Goal: Task Accomplishment & Management: Use online tool/utility

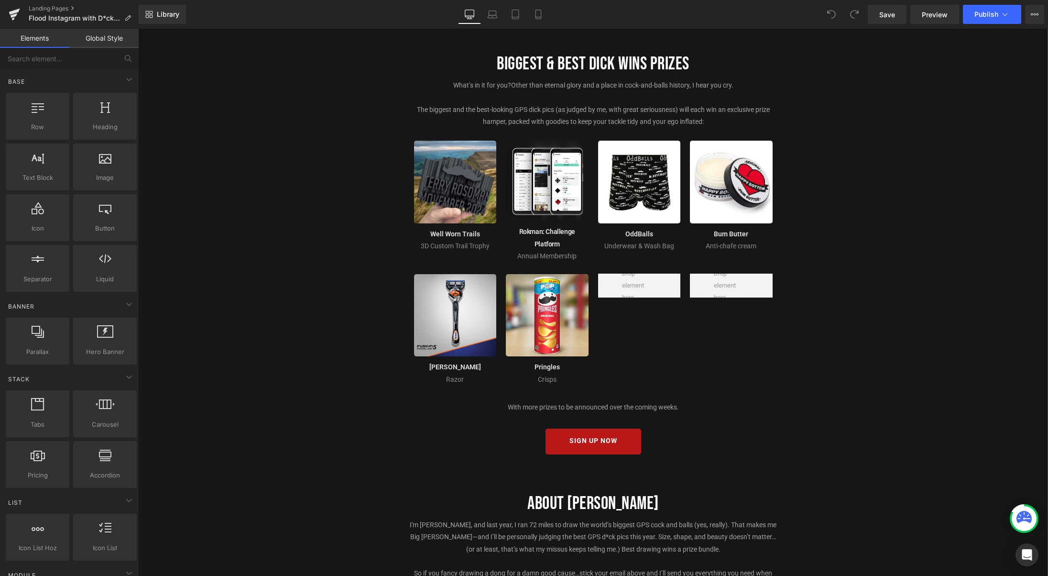
scroll to position [600, 0]
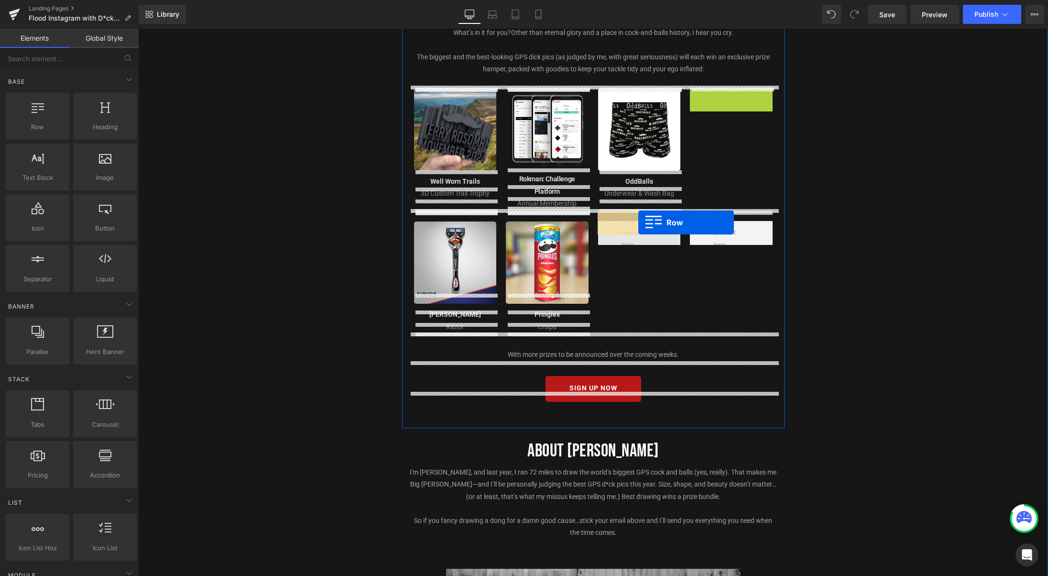
drag, startPoint x: 718, startPoint y: 93, endPoint x: 638, endPoint y: 222, distance: 151.5
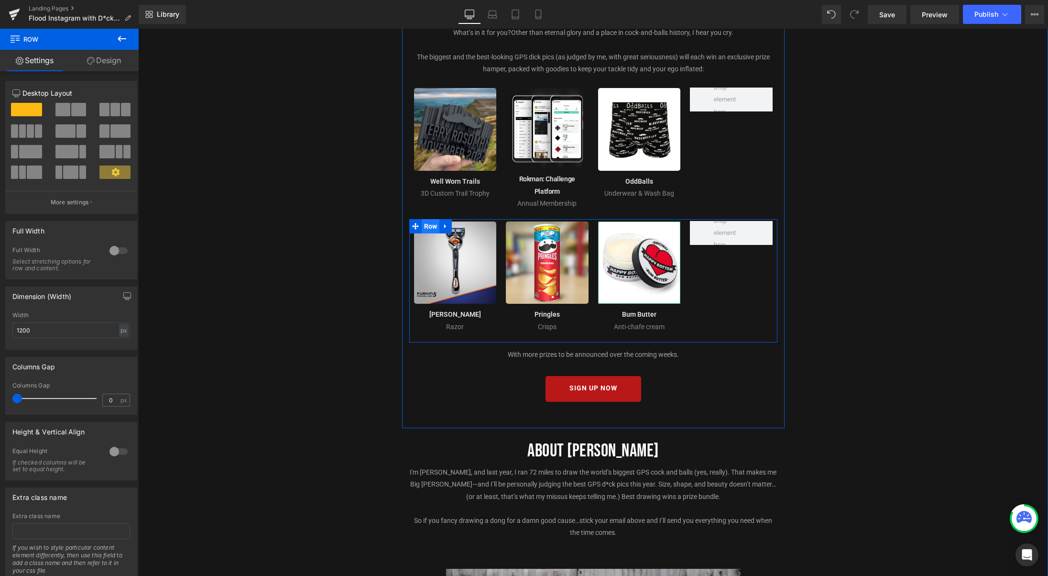
click at [433, 220] on span "Row" at bounding box center [431, 226] width 18 height 14
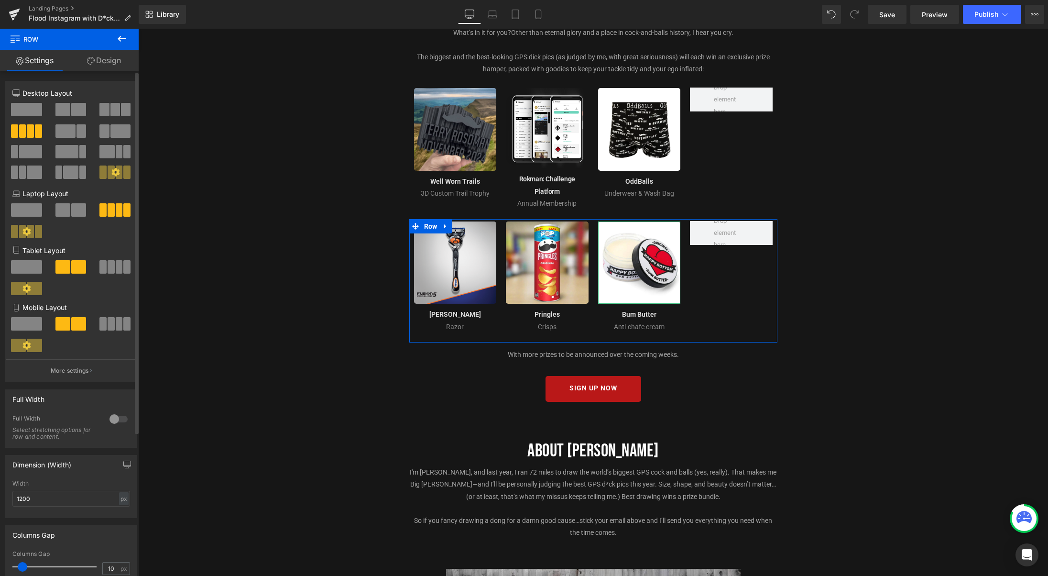
click at [110, 109] on span at bounding box center [115, 109] width 10 height 13
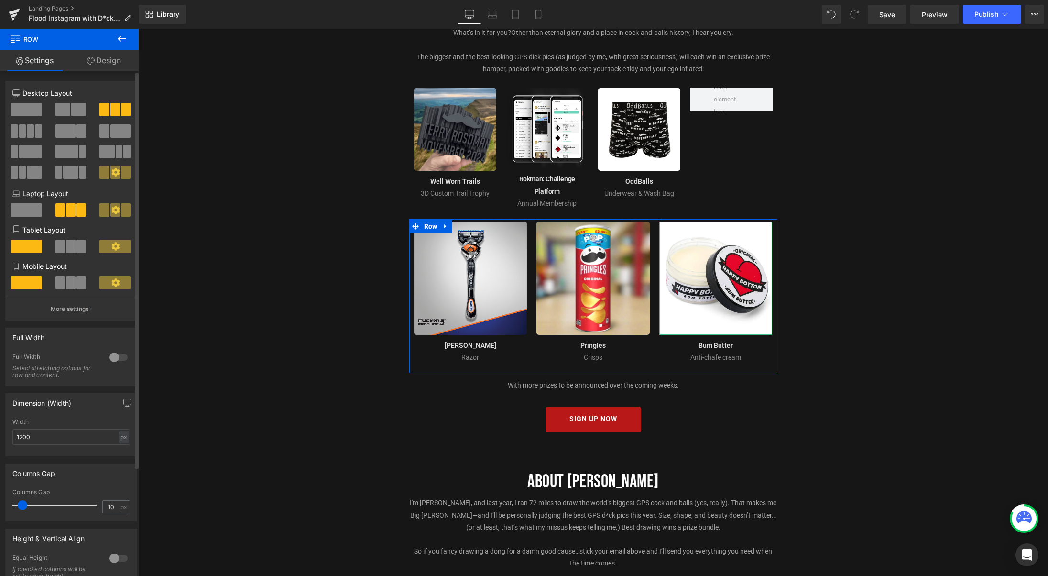
click at [61, 248] on span at bounding box center [60, 245] width 10 height 13
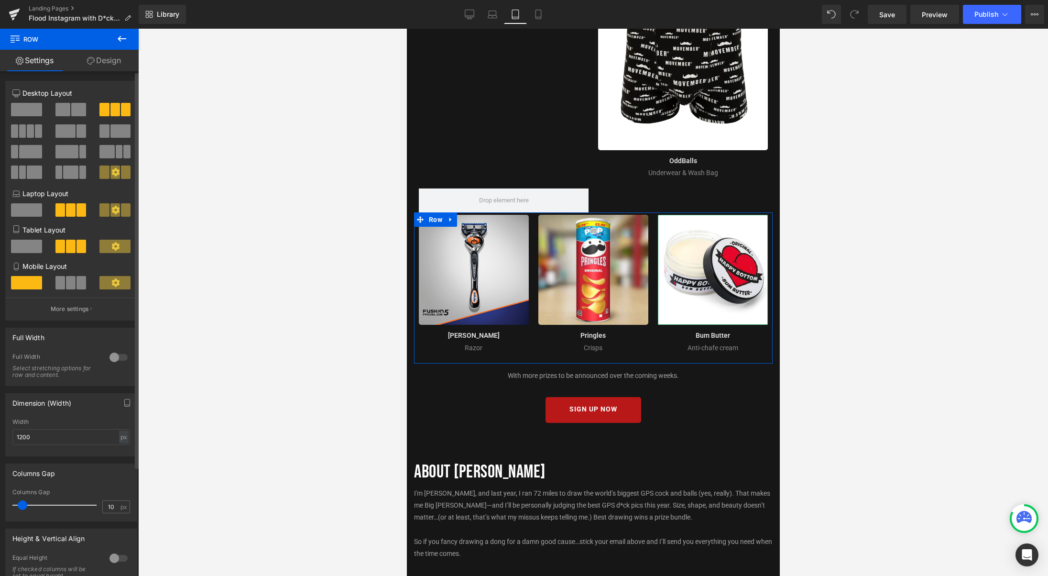
click at [71, 286] on span at bounding box center [71, 282] width 10 height 13
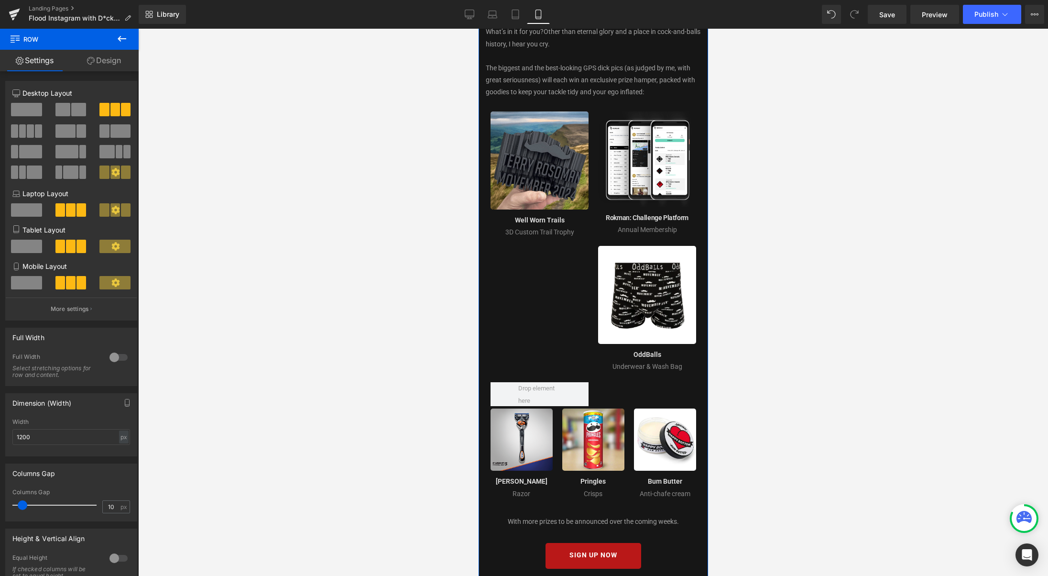
scroll to position [583, 0]
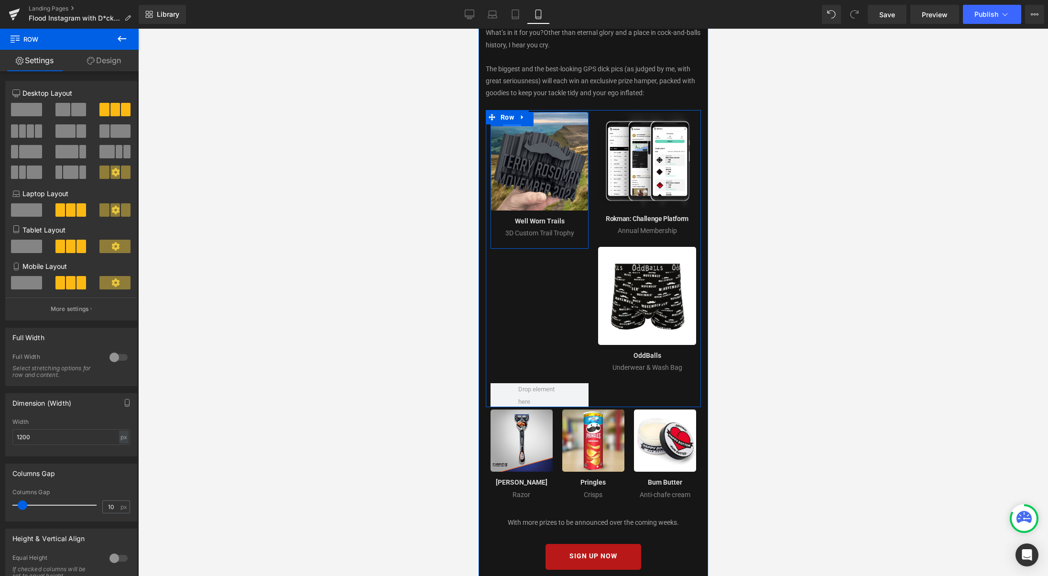
click at [512, 112] on span "Row" at bounding box center [511, 119] width 18 height 14
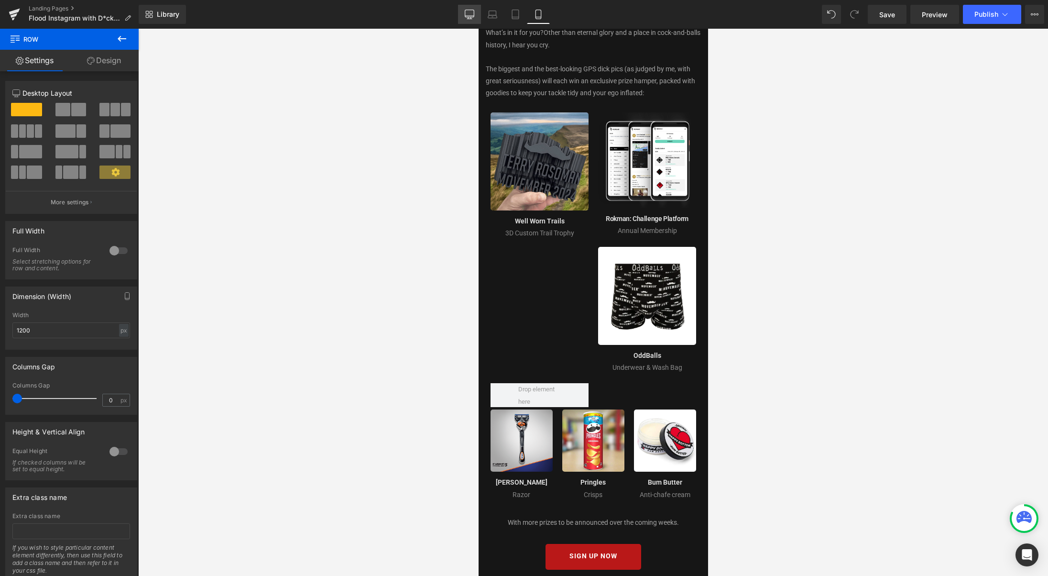
click at [474, 14] on icon at bounding box center [470, 15] width 10 height 10
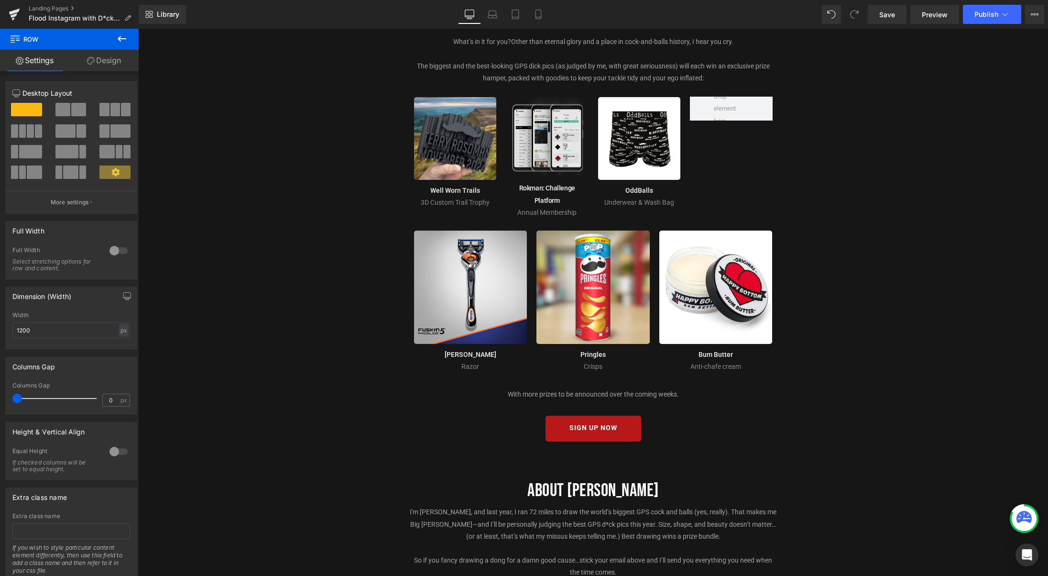
scroll to position [589, 0]
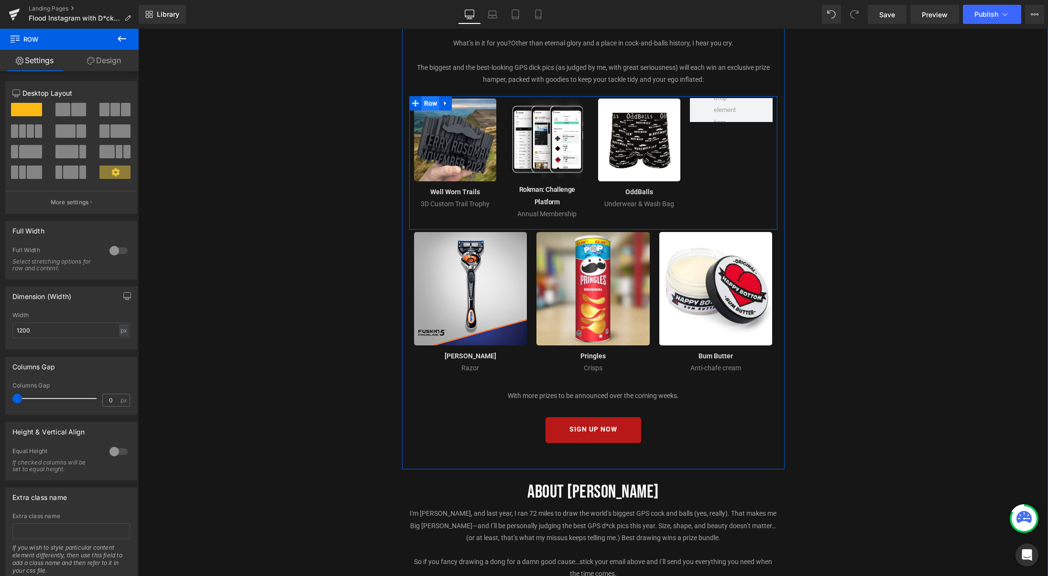
click at [433, 107] on span "Row" at bounding box center [431, 103] width 18 height 14
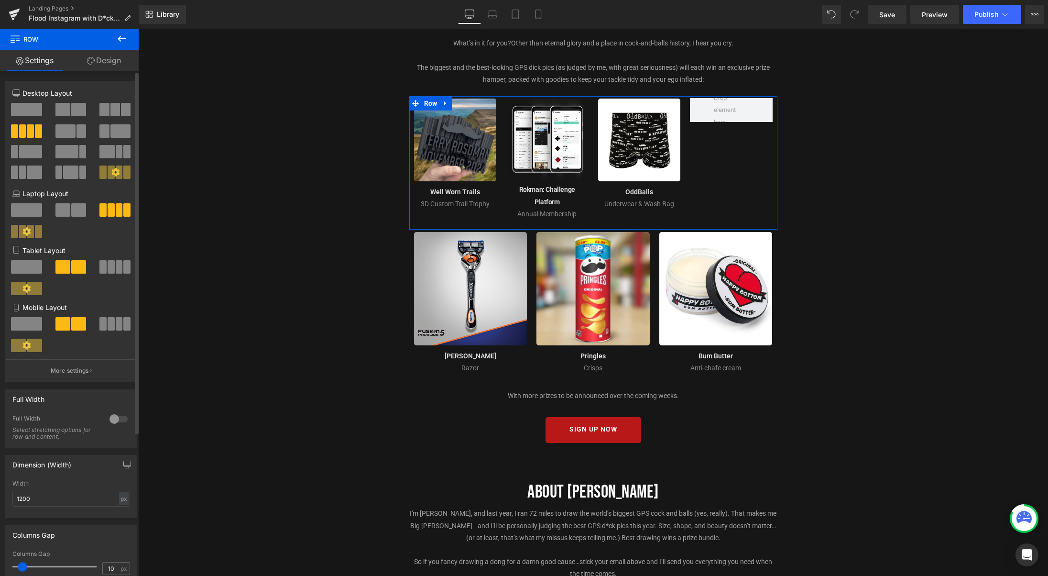
click at [111, 113] on span at bounding box center [115, 109] width 10 height 13
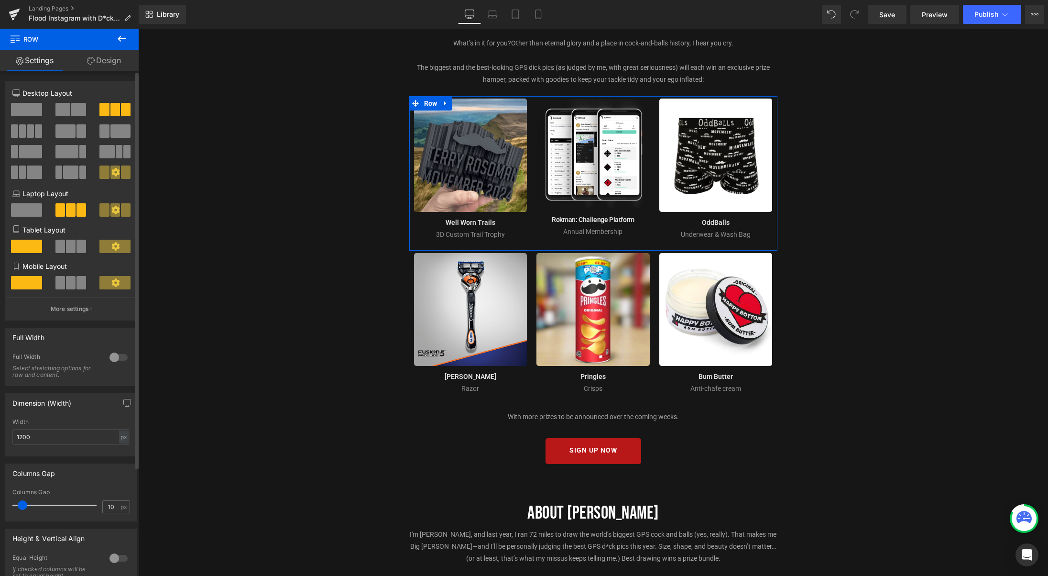
drag, startPoint x: 65, startPoint y: 246, endPoint x: 65, endPoint y: 254, distance: 8.2
click at [66, 246] on span at bounding box center [71, 245] width 10 height 13
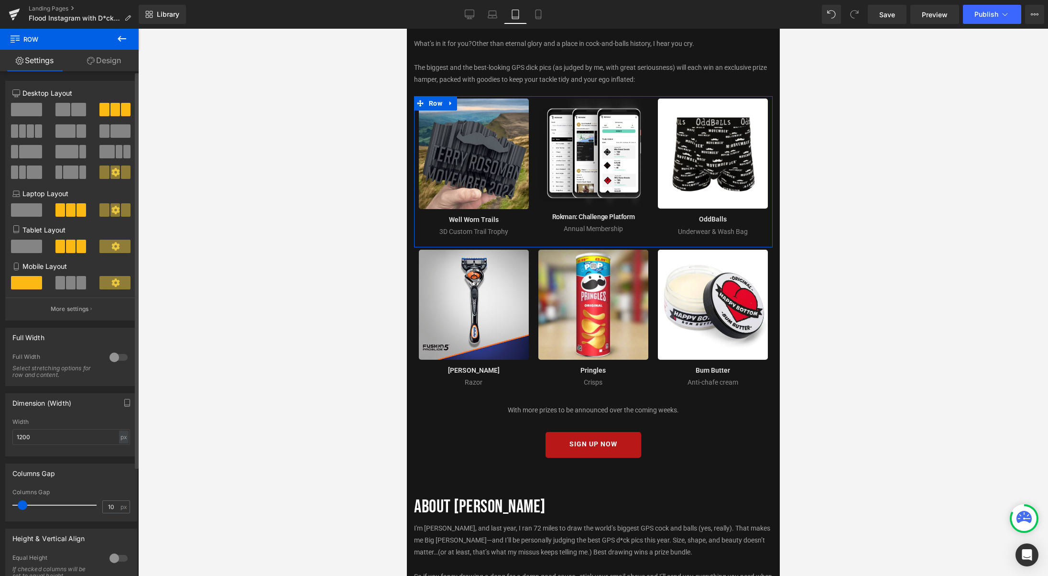
click at [69, 285] on span at bounding box center [71, 282] width 10 height 13
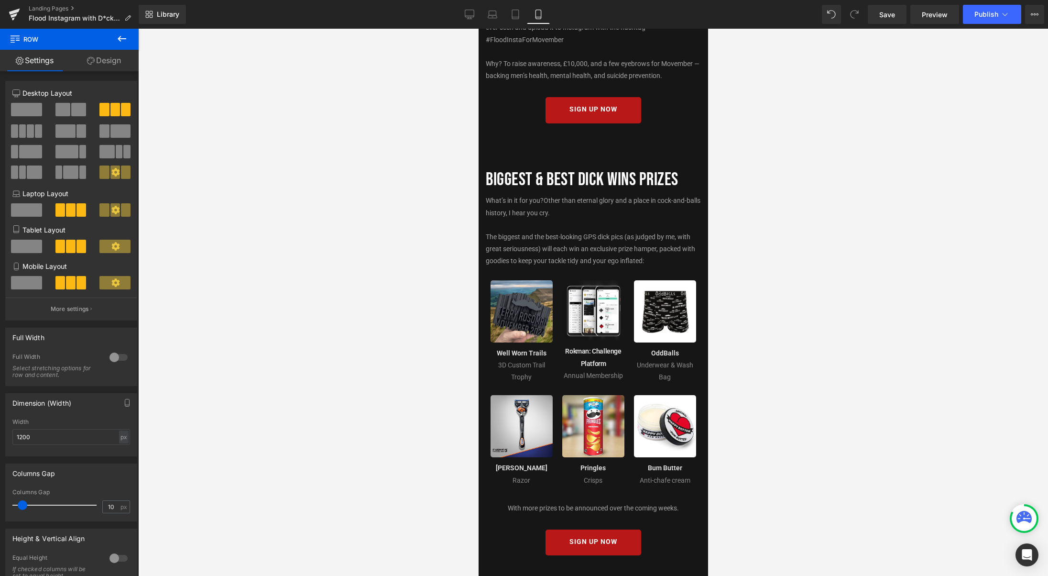
scroll to position [414, 0]
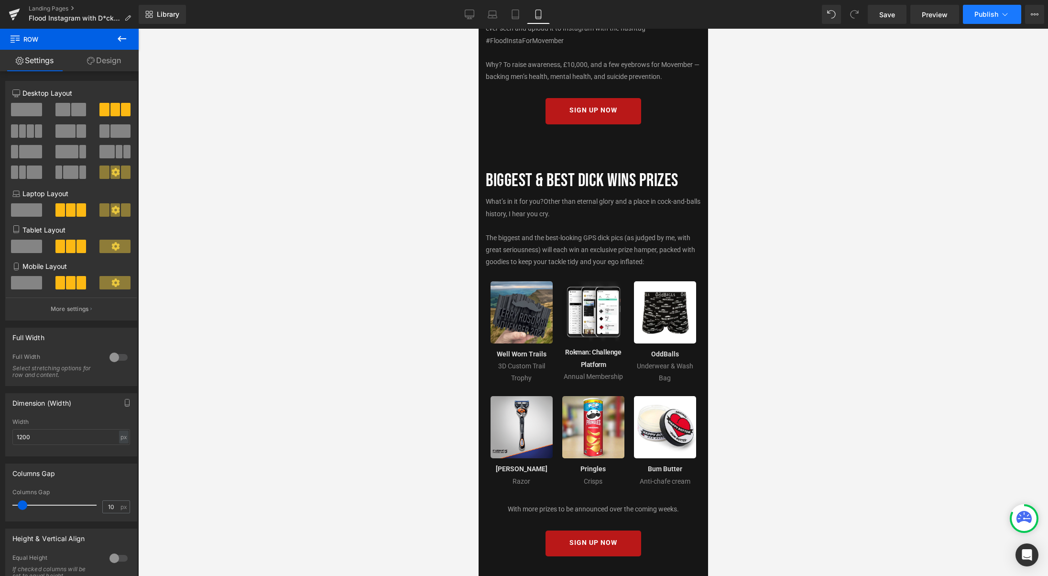
click at [1006, 16] on icon at bounding box center [1005, 15] width 10 height 10
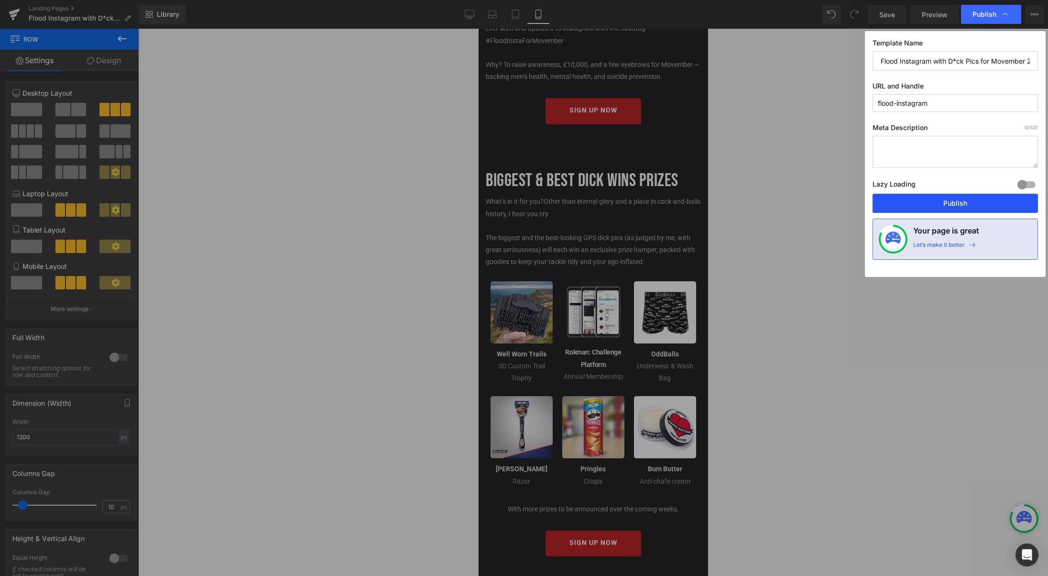
click at [961, 204] on button "Publish" at bounding box center [954, 203] width 165 height 19
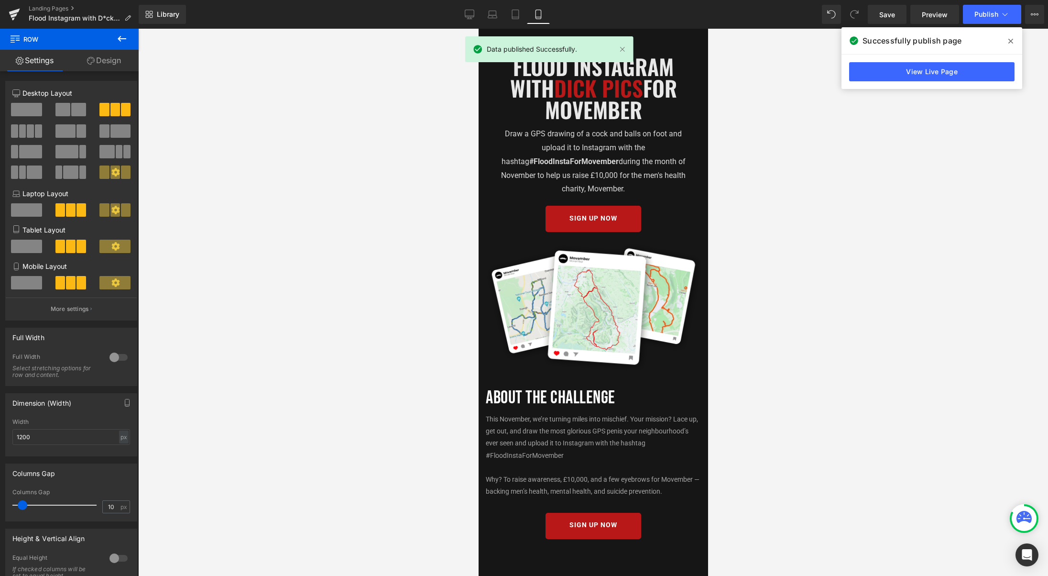
click at [1011, 42] on icon at bounding box center [1010, 41] width 5 height 5
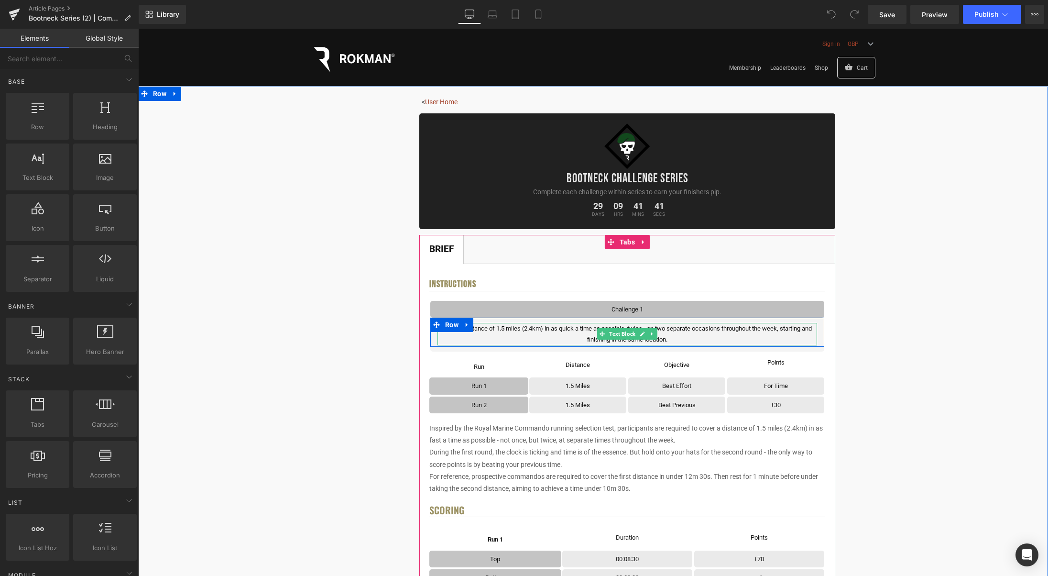
click at [689, 330] on p "Cover a distance of 1.5 miles (2.4km) in as quick a time as possible, twice - o…" at bounding box center [627, 334] width 380 height 22
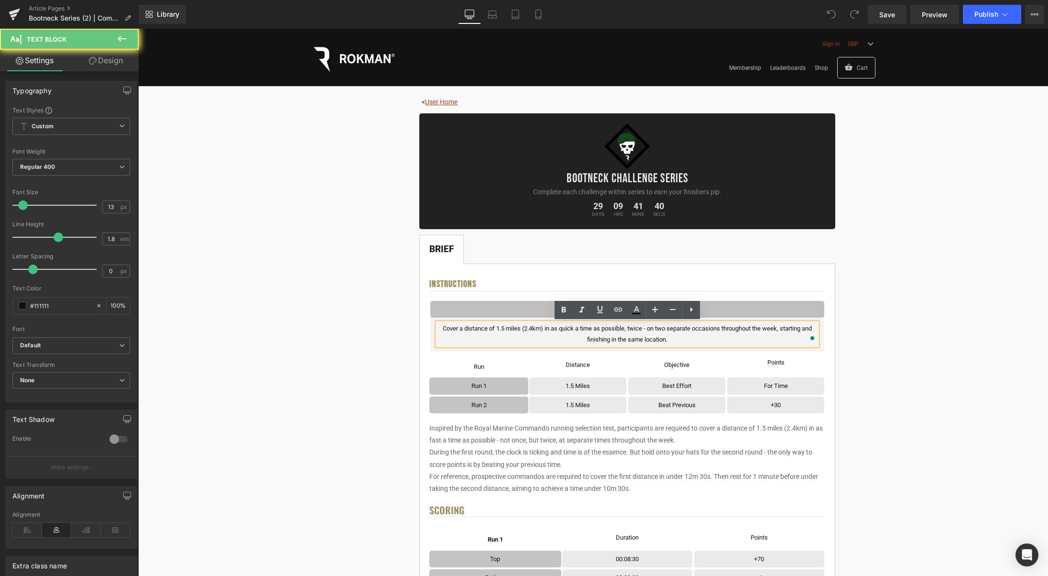
click at [673, 339] on p "Cover a distance of 1.5 miles (2.4km) in as quick a time as possible, twice - o…" at bounding box center [627, 334] width 380 height 22
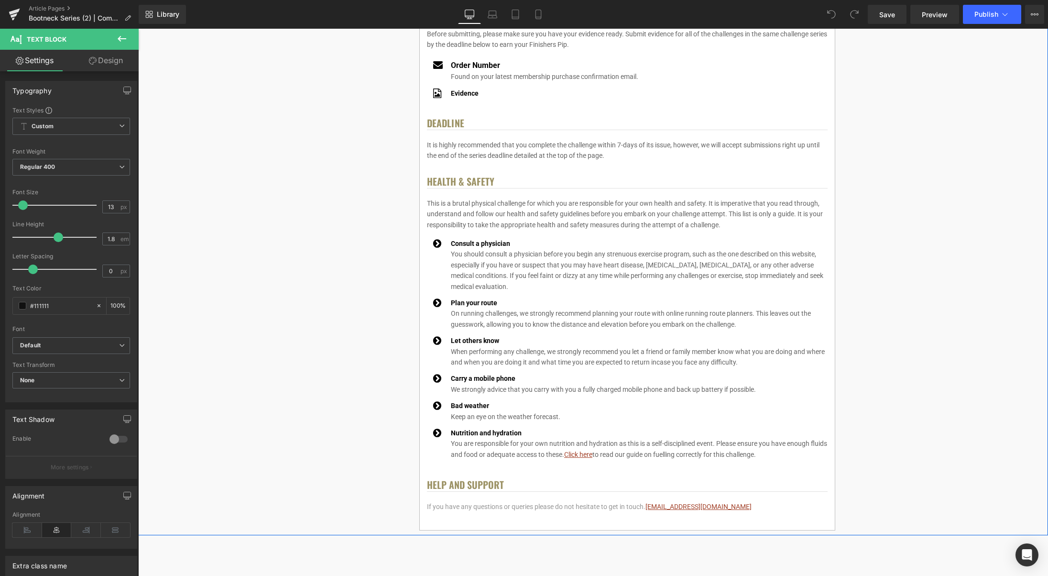
scroll to position [1235, 0]
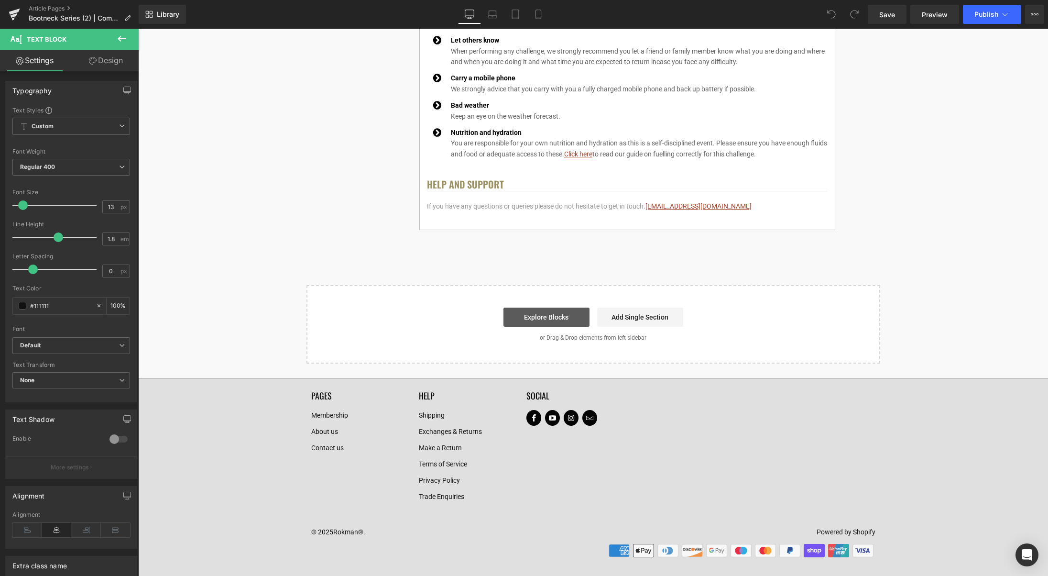
click at [527, 315] on link "Explore Blocks" at bounding box center [546, 316] width 86 height 19
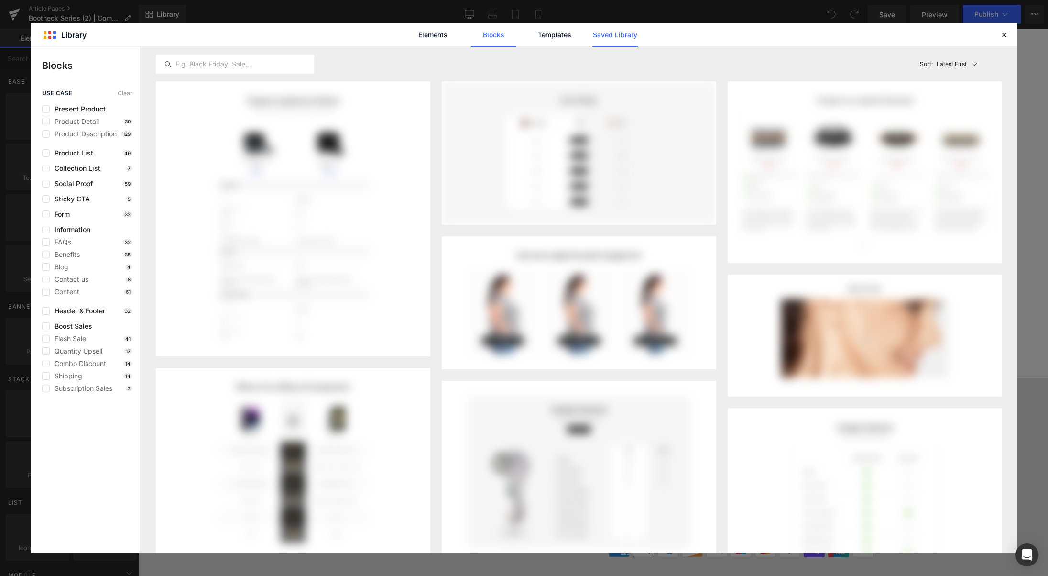
click at [613, 38] on link "Saved Library" at bounding box center [614, 35] width 45 height 24
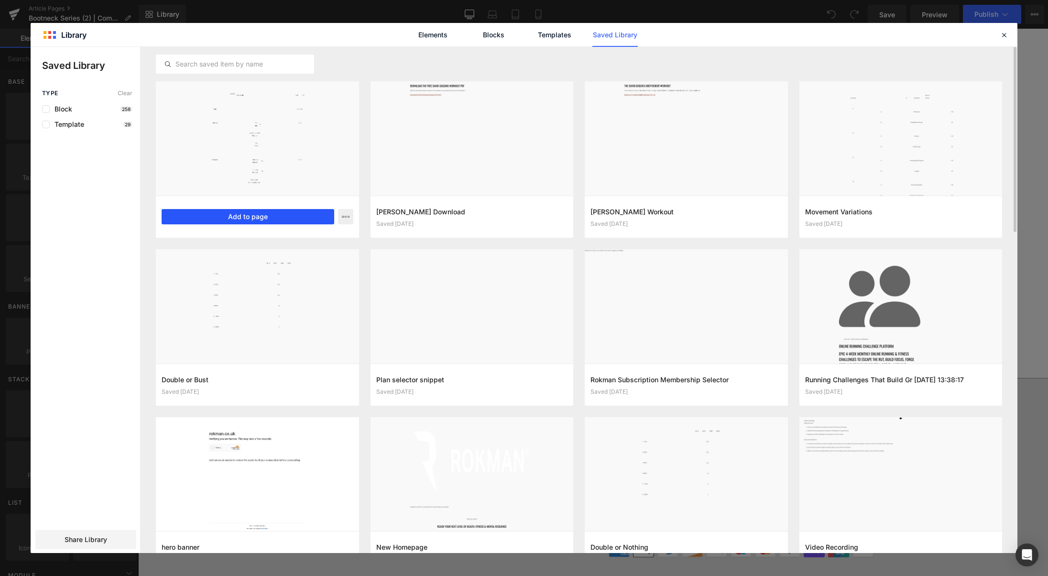
click at [244, 219] on button "Add to page" at bounding box center [248, 216] width 173 height 15
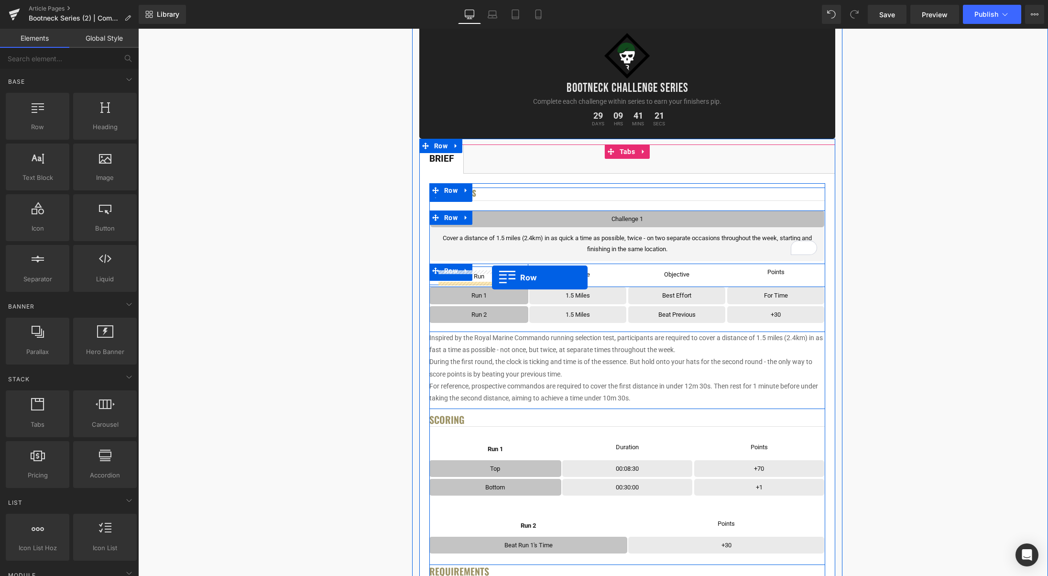
scroll to position [91, 0]
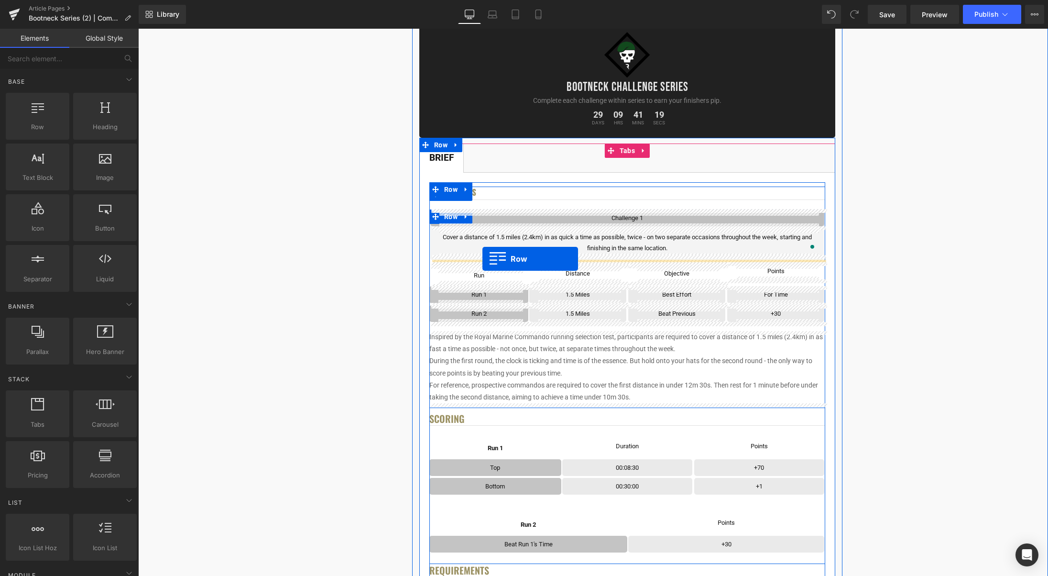
drag, startPoint x: 326, startPoint y: 193, endPoint x: 482, endPoint y: 259, distance: 169.0
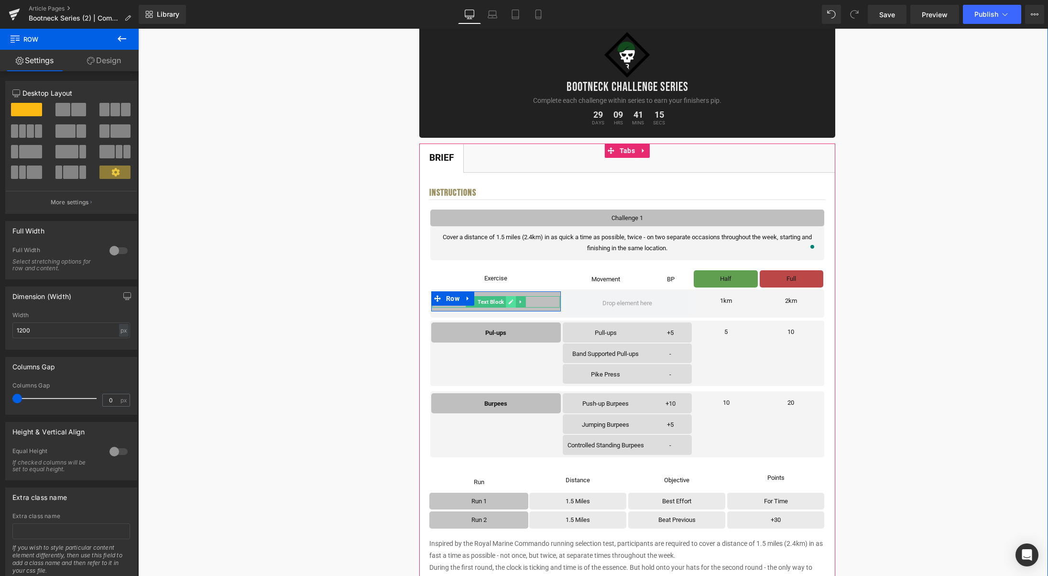
click at [511, 300] on icon at bounding box center [510, 302] width 5 height 6
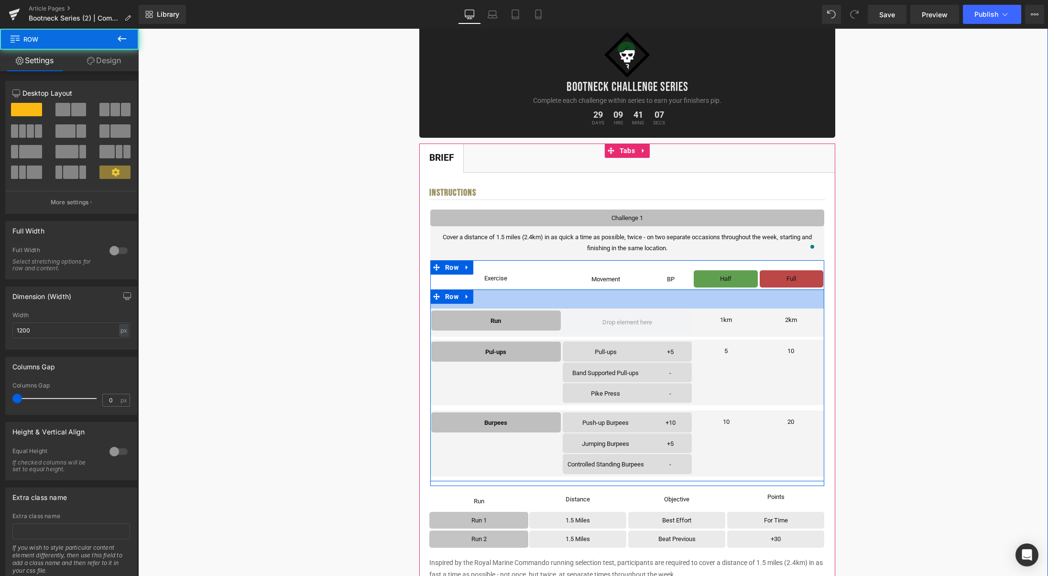
drag, startPoint x: 491, startPoint y: 289, endPoint x: 464, endPoint y: 318, distance: 39.6
click at [490, 308] on div "Run Text Block Row 1km Text Block 2km Text Block Row Row Pul-ups Text Block Row…" at bounding box center [627, 384] width 394 height 191
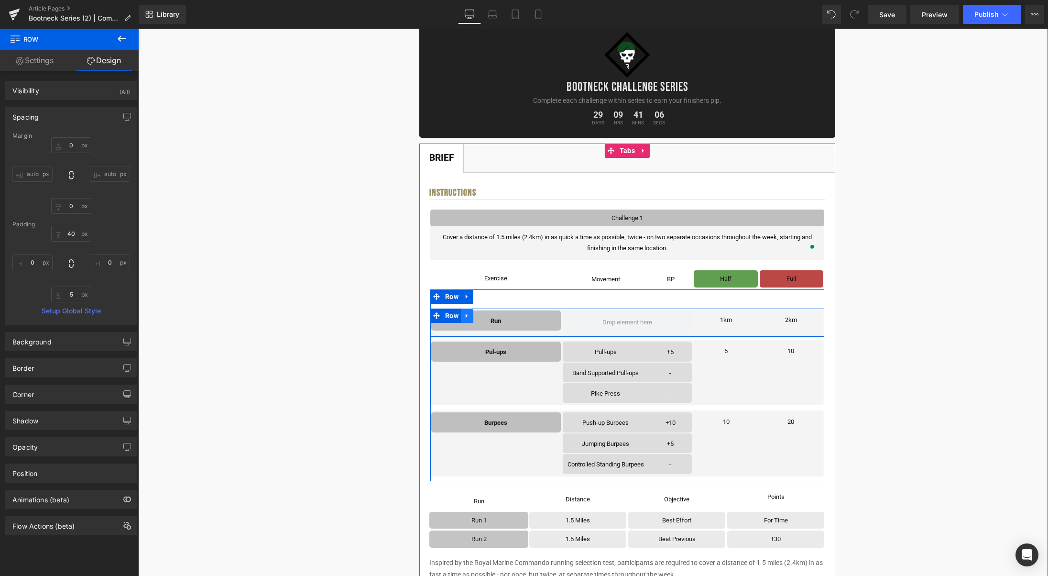
click at [471, 314] on link at bounding box center [467, 315] width 12 height 14
click at [494, 316] on icon at bounding box center [492, 315] width 7 height 7
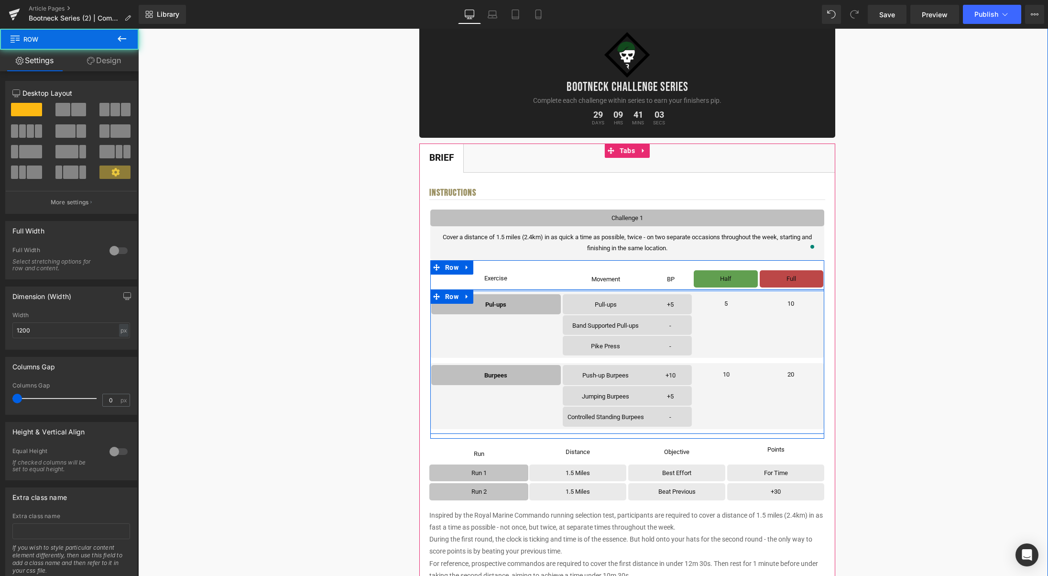
drag, startPoint x: 622, startPoint y: 293, endPoint x: 622, endPoint y: 284, distance: 8.6
click at [622, 284] on div "Exercise Text Block Movement Text Block BP Text Block Row Row Half Text Block R…" at bounding box center [627, 347] width 394 height 174
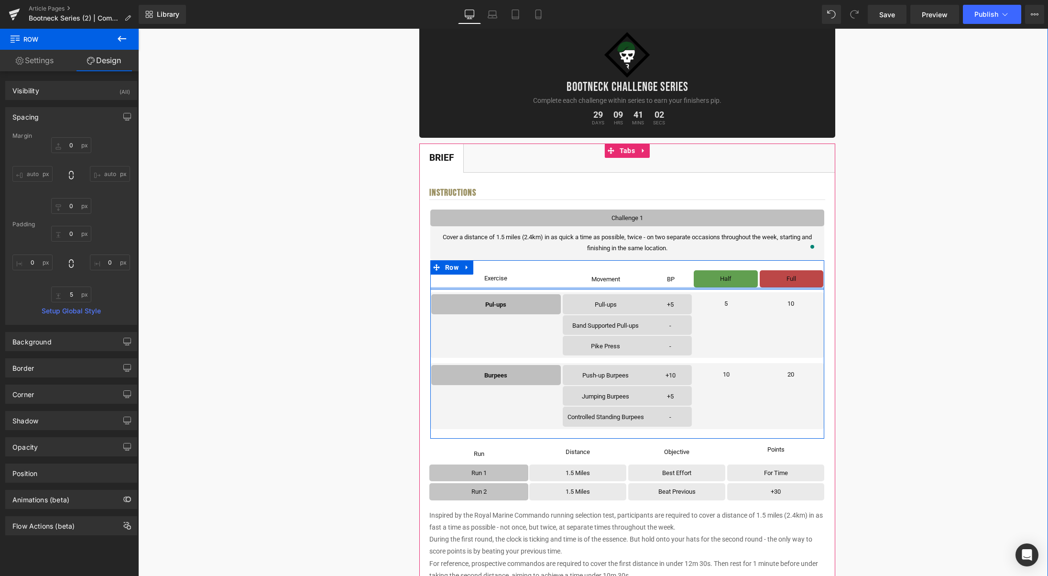
click at [623, 287] on div "Exercise Text Block Movement Text Block BP Text Block Row Row Half Text Block R…" at bounding box center [627, 347] width 394 height 174
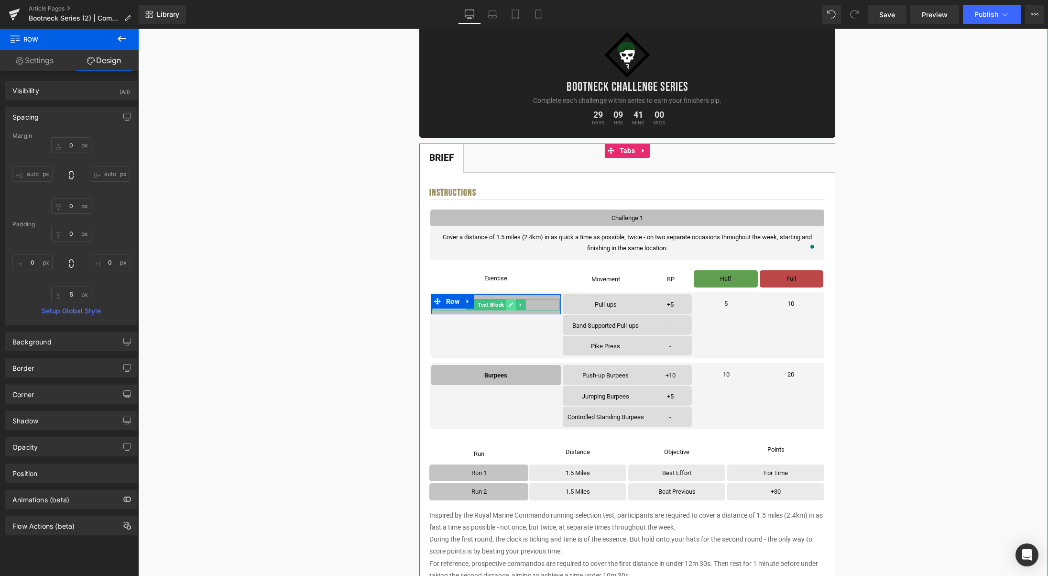
click at [508, 304] on link at bounding box center [511, 304] width 10 height 11
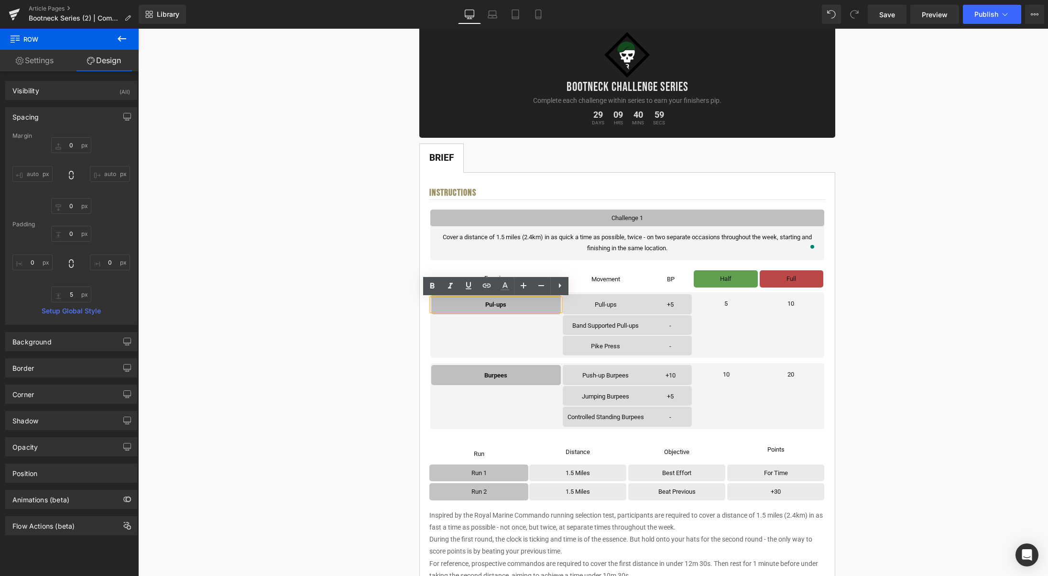
click at [514, 305] on p "Pul-ups" at bounding box center [496, 304] width 128 height 11
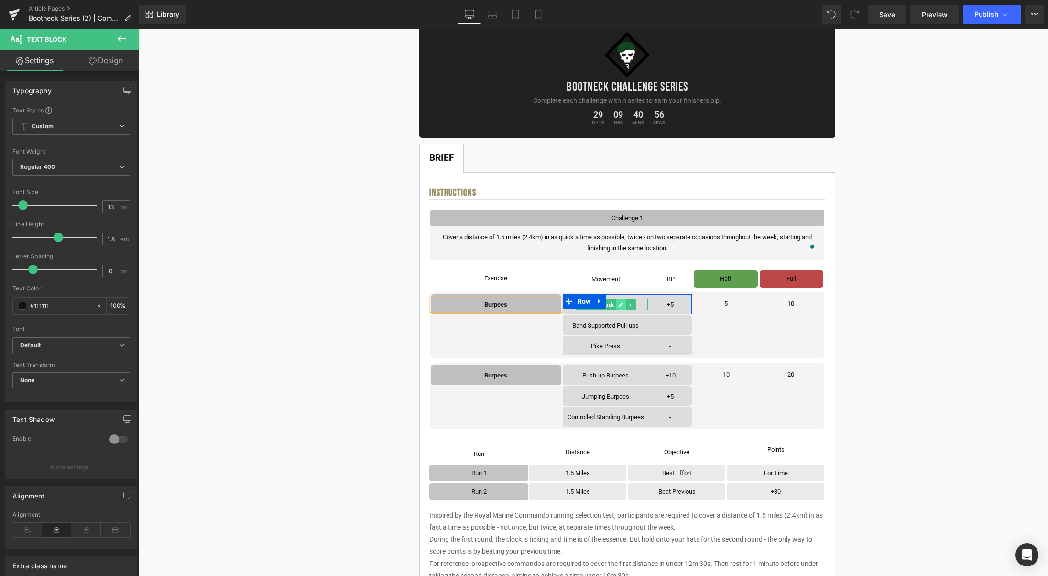
click at [619, 304] on icon at bounding box center [620, 305] width 5 height 6
click at [623, 304] on p "Pull-ups" at bounding box center [606, 304] width 84 height 11
click at [640, 325] on p "Band Supported Pull-ups" at bounding box center [606, 325] width 84 height 11
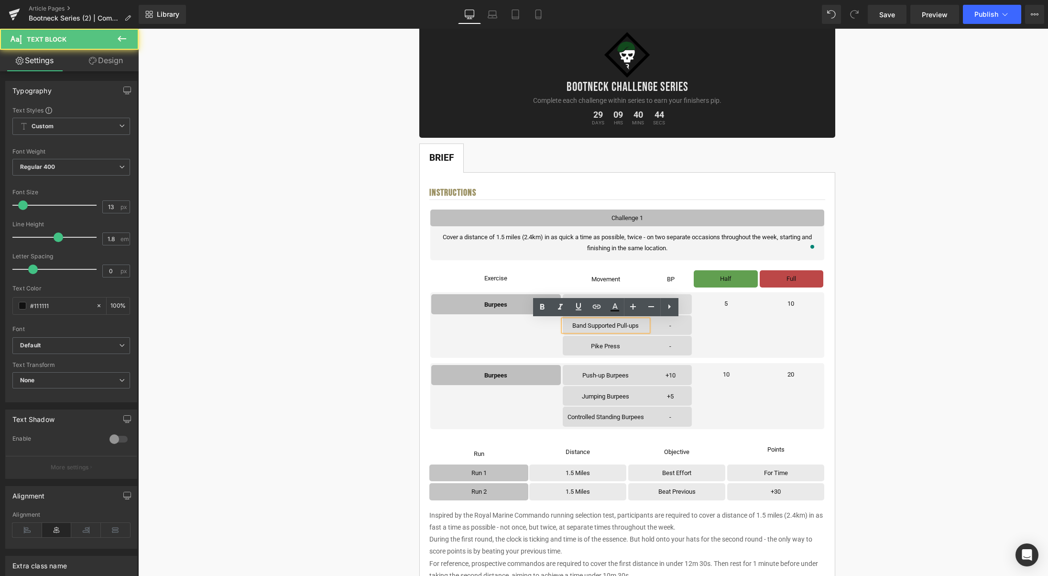
click at [641, 325] on p "Band Supported Pull-ups" at bounding box center [606, 325] width 84 height 11
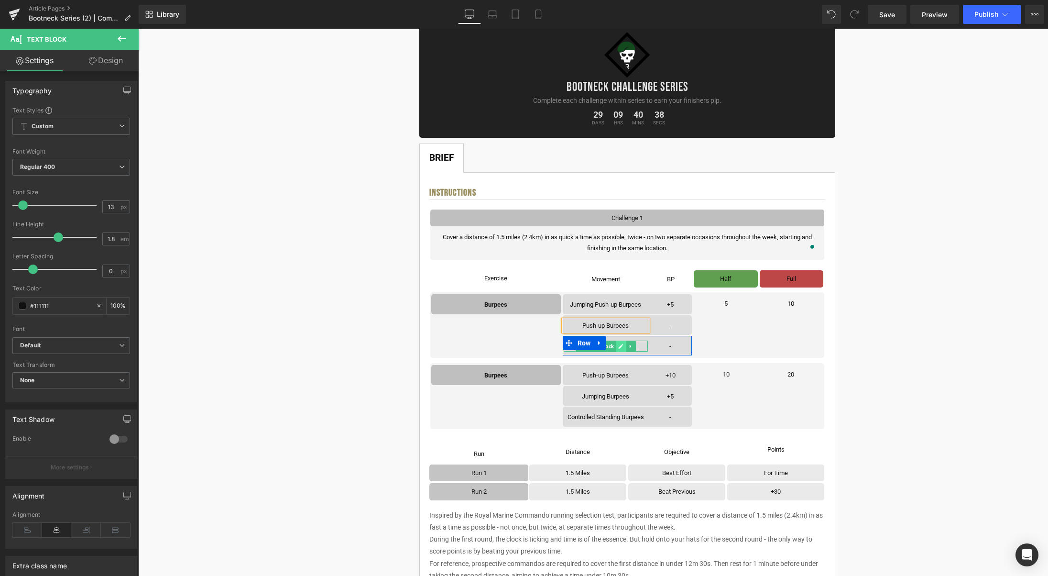
click at [625, 346] on link at bounding box center [621, 345] width 10 height 11
click at [624, 346] on p "Pike Press" at bounding box center [606, 345] width 84 height 11
click at [685, 305] on icon at bounding box center [685, 304] width 5 height 5
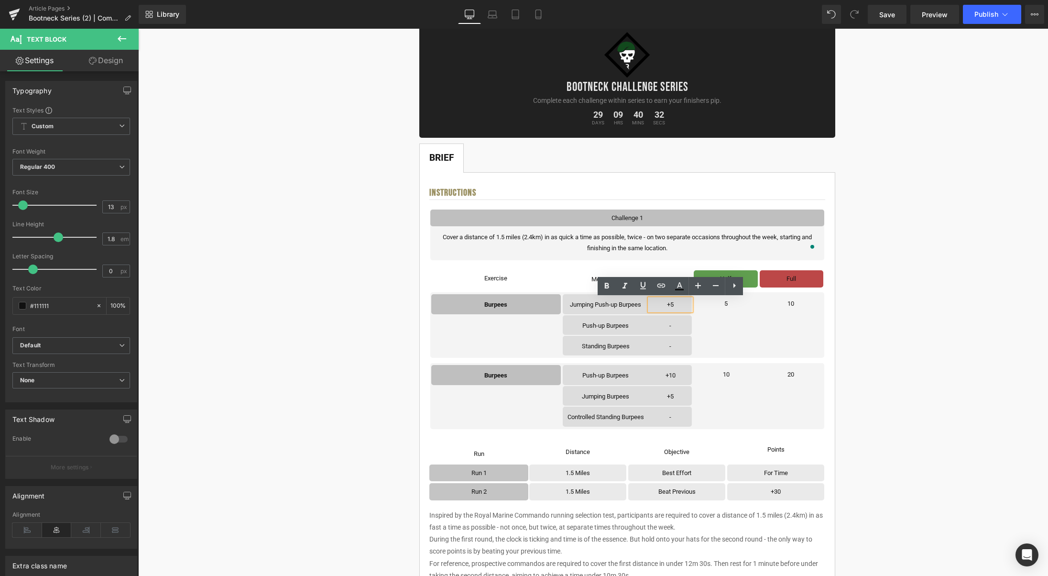
click at [684, 305] on p "+5" at bounding box center [670, 304] width 41 height 11
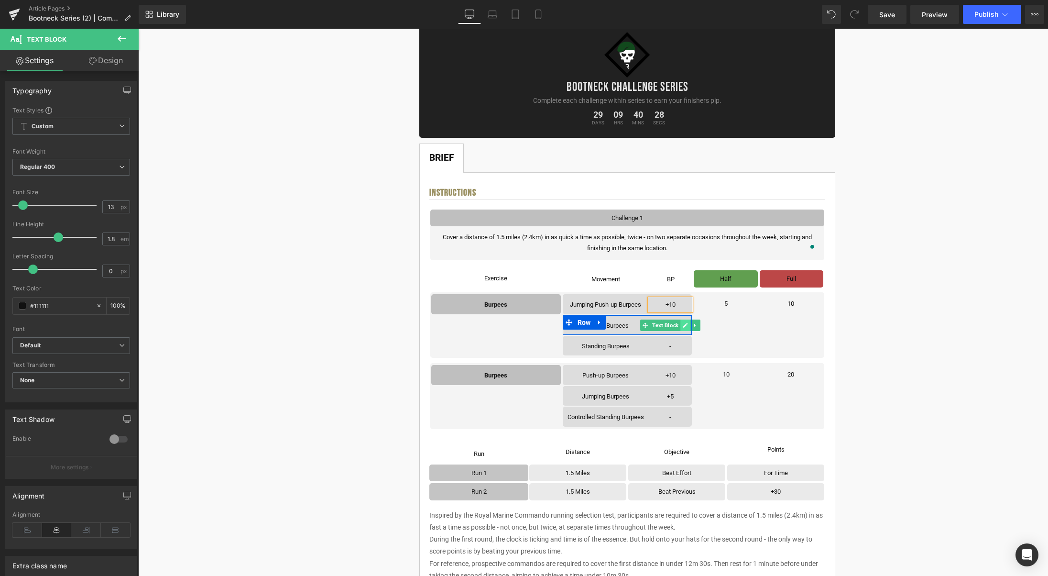
click at [685, 324] on icon at bounding box center [685, 325] width 5 height 6
click at [680, 325] on p "-" at bounding box center [670, 325] width 41 height 11
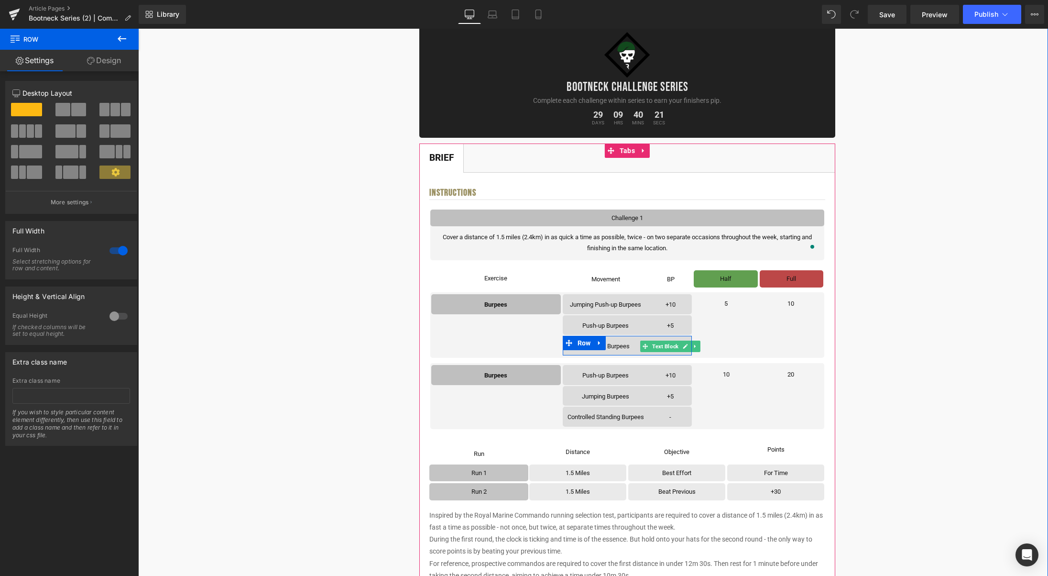
click at [685, 348] on icon at bounding box center [685, 346] width 5 height 5
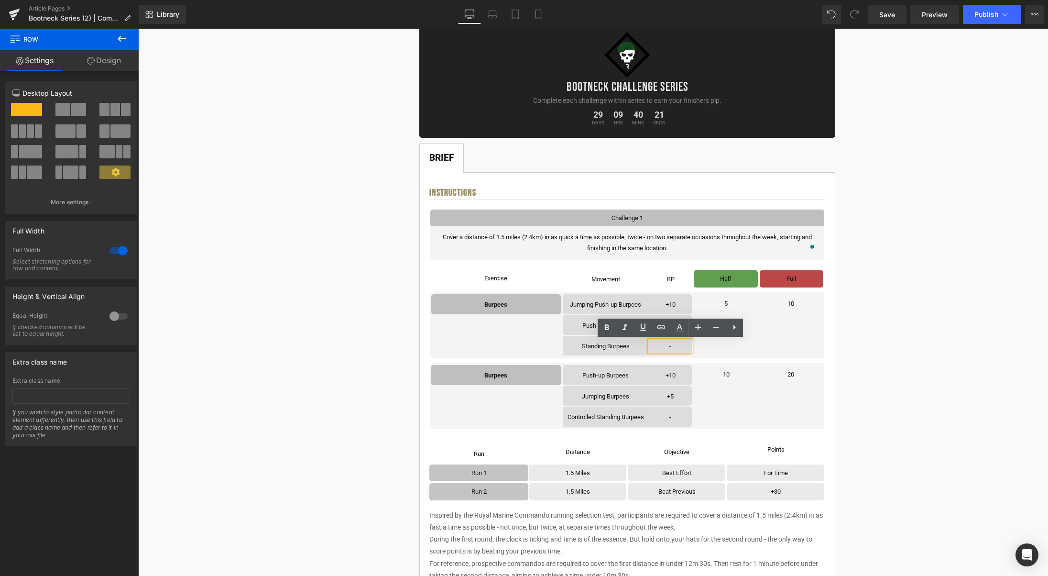
click at [681, 348] on p "-" at bounding box center [670, 345] width 41 height 11
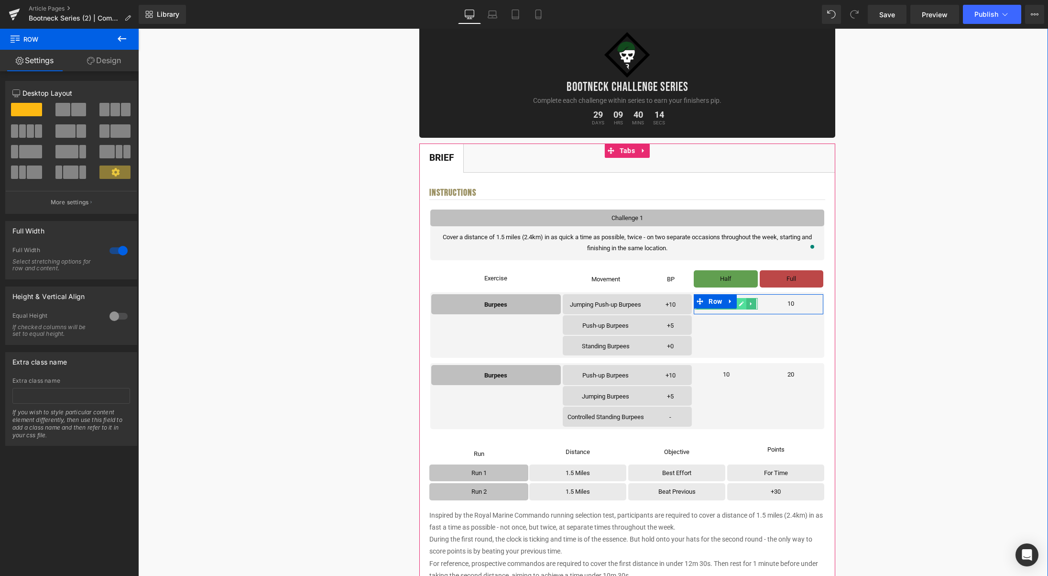
click at [741, 304] on icon at bounding box center [741, 303] width 5 height 5
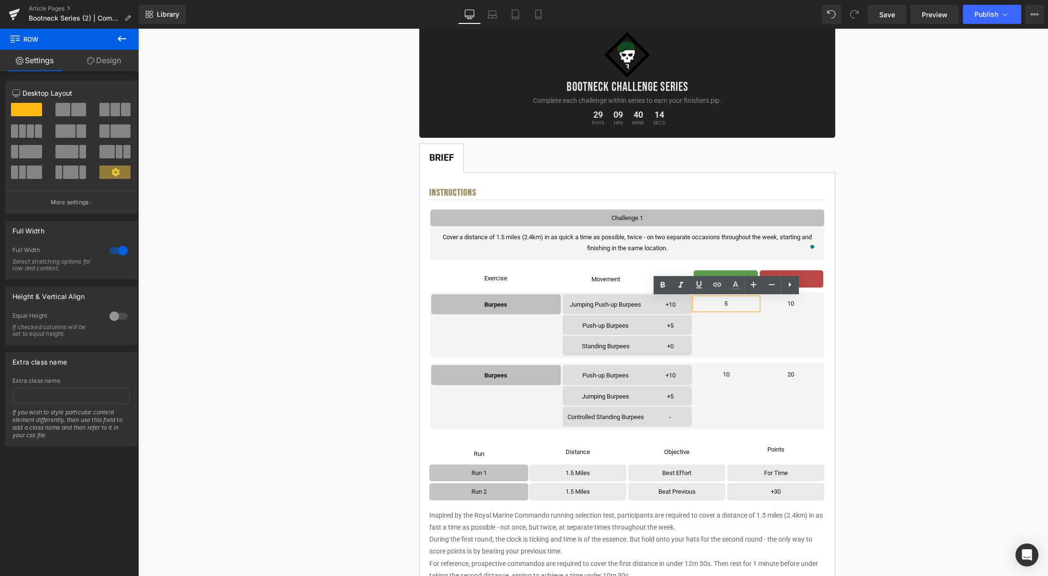
click at [741, 304] on p "5" at bounding box center [726, 303] width 63 height 11
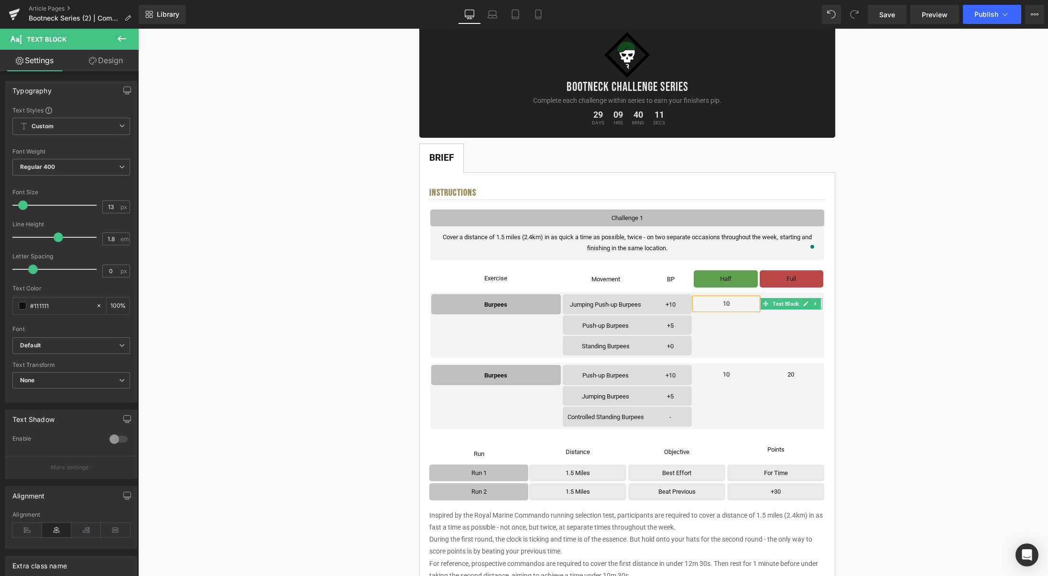
drag, startPoint x: 809, startPoint y: 304, endPoint x: 803, endPoint y: 305, distance: 5.8
click at [808, 304] on icon at bounding box center [805, 304] width 5 height 6
click at [803, 305] on p "10" at bounding box center [791, 303] width 63 height 11
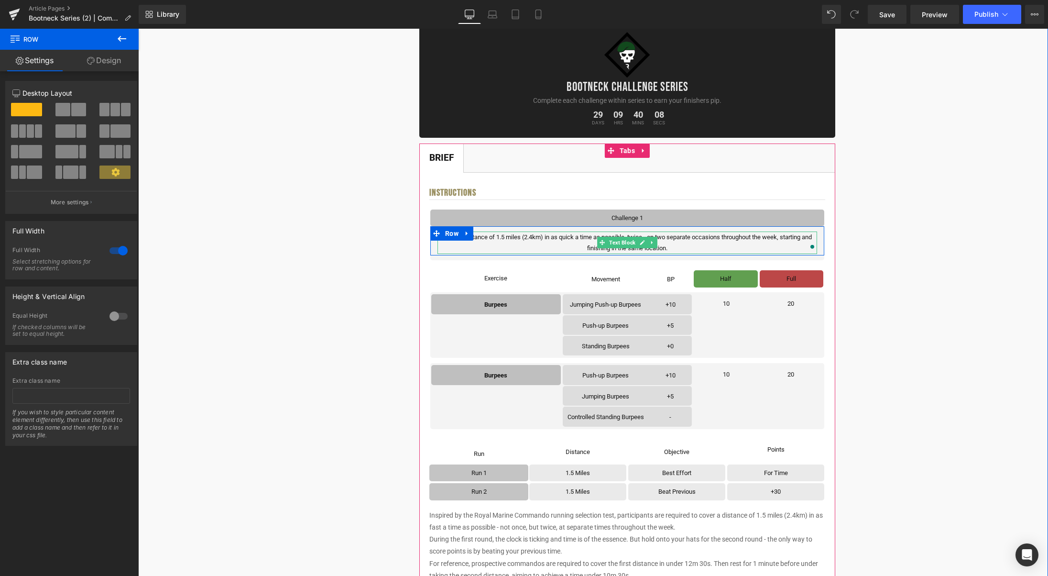
click at [682, 247] on p "Cover a distance of 1.5 miles (2.4km) in as quick a time as possible, twice - o…" at bounding box center [627, 242] width 380 height 22
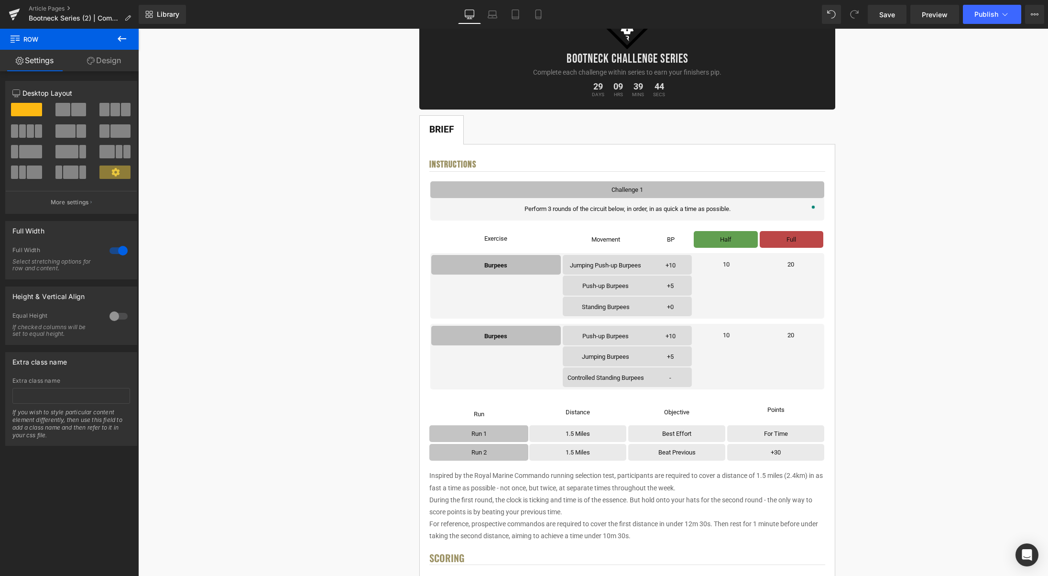
scroll to position [148, 0]
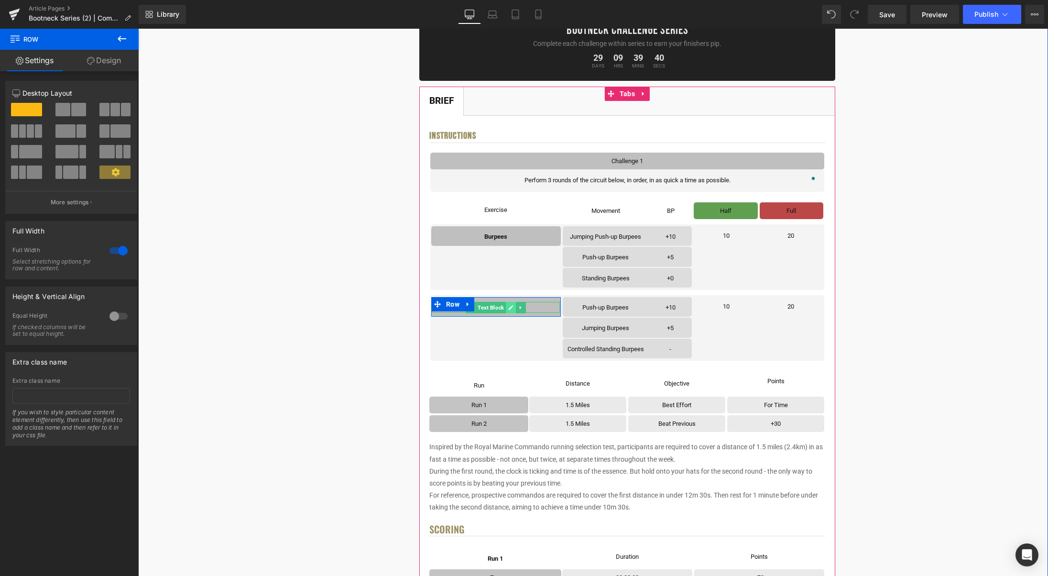
click at [511, 309] on icon at bounding box center [511, 307] width 5 height 5
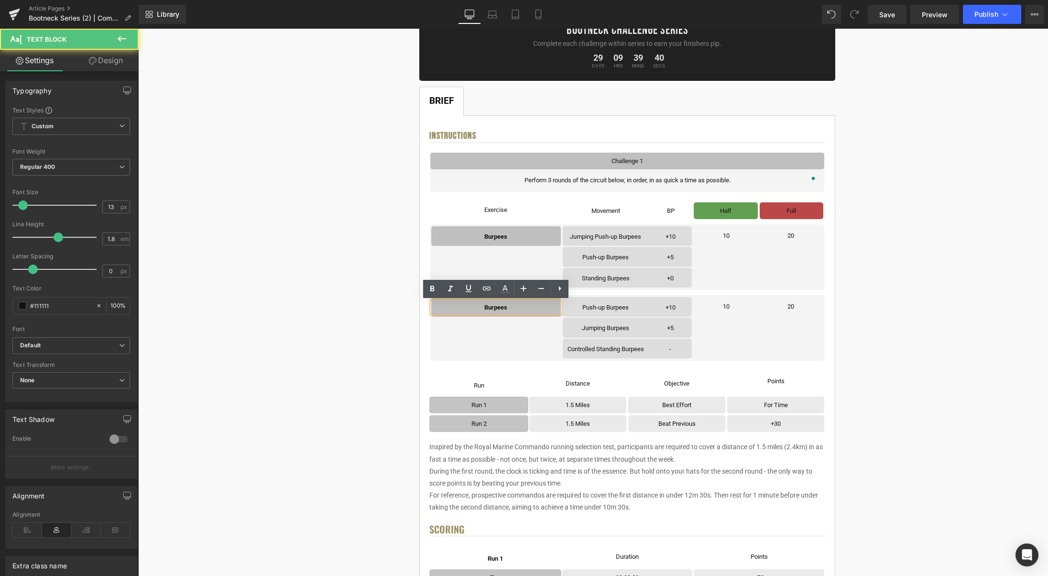
click at [522, 308] on p "Burpees" at bounding box center [496, 307] width 128 height 11
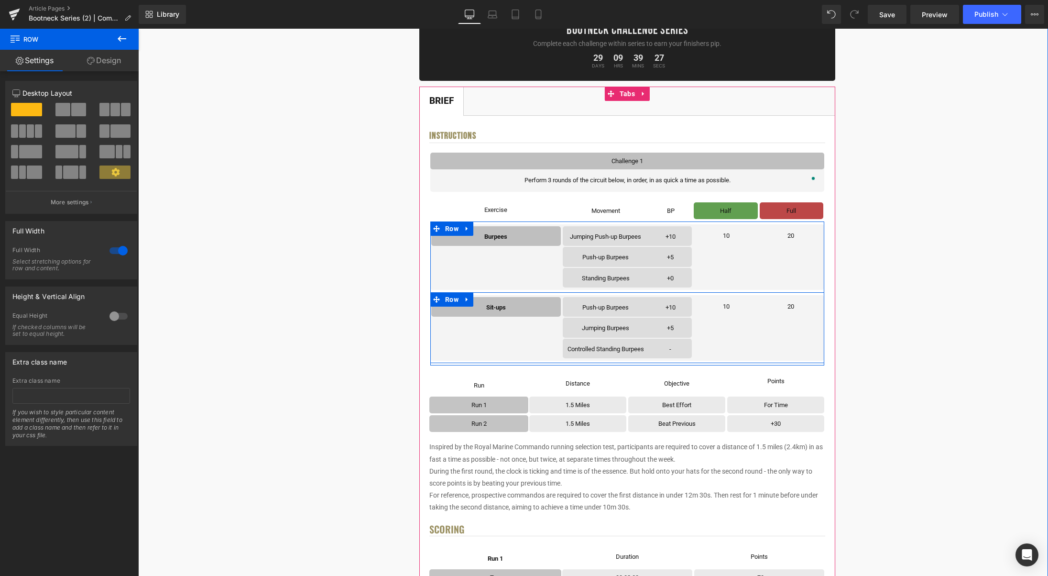
drag, startPoint x: 467, startPoint y: 303, endPoint x: 477, endPoint y: 304, distance: 10.1
click at [467, 303] on link at bounding box center [467, 299] width 12 height 14
click at [479, 303] on link at bounding box center [479, 299] width 12 height 14
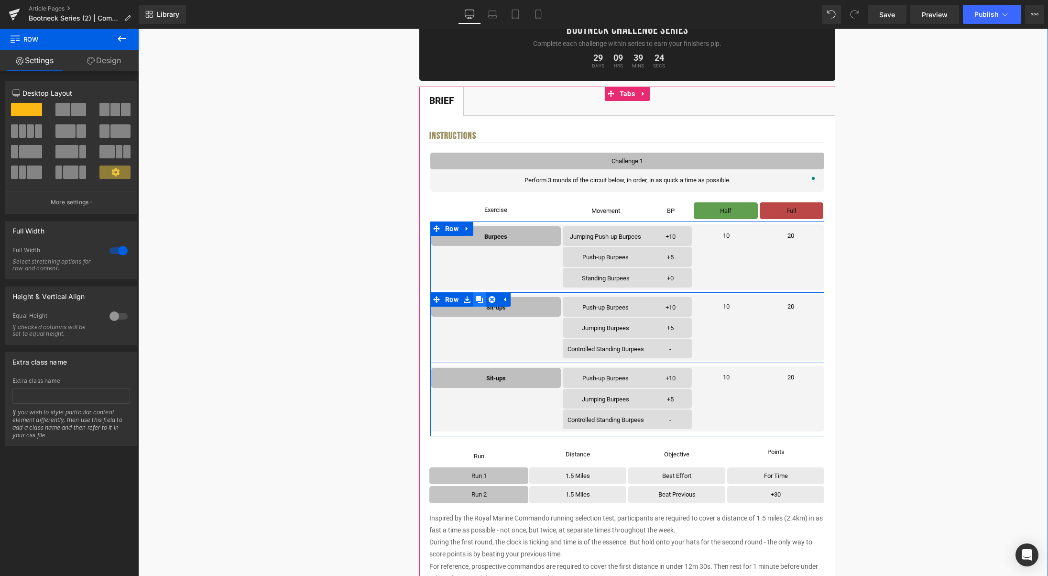
click at [479, 303] on link at bounding box center [479, 299] width 12 height 14
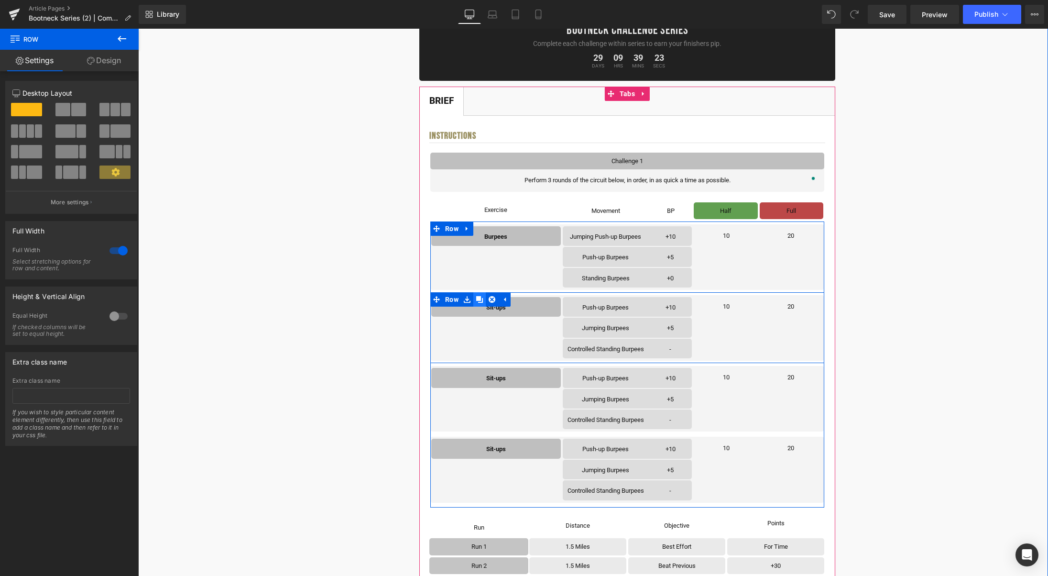
click at [479, 303] on link at bounding box center [479, 299] width 12 height 14
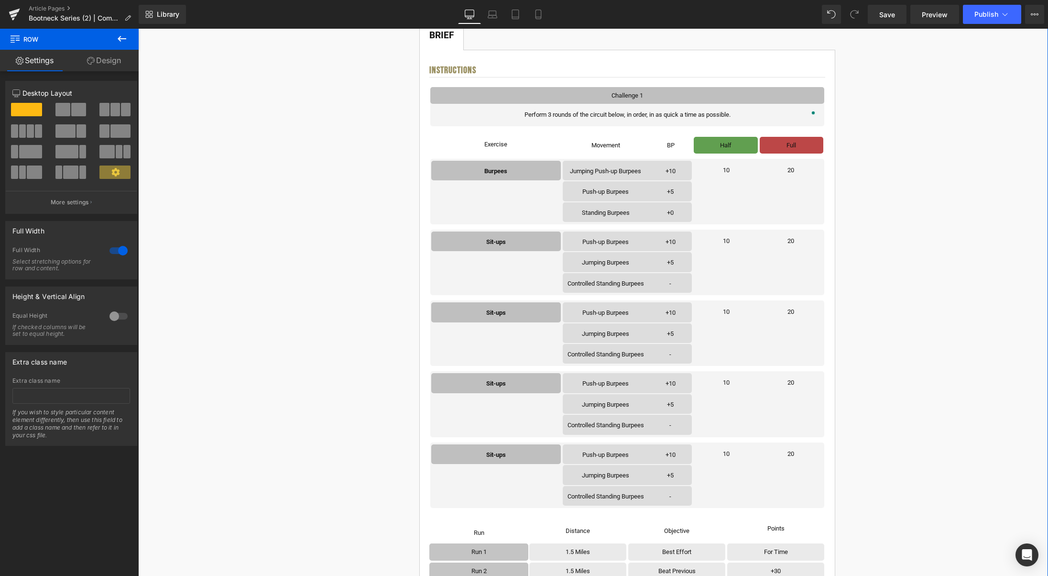
scroll to position [213, 0]
click at [515, 316] on link at bounding box center [511, 312] width 10 height 11
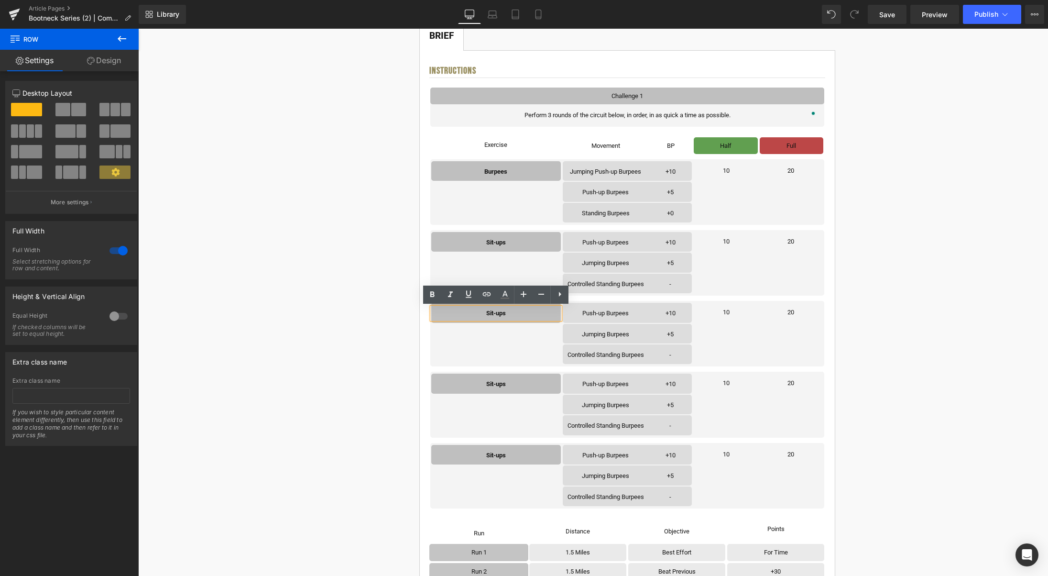
click at [518, 314] on p "Sit-ups" at bounding box center [496, 312] width 128 height 11
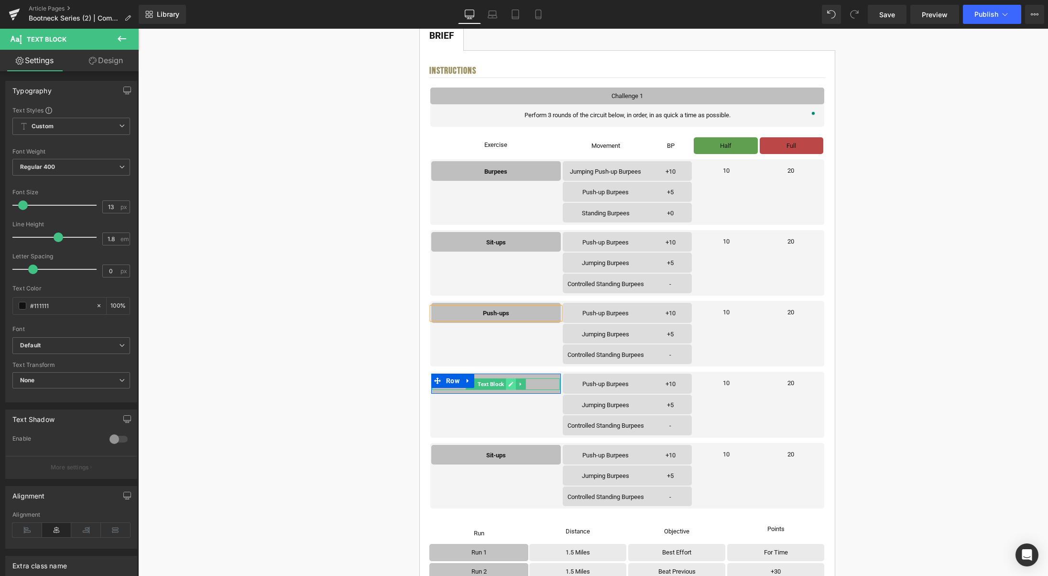
click at [513, 385] on icon at bounding box center [510, 384] width 5 height 6
click at [514, 385] on p "Sit-ups" at bounding box center [496, 383] width 128 height 11
click at [512, 455] on icon at bounding box center [511, 455] width 5 height 5
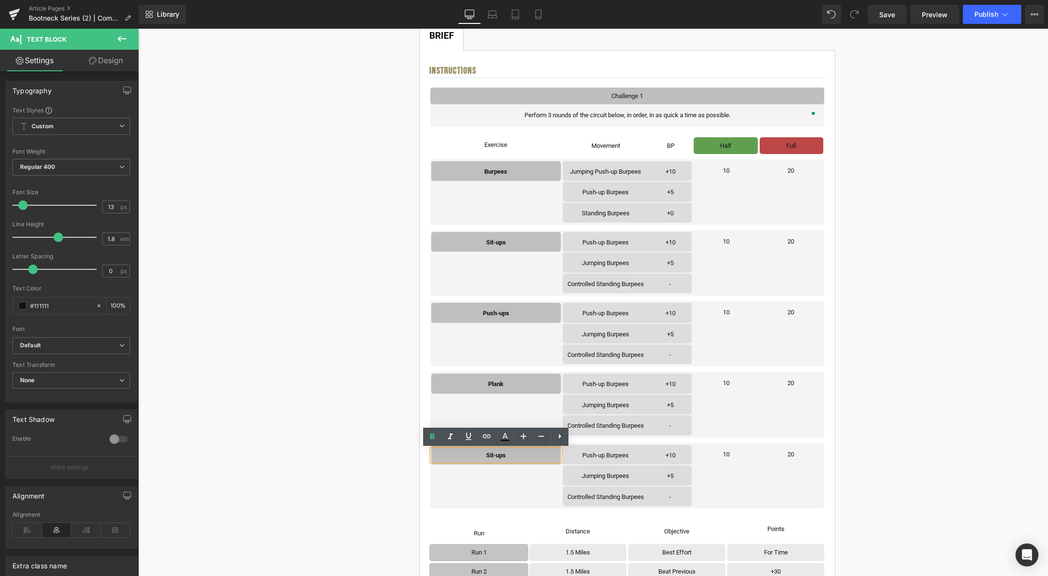
click at [523, 456] on p "Sit-ups" at bounding box center [496, 454] width 128 height 11
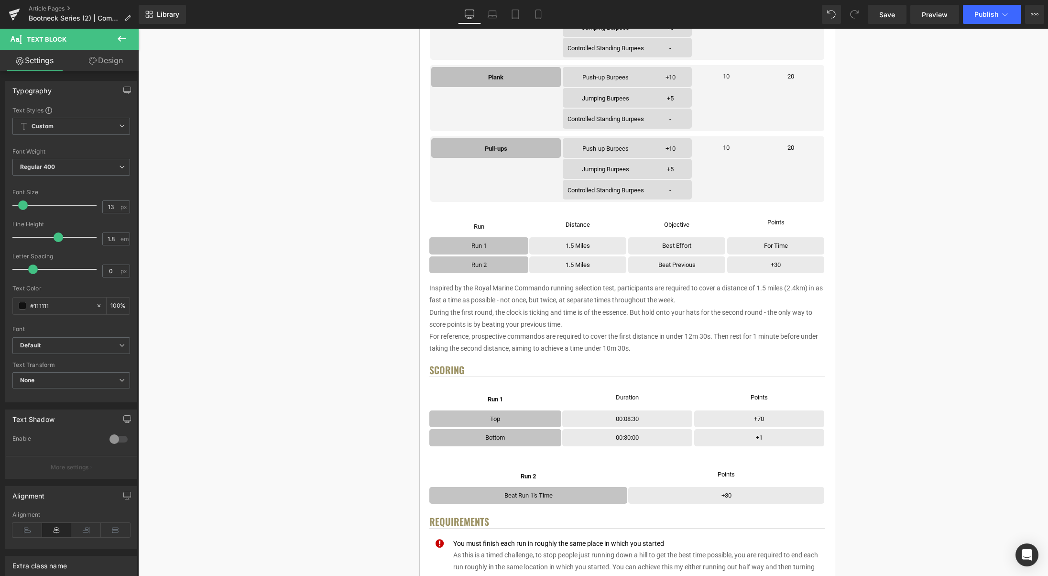
drag, startPoint x: 888, startPoint y: 18, endPoint x: 886, endPoint y: 25, distance: 7.1
click at [888, 18] on span "Save" at bounding box center [887, 15] width 16 height 10
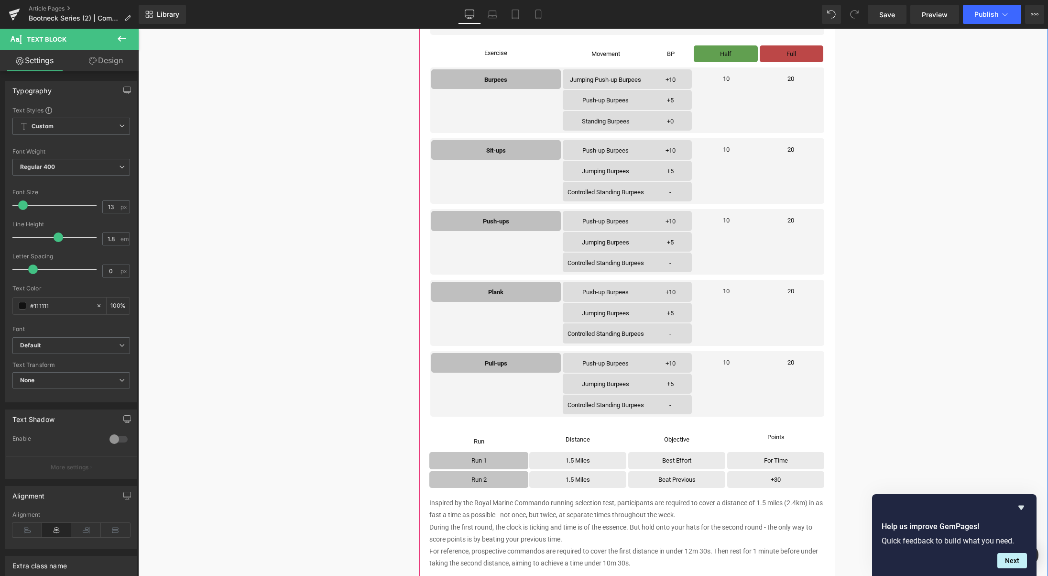
scroll to position [283, 0]
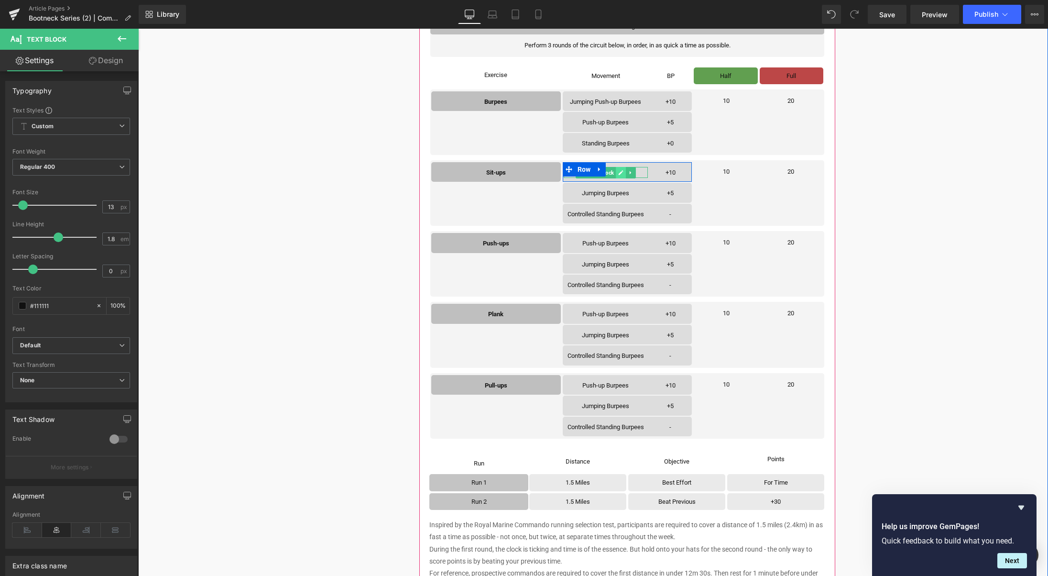
click at [621, 173] on icon at bounding box center [621, 172] width 5 height 5
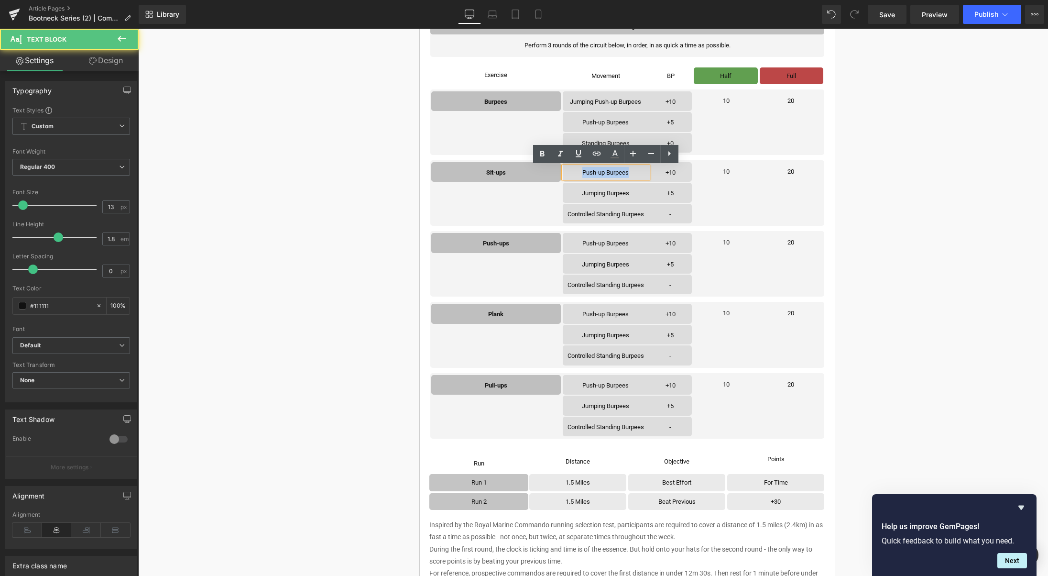
drag, startPoint x: 632, startPoint y: 173, endPoint x: 583, endPoint y: 174, distance: 49.7
click at [583, 174] on div "Push-up Burpees Text Block +10 Text Block Row" at bounding box center [628, 172] width 130 height 20
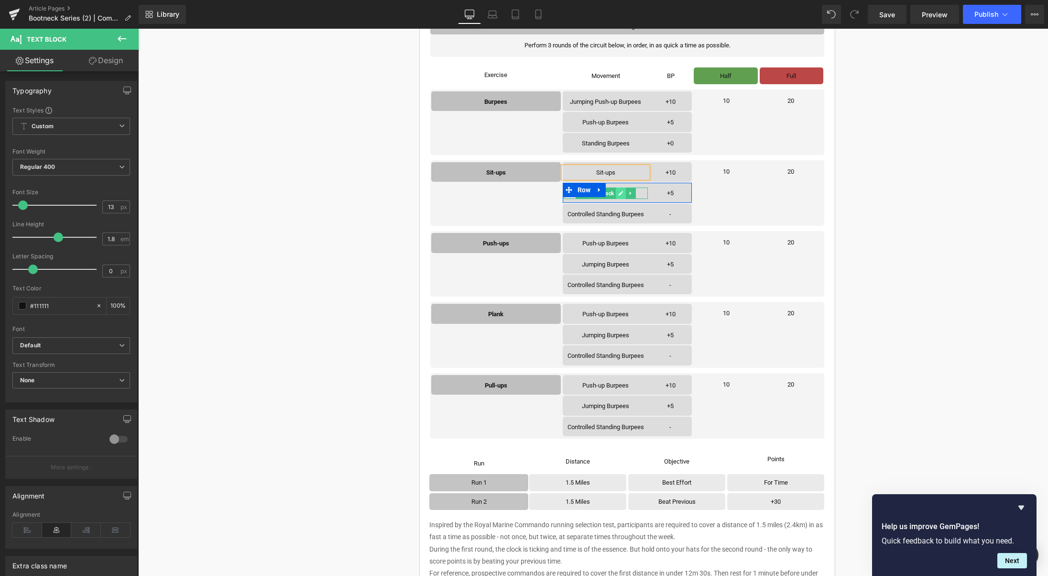
click at [623, 192] on icon at bounding box center [620, 193] width 5 height 6
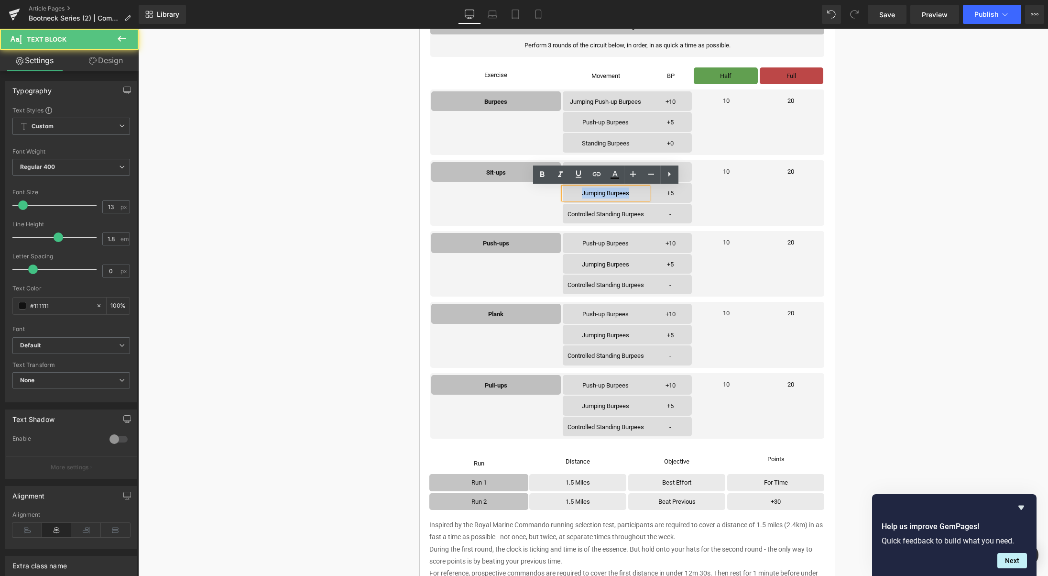
drag, startPoint x: 635, startPoint y: 193, endPoint x: 577, endPoint y: 189, distance: 57.5
click at [577, 189] on div "Jumping Burpees Text Block +5 Text Block Row" at bounding box center [628, 193] width 130 height 20
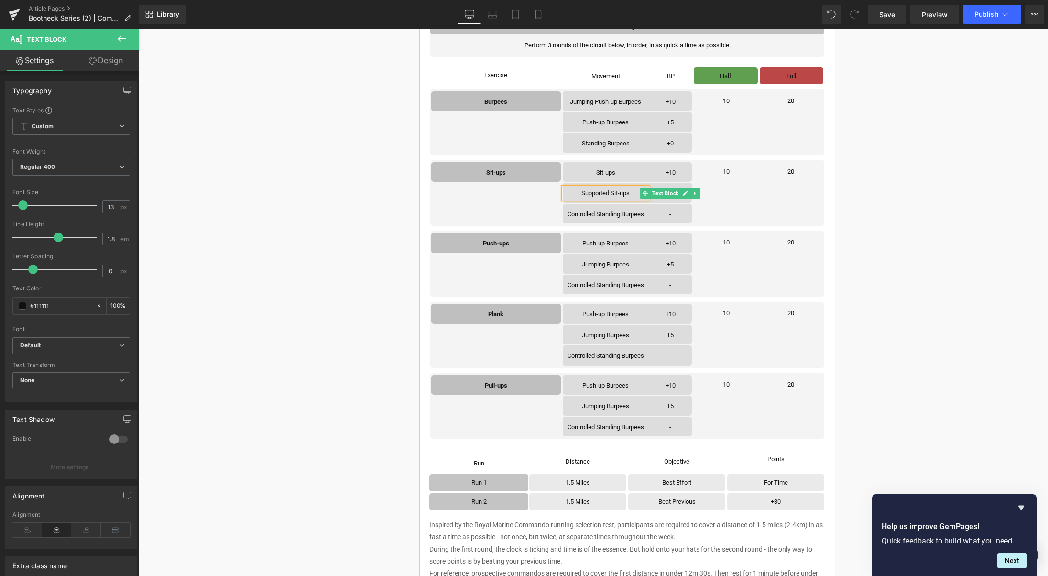
drag, startPoint x: 685, startPoint y: 194, endPoint x: 678, endPoint y: 194, distance: 6.7
click at [685, 194] on icon at bounding box center [685, 193] width 5 height 5
click at [678, 194] on p "+5" at bounding box center [670, 192] width 41 height 11
drag, startPoint x: 597, startPoint y: 210, endPoint x: 617, endPoint y: 213, distance: 20.4
click at [597, 210] on icon at bounding box center [599, 210] width 7 height 7
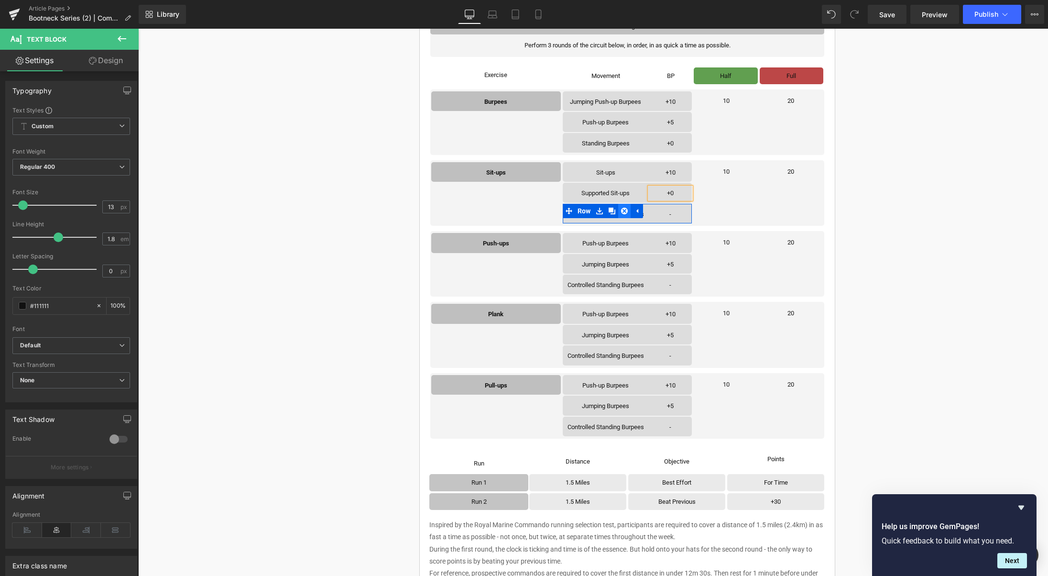
click at [623, 213] on icon at bounding box center [624, 210] width 7 height 7
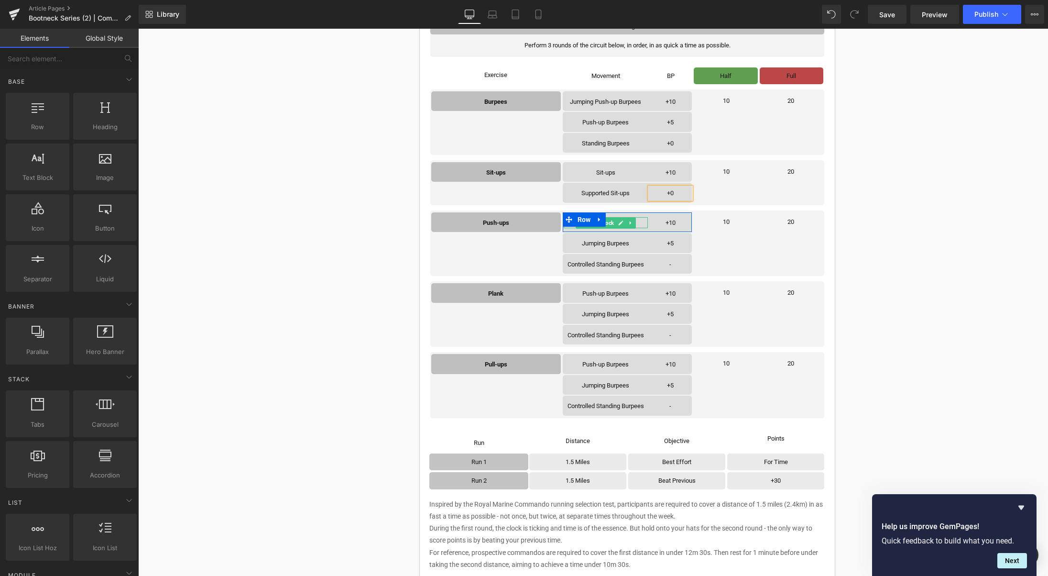
click at [619, 223] on icon at bounding box center [620, 223] width 5 height 6
click at [621, 223] on p "Push-up Burpees" at bounding box center [606, 222] width 84 height 11
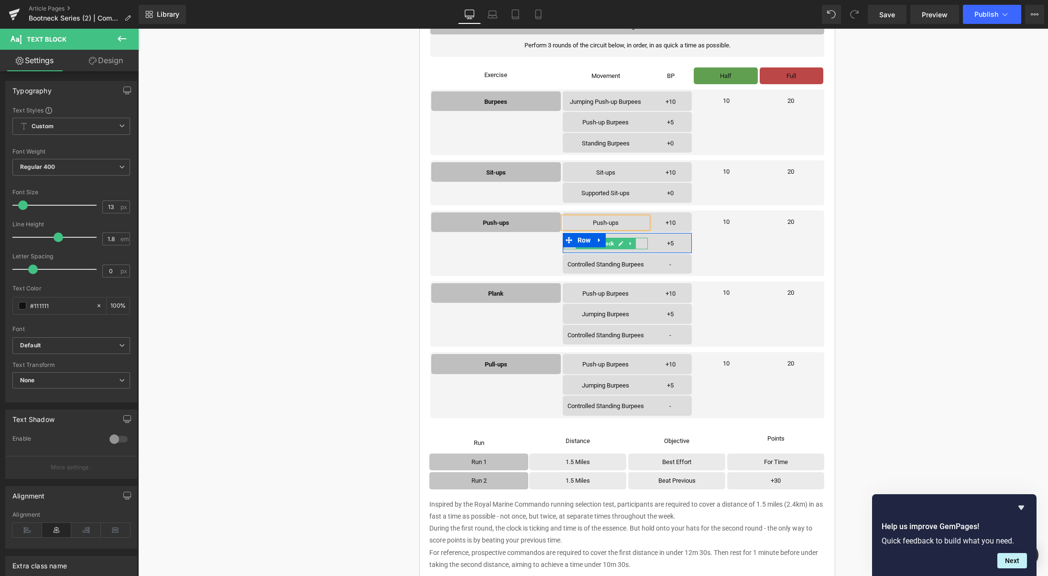
click at [623, 243] on icon at bounding box center [620, 243] width 5 height 6
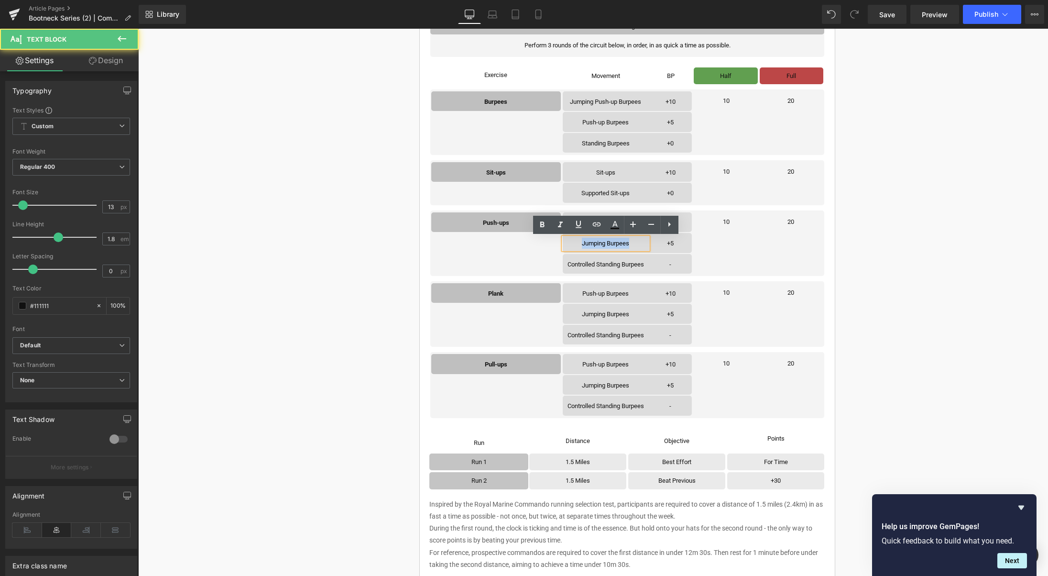
drag, startPoint x: 635, startPoint y: 244, endPoint x: 578, endPoint y: 242, distance: 56.9
click at [578, 242] on div "Jumping Burpees Text Block +5 Text Block Row" at bounding box center [628, 243] width 130 height 20
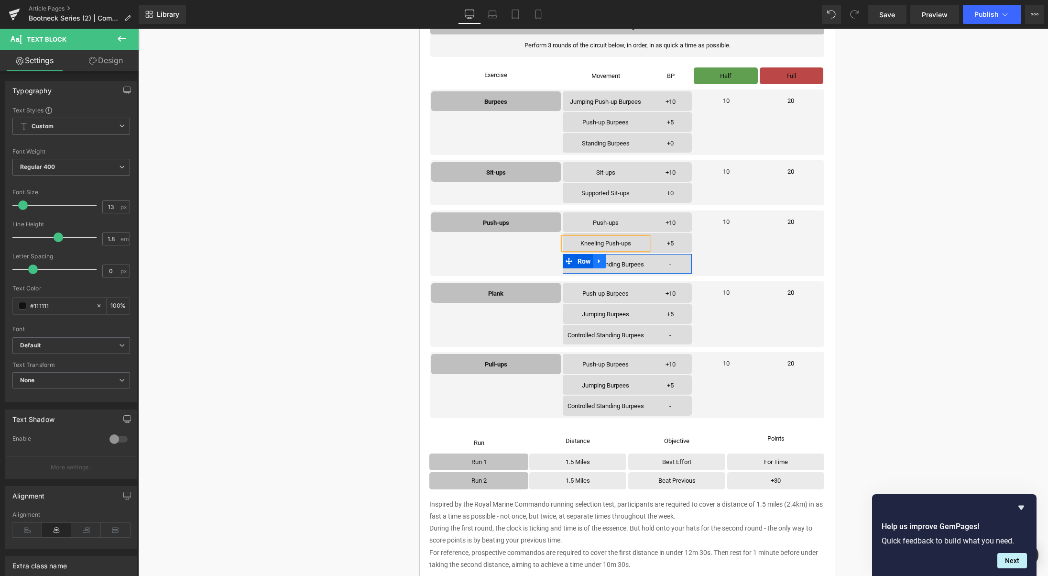
click at [598, 259] on icon at bounding box center [599, 261] width 2 height 4
click at [629, 261] on link at bounding box center [624, 261] width 12 height 14
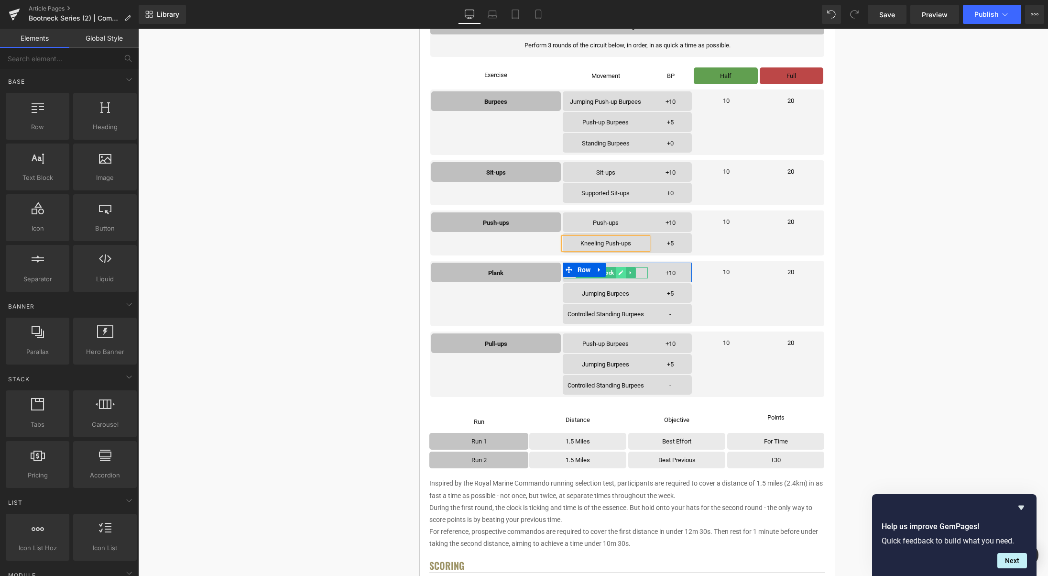
click at [621, 274] on icon at bounding box center [620, 273] width 5 height 6
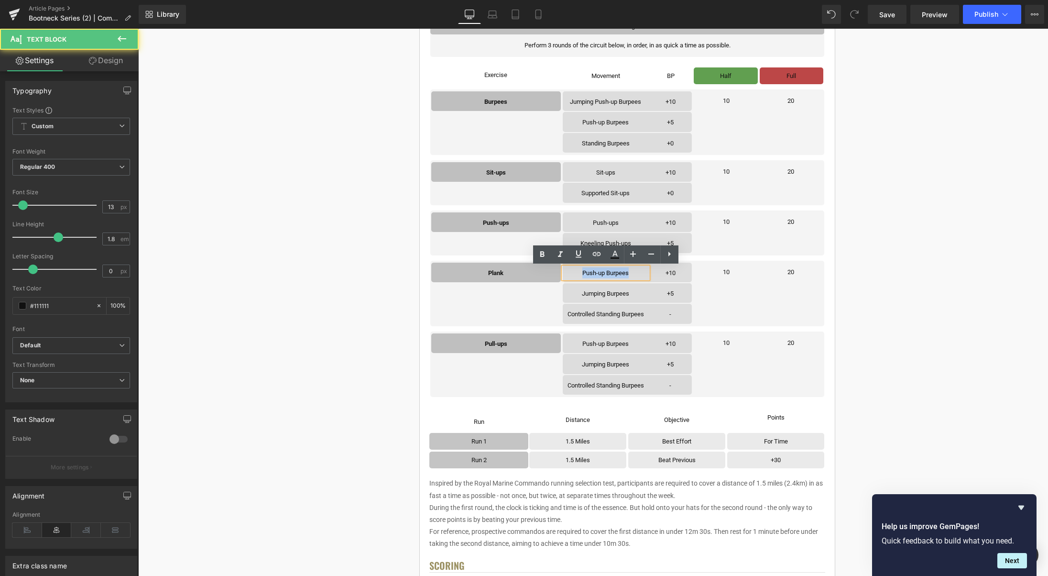
drag, startPoint x: 619, startPoint y: 273, endPoint x: 578, endPoint y: 272, distance: 40.6
click at [578, 272] on div "Push-up Burpees Text Block +10 Text Block Row" at bounding box center [628, 272] width 130 height 20
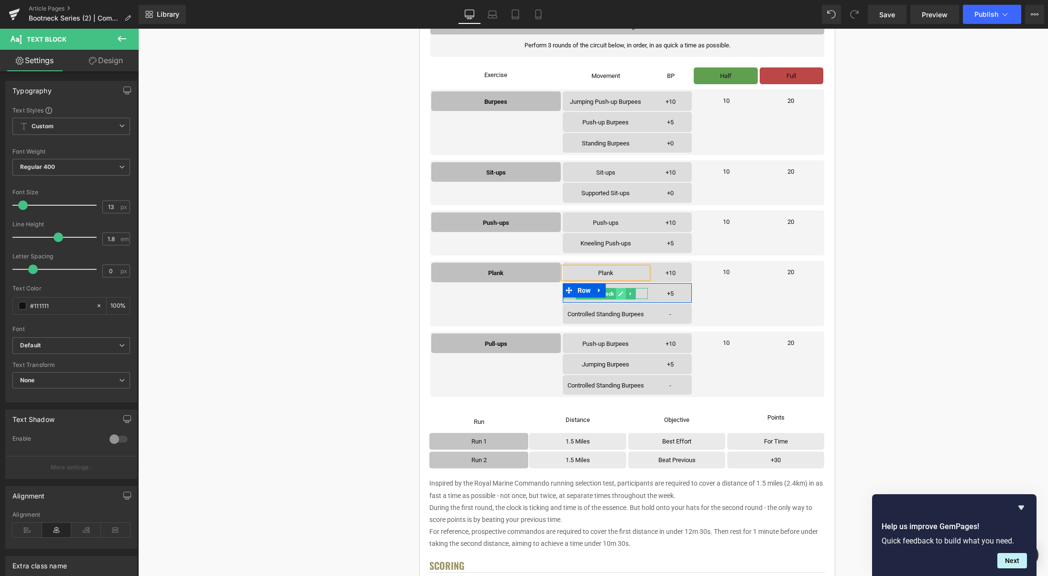
click at [623, 294] on icon at bounding box center [620, 294] width 5 height 6
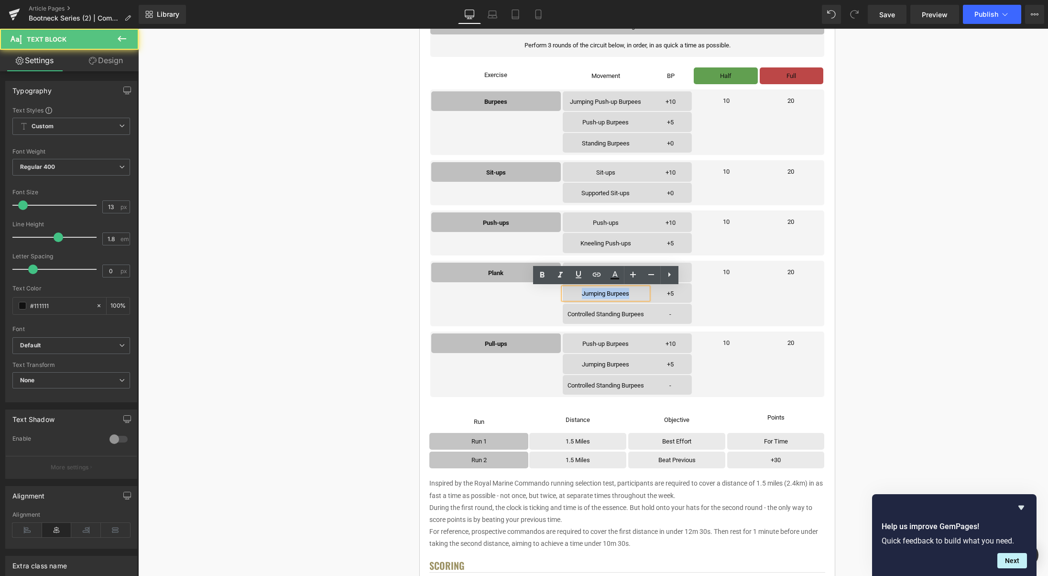
drag, startPoint x: 635, startPoint y: 294, endPoint x: 582, endPoint y: 293, distance: 53.1
click at [582, 293] on div "Jumping Burpees Text Block +5 Text Block Row" at bounding box center [628, 293] width 130 height 20
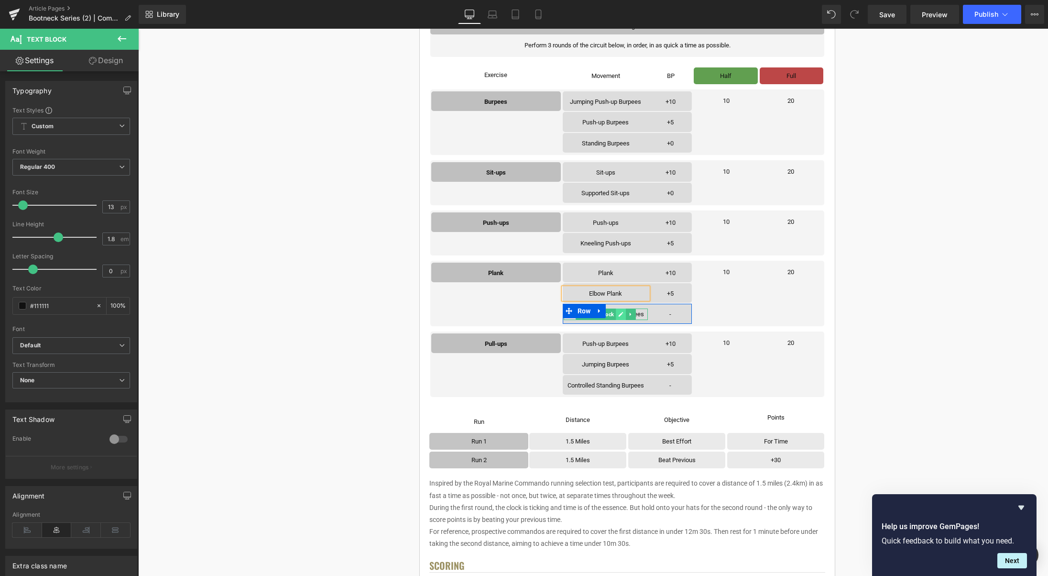
click at [618, 314] on link at bounding box center [621, 313] width 10 height 11
click at [633, 315] on p "Controlled Standing Burpees" at bounding box center [606, 313] width 84 height 11
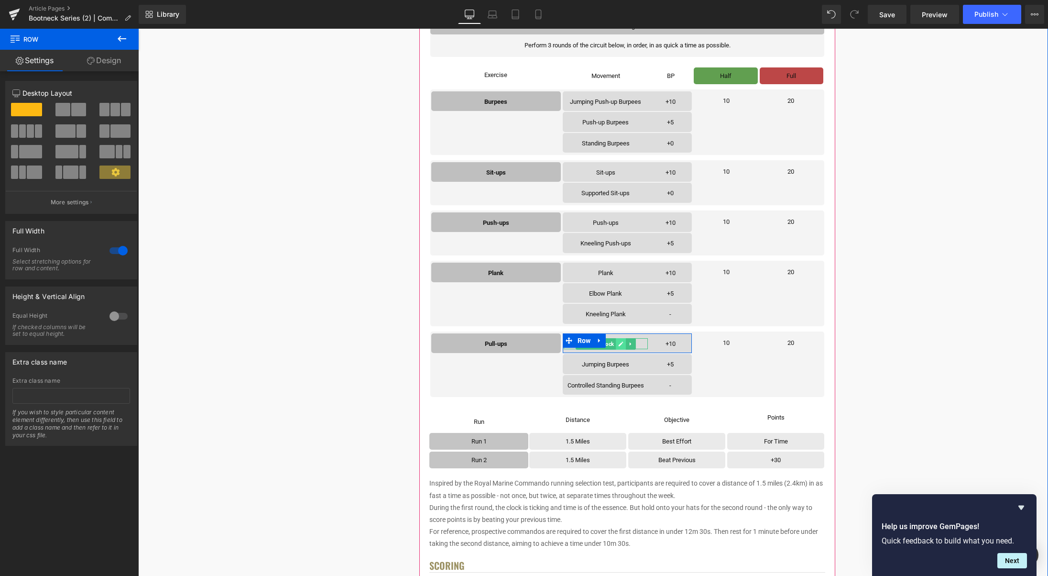
click at [621, 343] on icon at bounding box center [621, 343] width 5 height 5
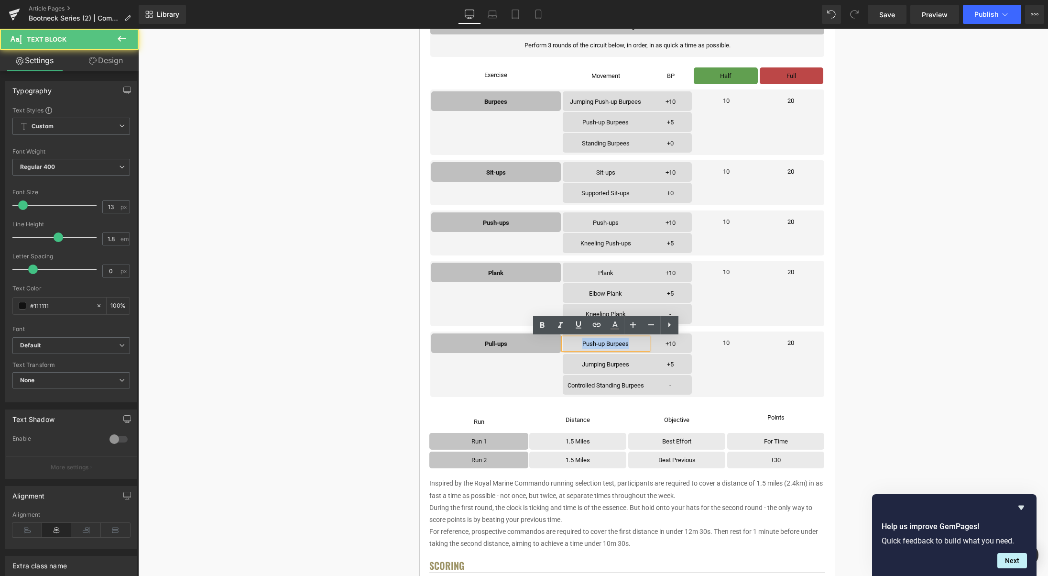
drag, startPoint x: 625, startPoint y: 343, endPoint x: 584, endPoint y: 343, distance: 41.1
click at [584, 343] on div "Push-up Burpees Text Block +10 Text Block Row" at bounding box center [628, 343] width 130 height 20
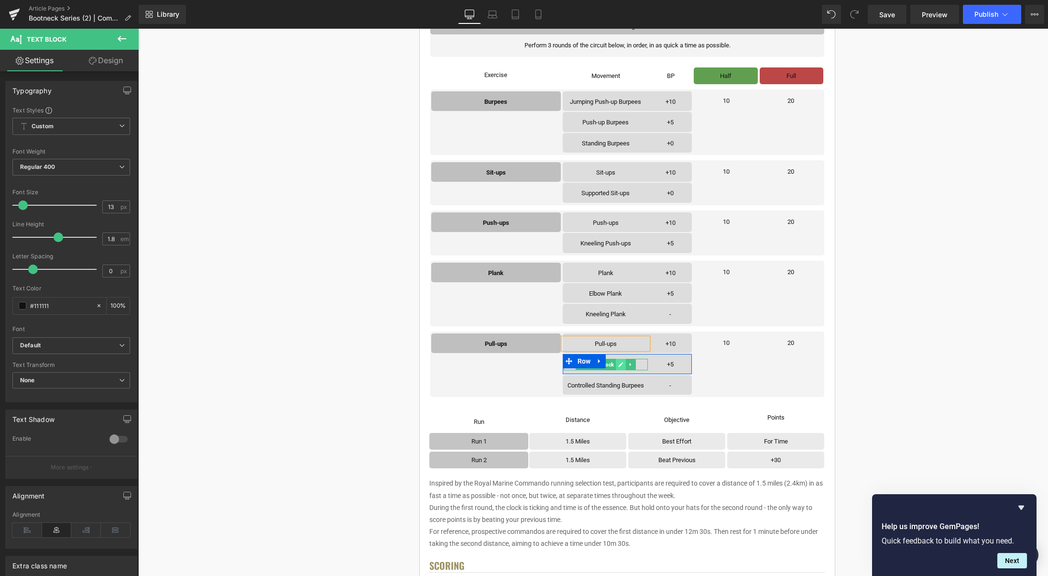
click at [619, 362] on icon at bounding box center [620, 364] width 5 height 6
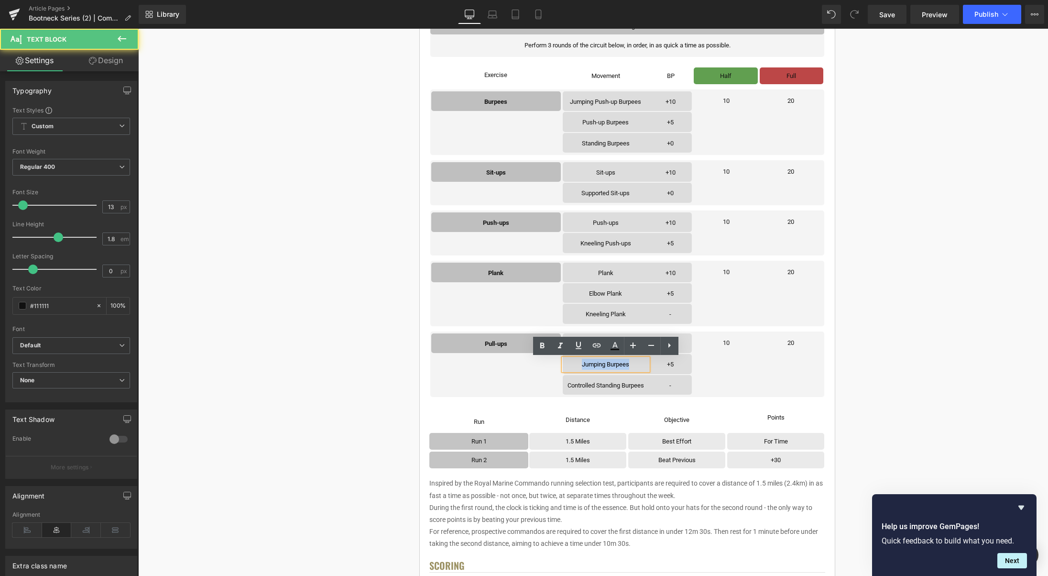
drag, startPoint x: 633, startPoint y: 364, endPoint x: 664, endPoint y: 381, distance: 35.5
click at [582, 364] on div "Jumping Burpees Text Block +5 Text Block Row" at bounding box center [628, 364] width 130 height 20
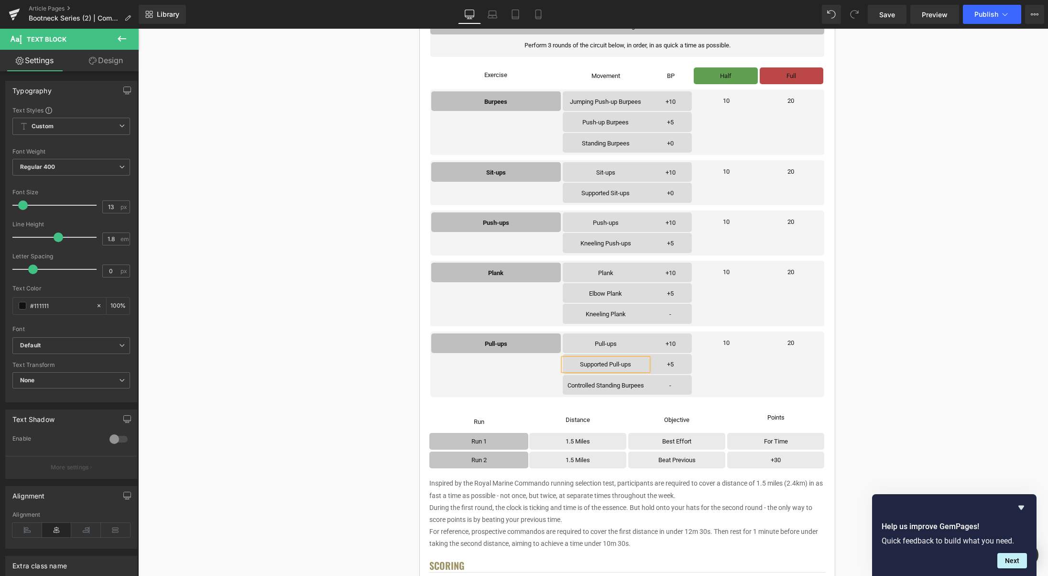
click at [589, 366] on span "Row" at bounding box center [583, 360] width 14 height 11
click at [630, 364] on p "Supported Pull-ups" at bounding box center [606, 364] width 84 height 11
click at [686, 363] on icon at bounding box center [685, 364] width 5 height 5
click at [679, 365] on p "+5" at bounding box center [670, 364] width 41 height 11
click at [685, 385] on icon at bounding box center [685, 385] width 5 height 5
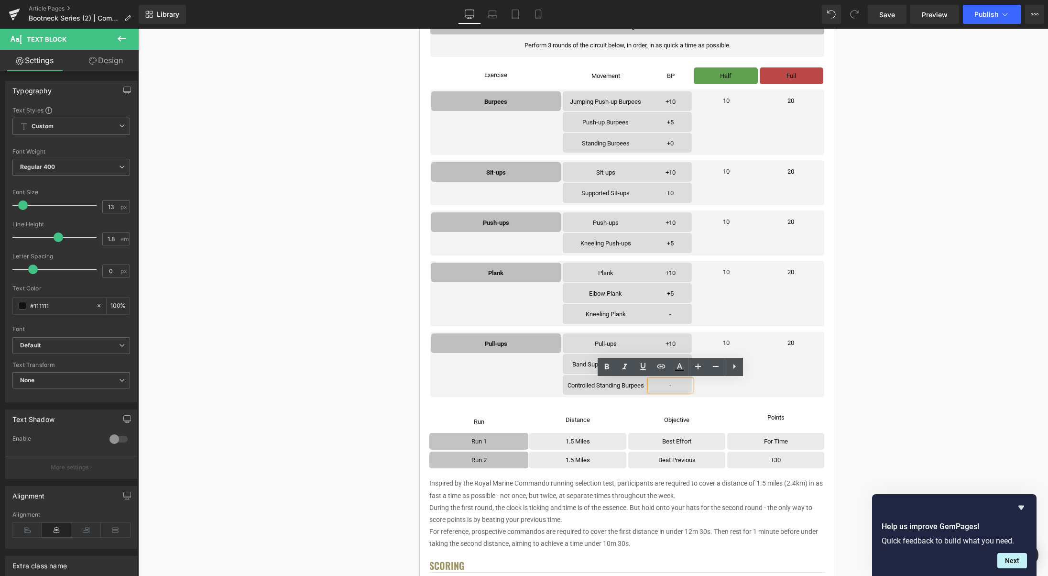
click at [680, 385] on p "-" at bounding box center [670, 385] width 41 height 11
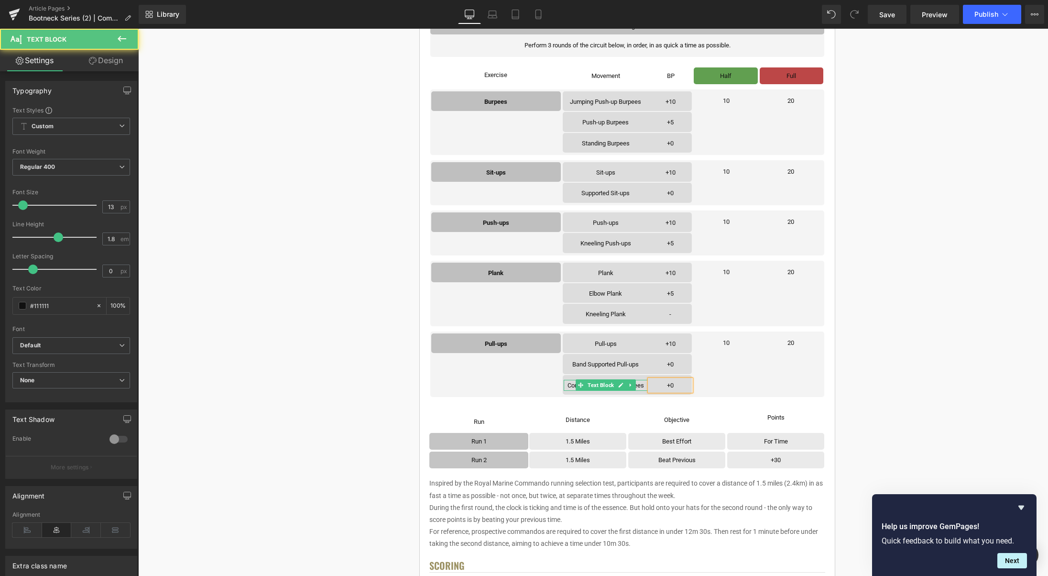
click at [640, 385] on p "Controlled Standing Burpees" at bounding box center [606, 385] width 84 height 11
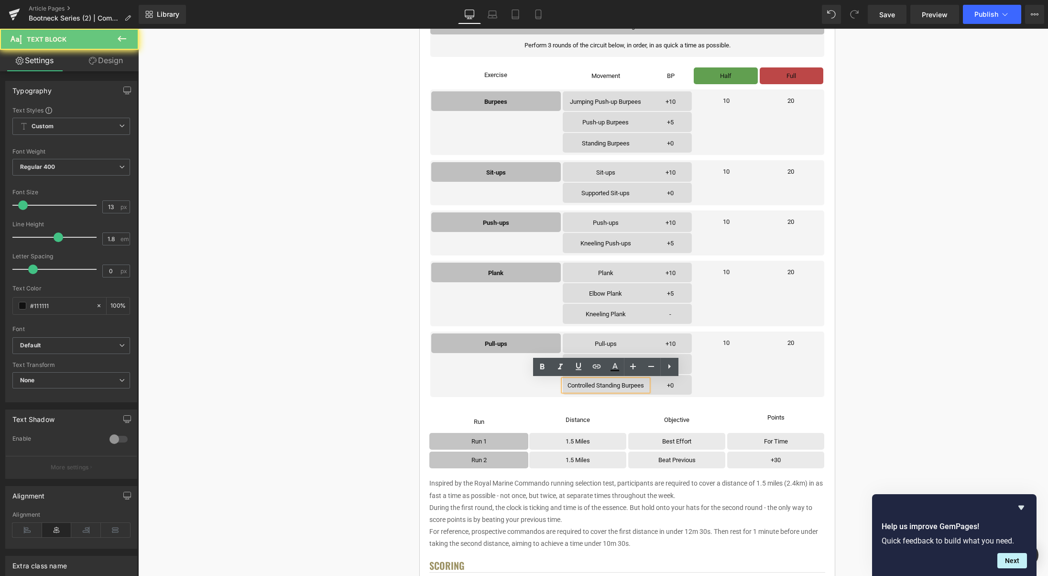
click at [645, 386] on p "Controlled Standing Burpees" at bounding box center [606, 385] width 84 height 11
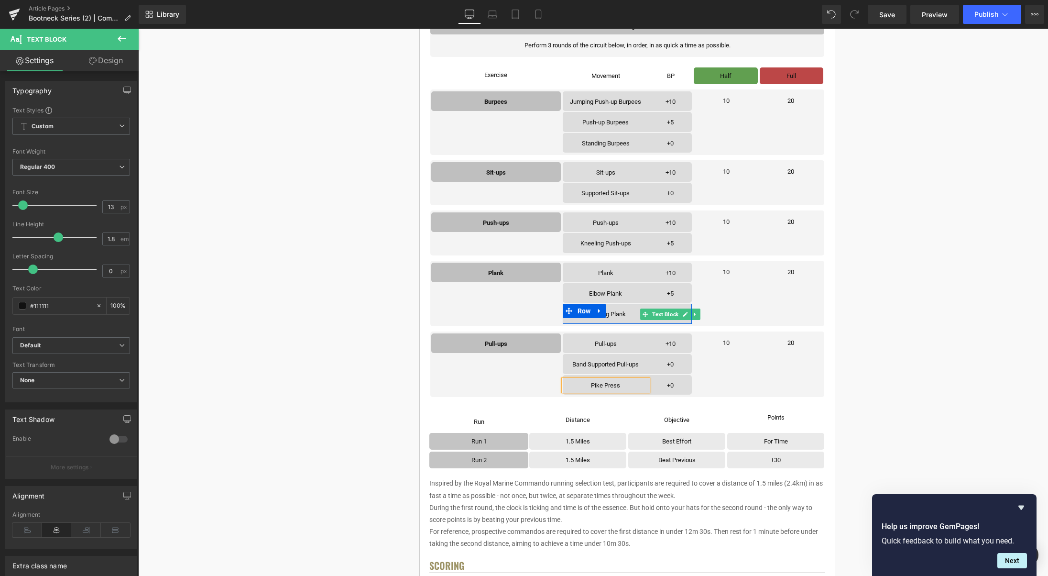
click at [685, 313] on icon at bounding box center [685, 314] width 5 height 6
click at [680, 314] on p "-" at bounding box center [670, 313] width 41 height 11
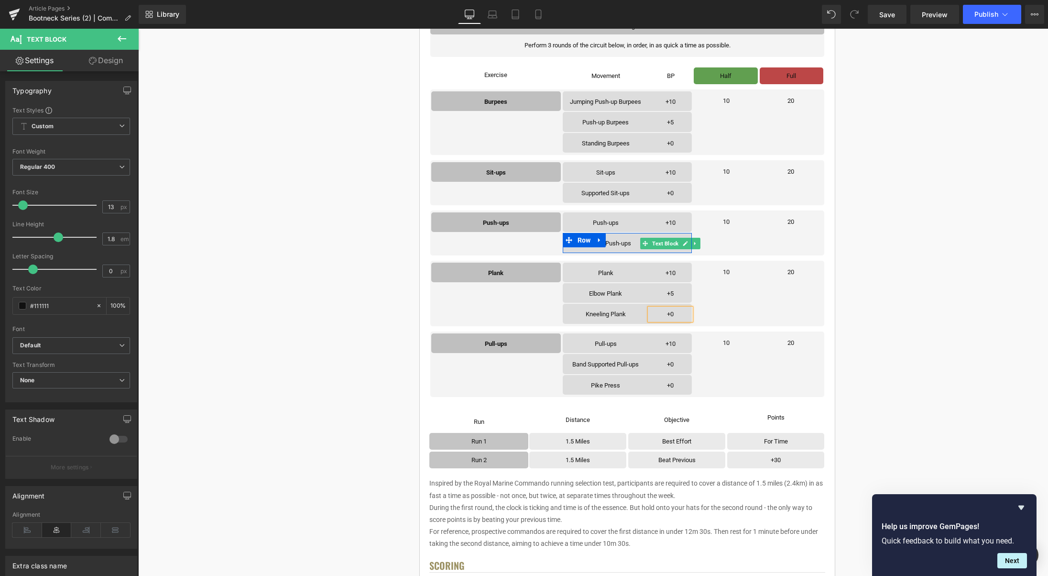
click at [684, 245] on icon at bounding box center [685, 243] width 5 height 6
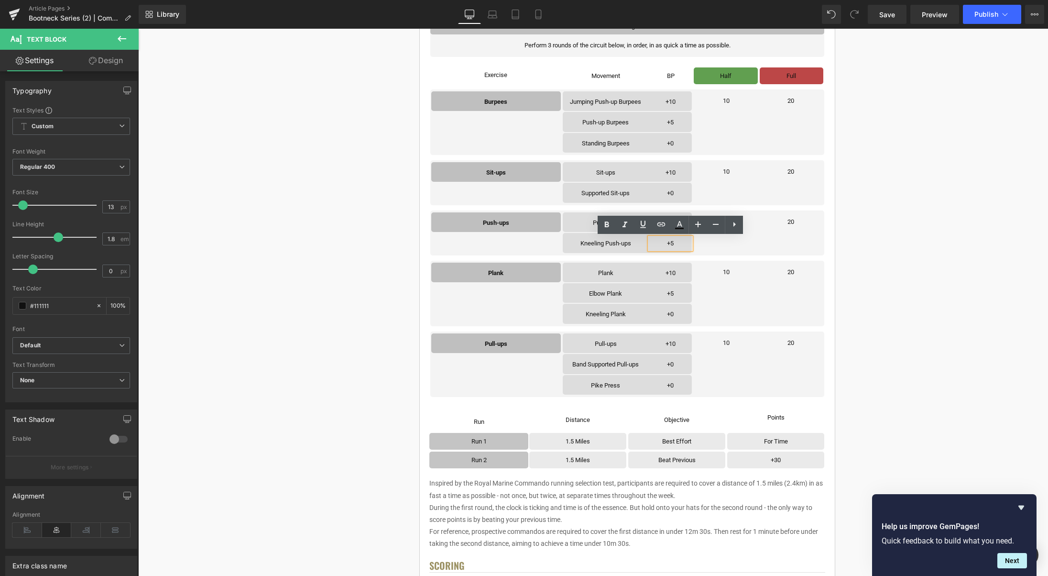
click at [681, 244] on p "+5" at bounding box center [670, 243] width 41 height 11
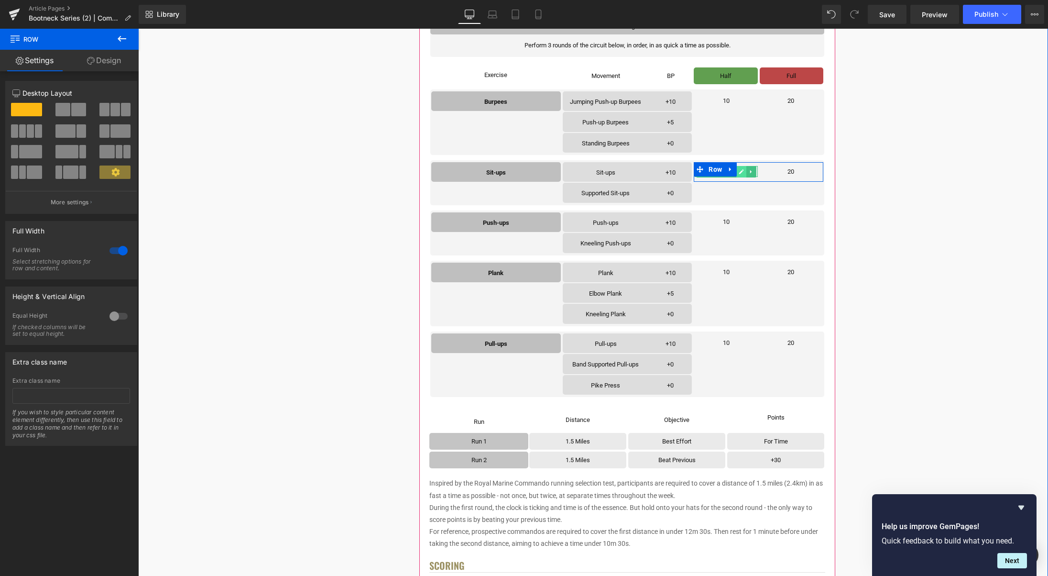
click at [741, 173] on icon at bounding box center [741, 171] width 5 height 5
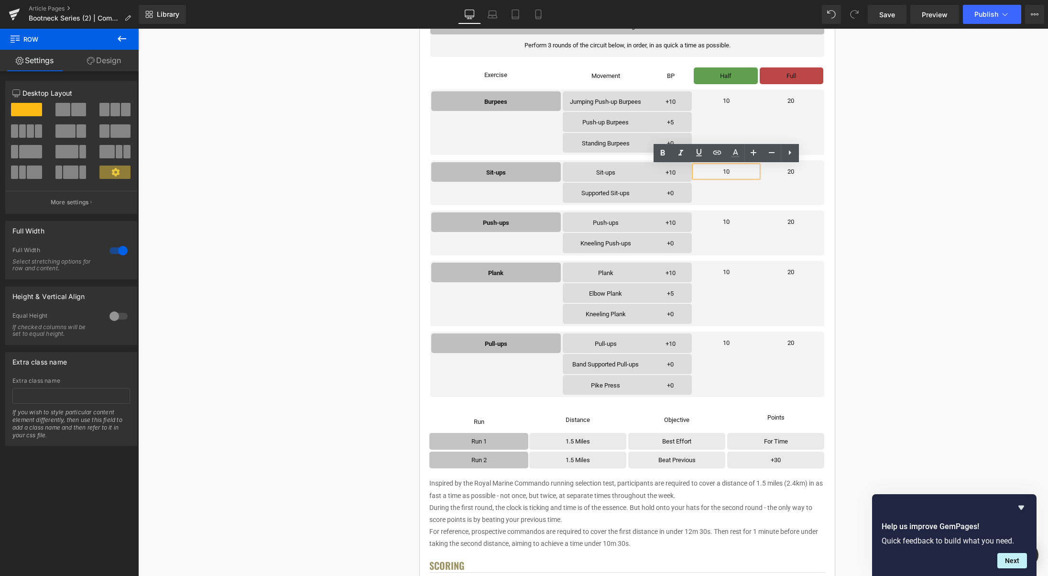
click at [738, 173] on p "10" at bounding box center [726, 171] width 63 height 11
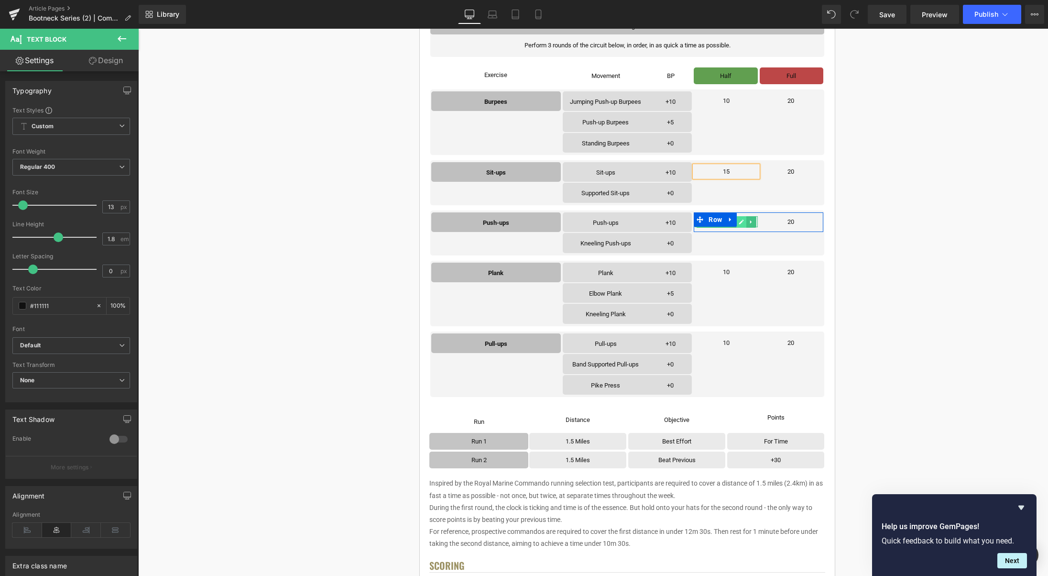
click at [744, 221] on icon at bounding box center [741, 222] width 5 height 6
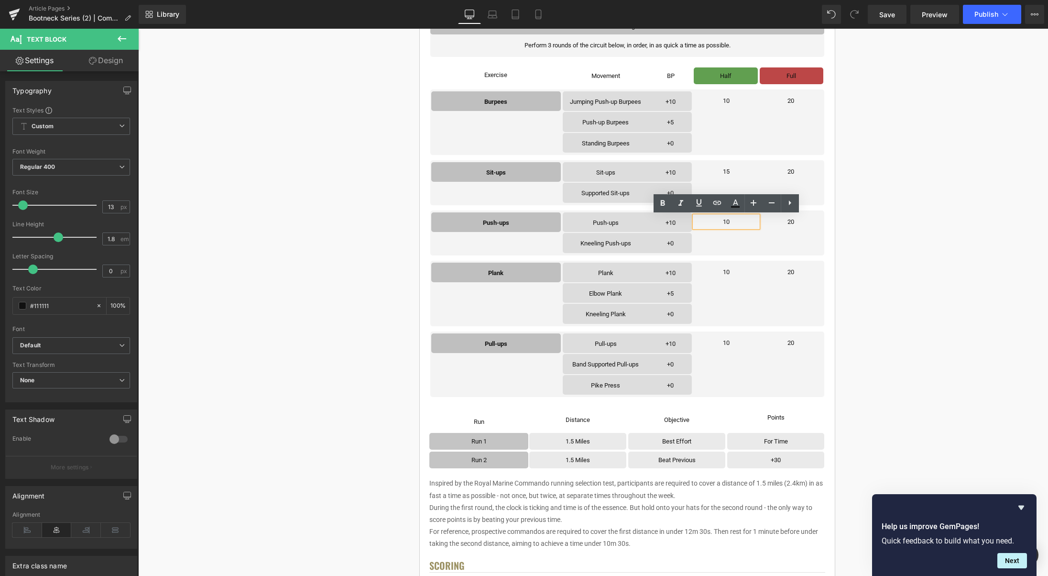
click at [743, 222] on p "10" at bounding box center [726, 221] width 63 height 11
click at [743, 272] on icon at bounding box center [741, 272] width 5 height 5
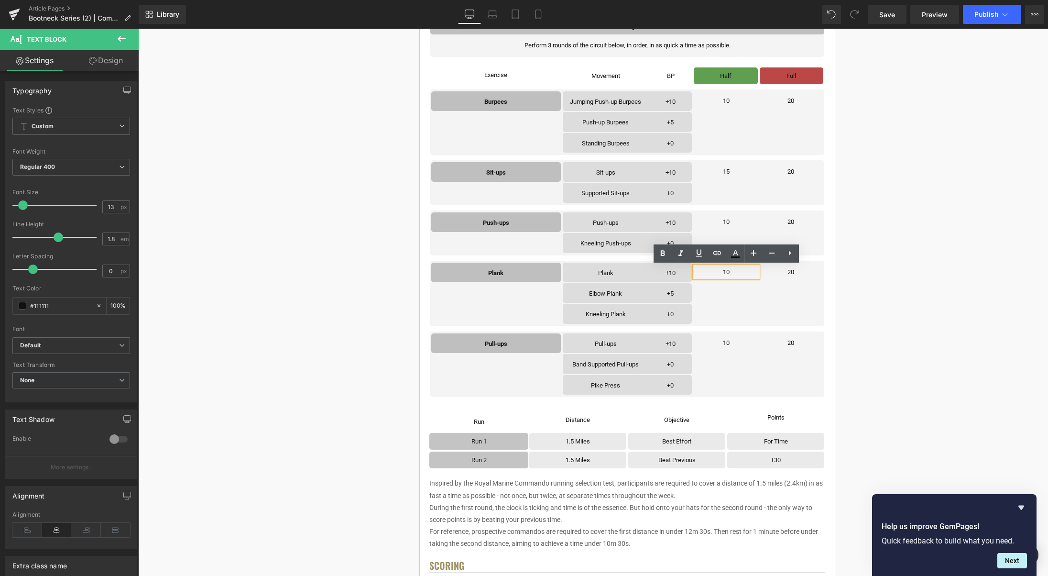
click at [742, 272] on p "10" at bounding box center [726, 271] width 63 height 11
click at [741, 343] on icon at bounding box center [741, 342] width 5 height 5
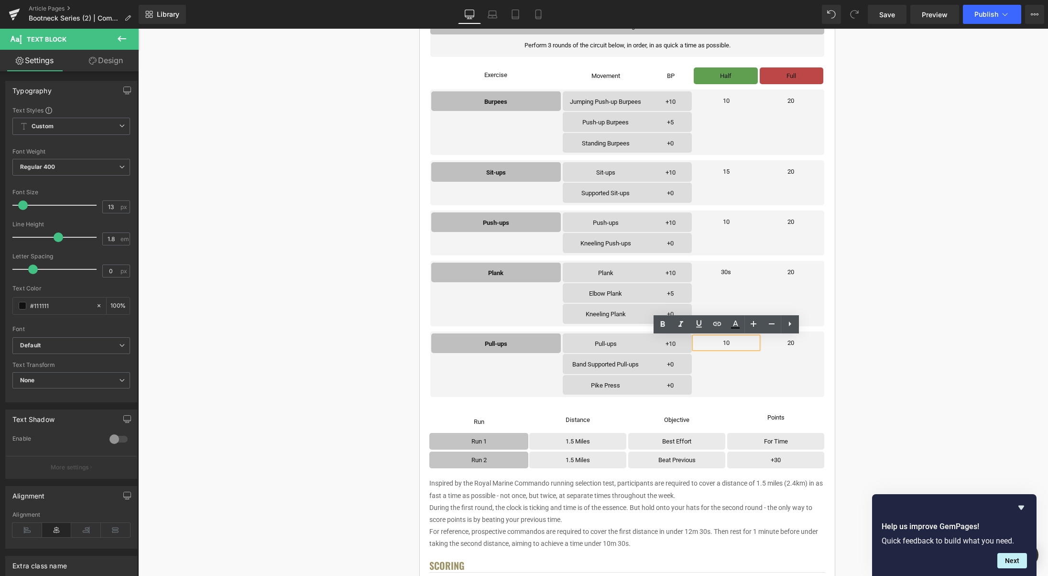
click at [741, 343] on p "10" at bounding box center [726, 342] width 63 height 11
click at [805, 343] on icon at bounding box center [806, 342] width 5 height 5
click at [806, 343] on p "20" at bounding box center [791, 342] width 63 height 11
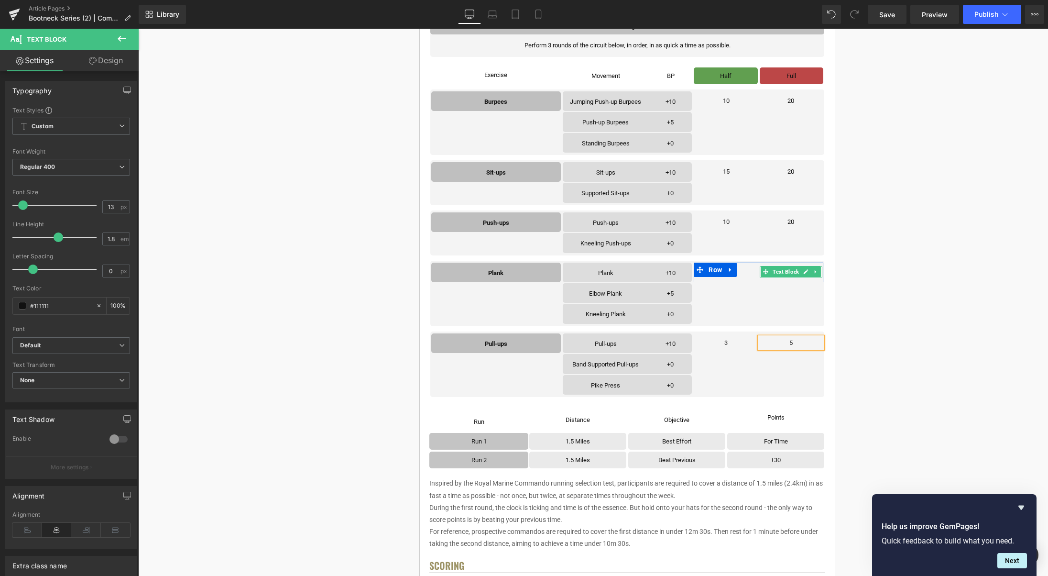
drag, startPoint x: 807, startPoint y: 271, endPoint x: 803, endPoint y: 272, distance: 4.9
click at [807, 271] on icon at bounding box center [806, 272] width 5 height 5
click at [803, 272] on p "20" at bounding box center [791, 271] width 63 height 11
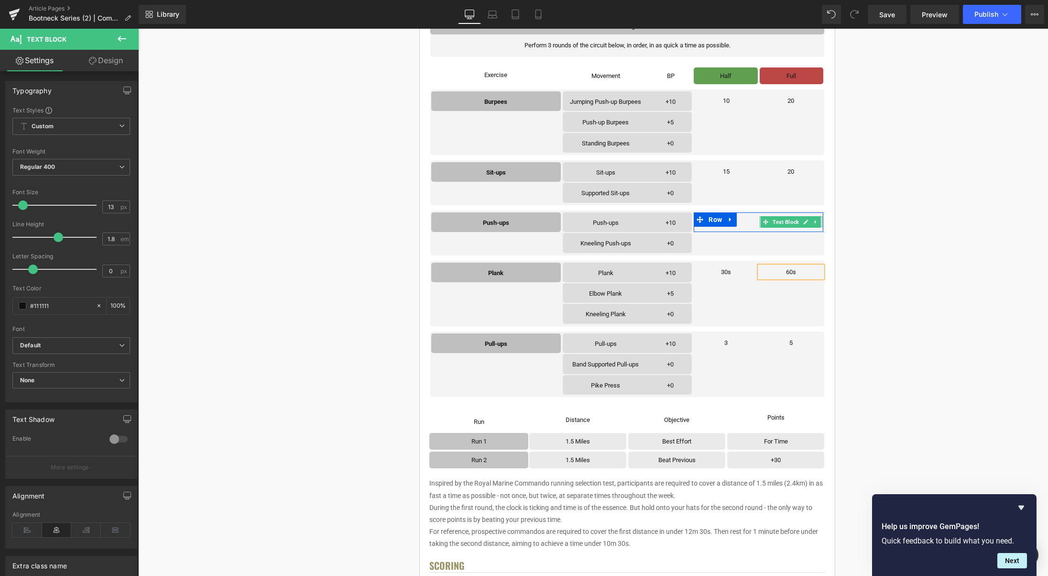
click at [805, 221] on icon at bounding box center [805, 222] width 5 height 6
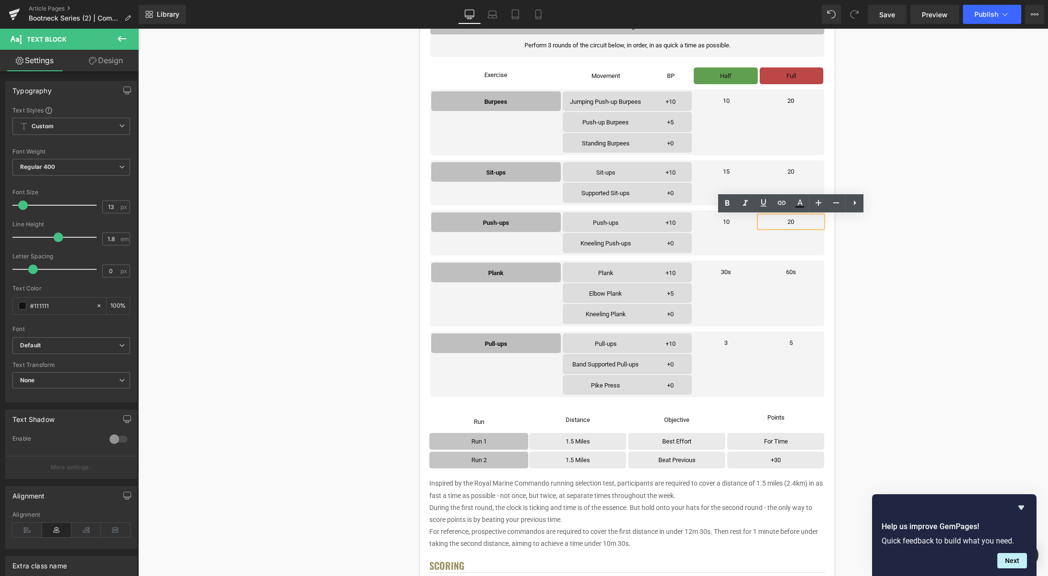
click at [803, 221] on p "20" at bounding box center [791, 221] width 63 height 11
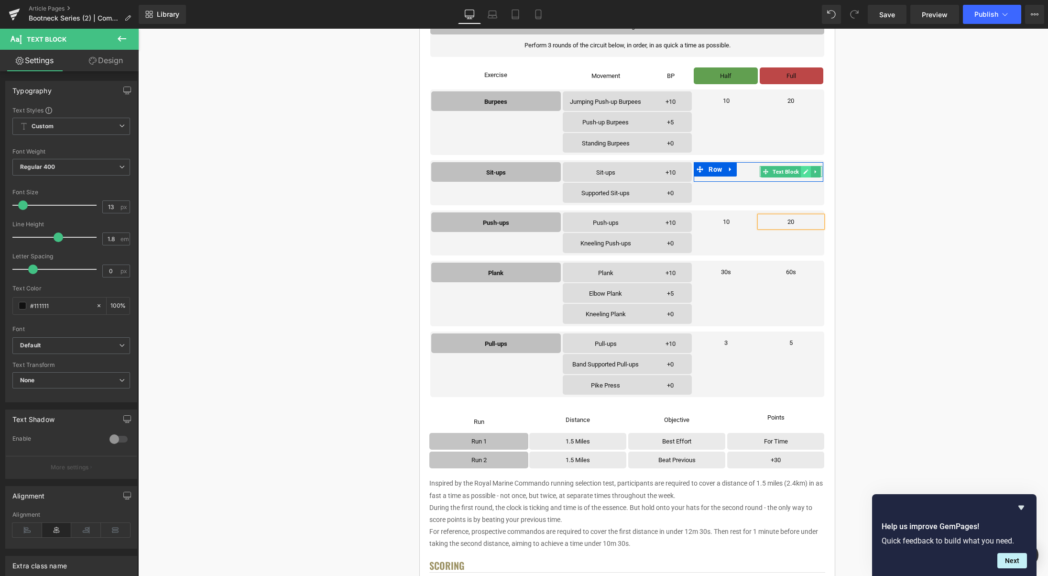
click at [807, 172] on icon at bounding box center [806, 171] width 5 height 5
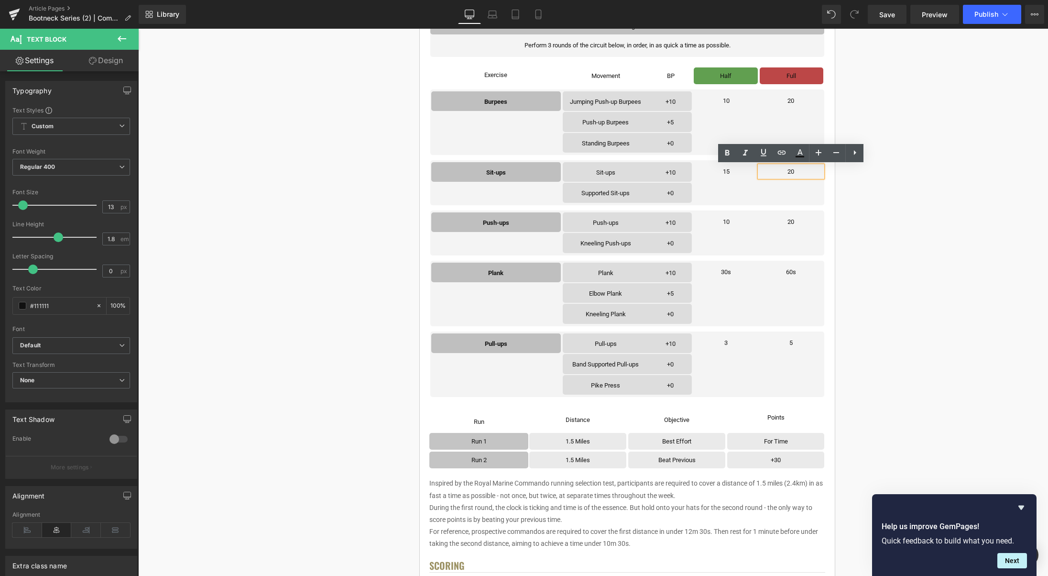
click at [805, 172] on p "20" at bounding box center [791, 171] width 63 height 11
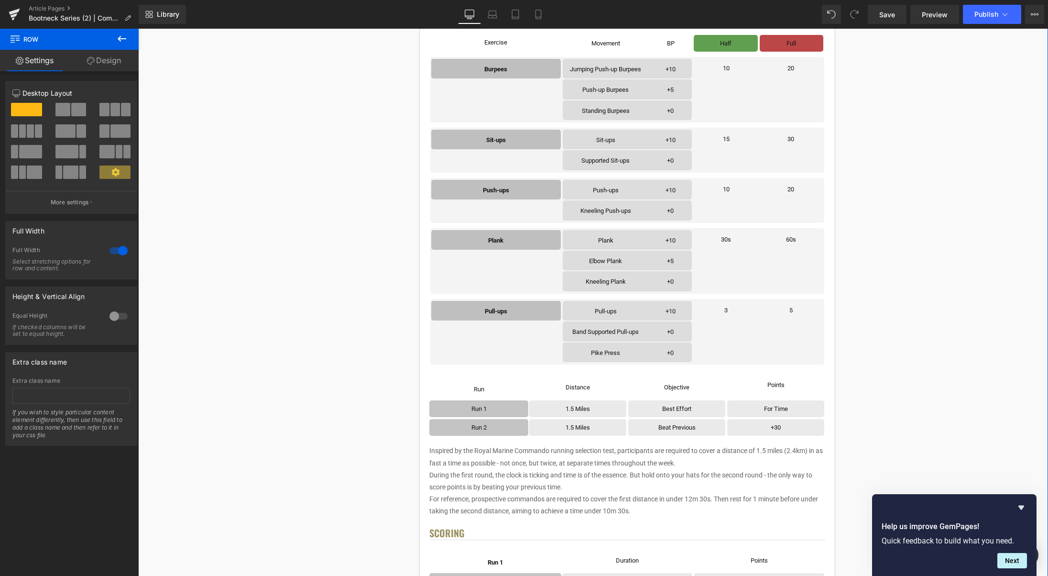
scroll to position [345, 0]
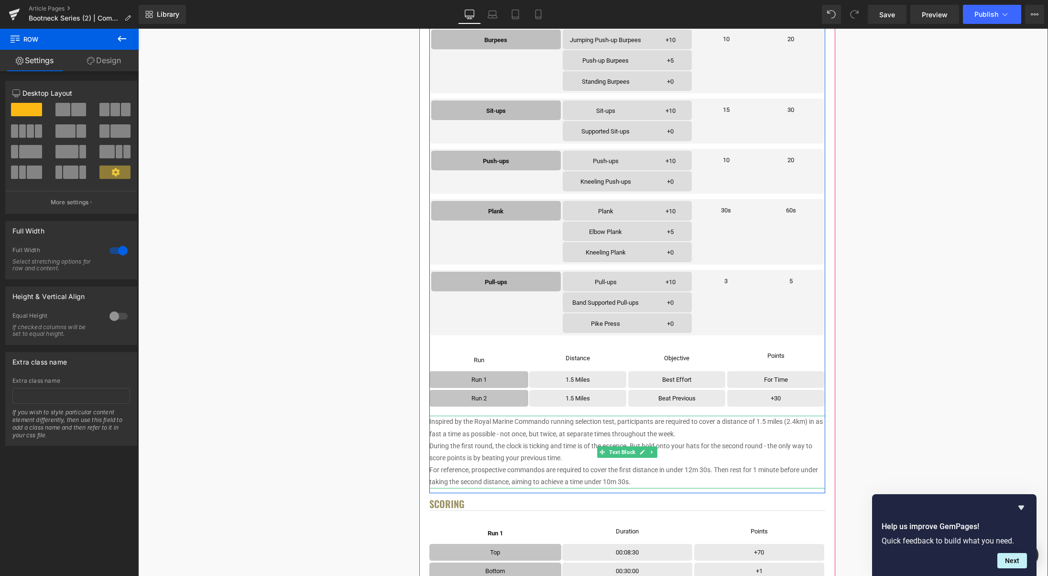
click at [713, 441] on p "During the first round, the clock is ticking and time is of the essence. But ho…" at bounding box center [627, 452] width 396 height 24
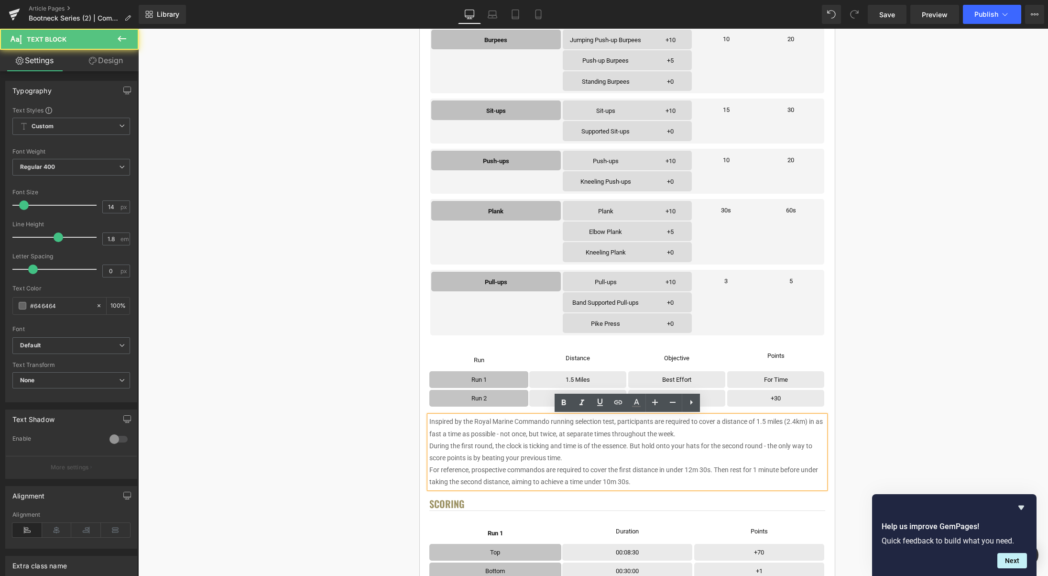
click at [722, 444] on p "During the first round, the clock is ticking and time is of the essence. But ho…" at bounding box center [627, 452] width 396 height 24
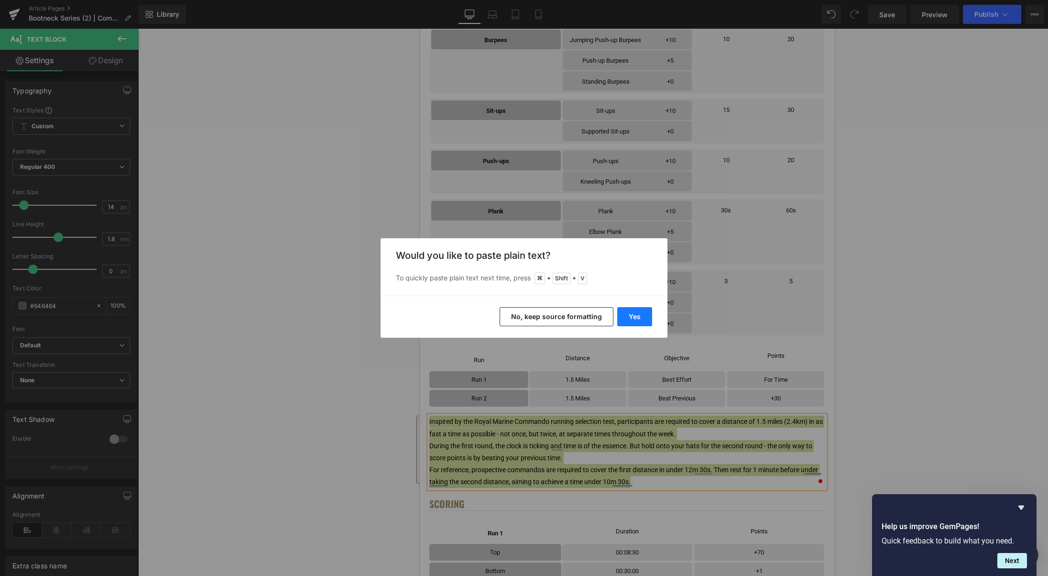
click at [636, 317] on button "Yes" at bounding box center [634, 316] width 35 height 19
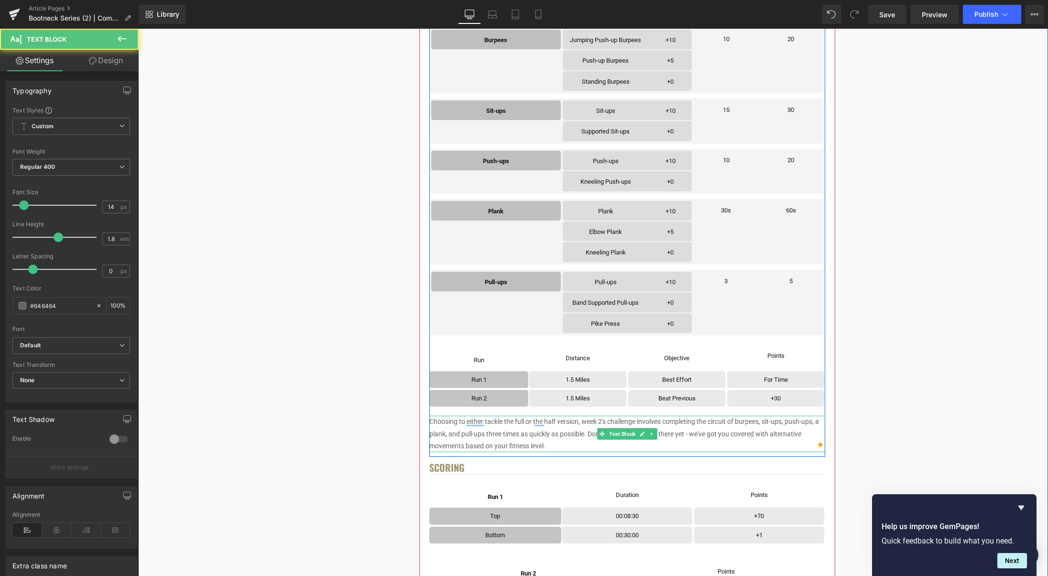
click at [563, 440] on p "Choosing to either tackle the full or the half version, week 2's challenge invo…" at bounding box center [627, 433] width 396 height 36
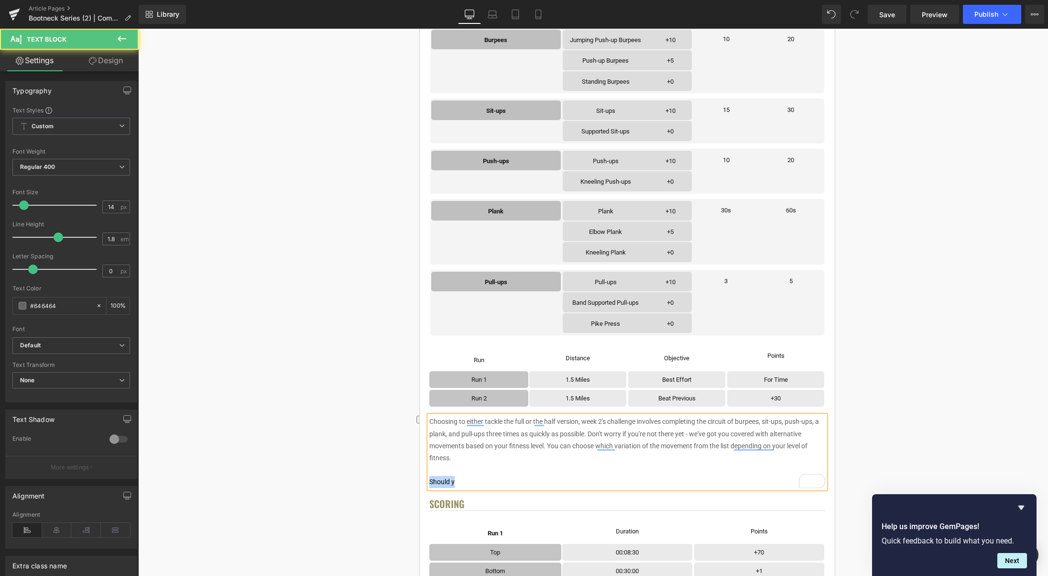
drag, startPoint x: 456, startPoint y: 483, endPoint x: 430, endPoint y: 482, distance: 25.3
click at [430, 482] on p "Choosing to either tackle the full or the half version, week 2's challenge invo…" at bounding box center [627, 451] width 396 height 72
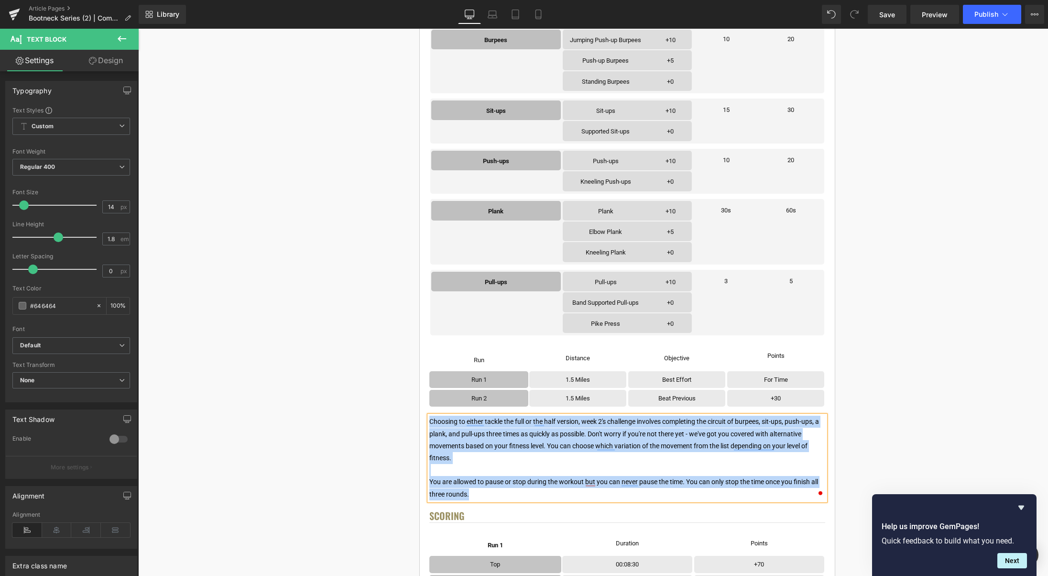
copy p "Choosing to either tackle the full or the half version, week 2's challenge invo…"
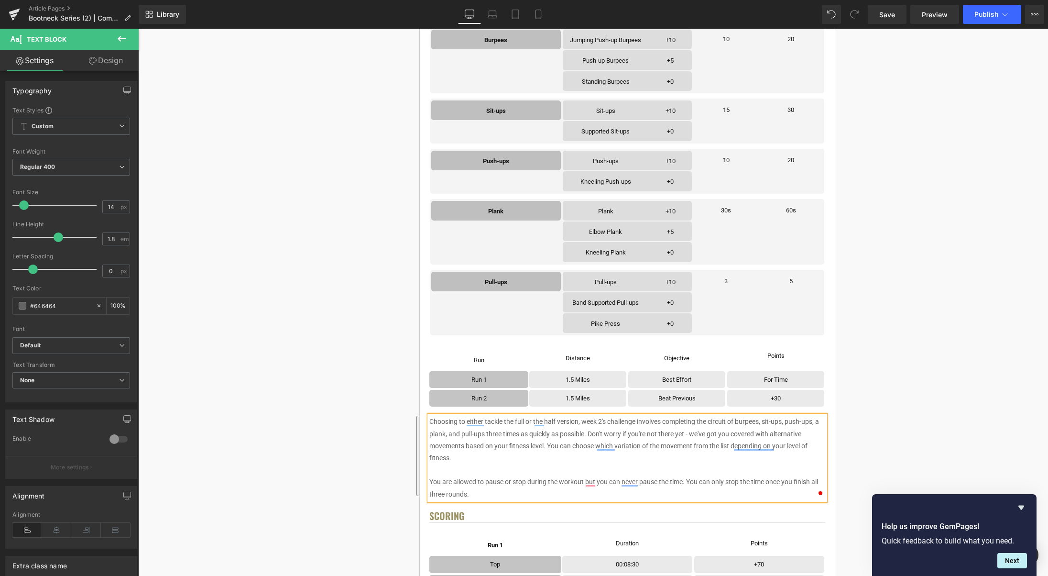
click at [662, 446] on p "Choosing to either tackle the full or the half version, week 2's challenge invo…" at bounding box center [627, 457] width 396 height 84
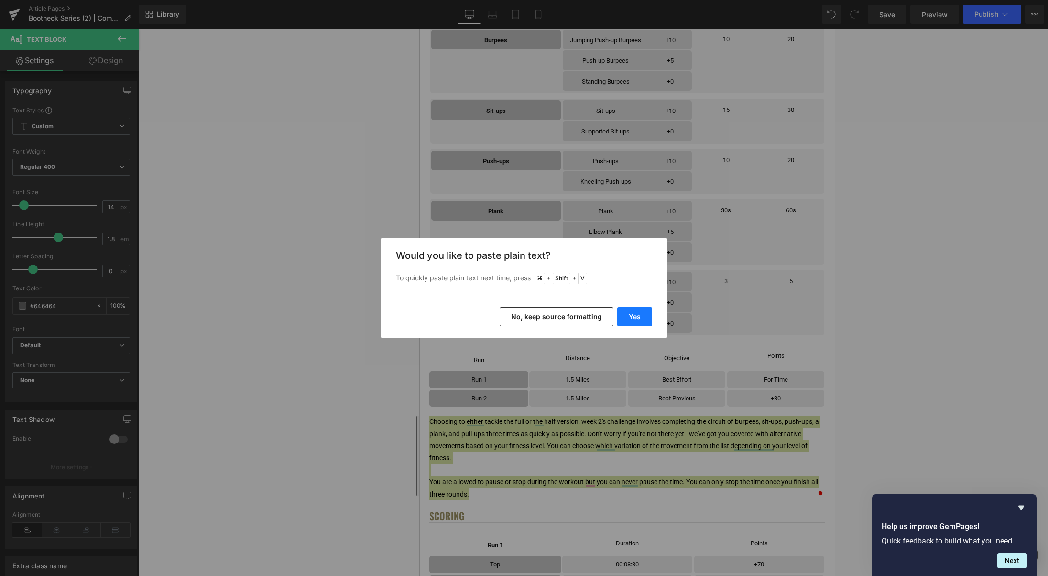
click at [640, 307] on button "Yes" at bounding box center [634, 316] width 35 height 19
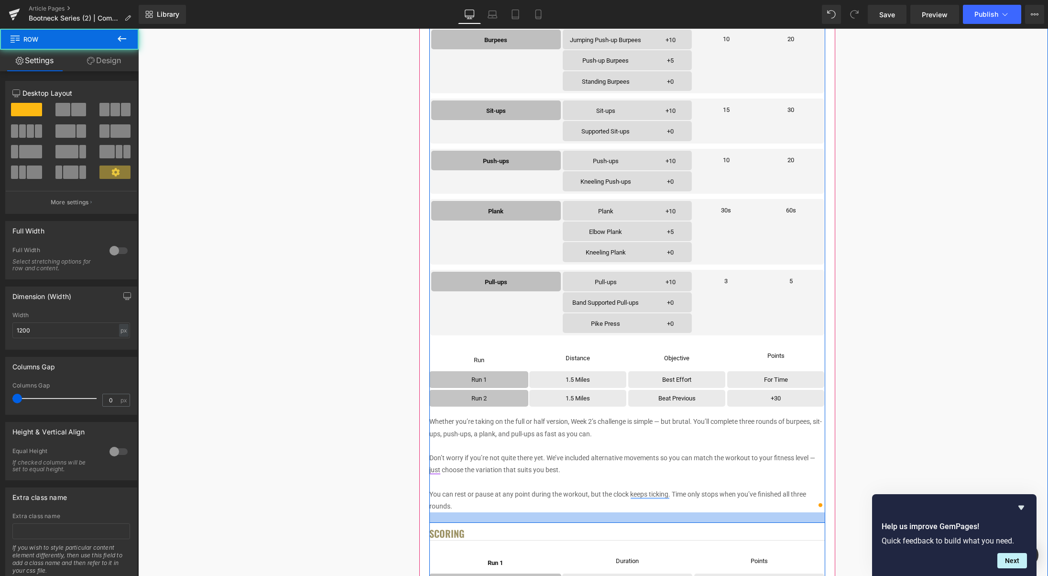
drag, startPoint x: 559, startPoint y: 514, endPoint x: 569, endPoint y: 518, distance: 11.0
click at [560, 520] on div at bounding box center [627, 517] width 396 height 11
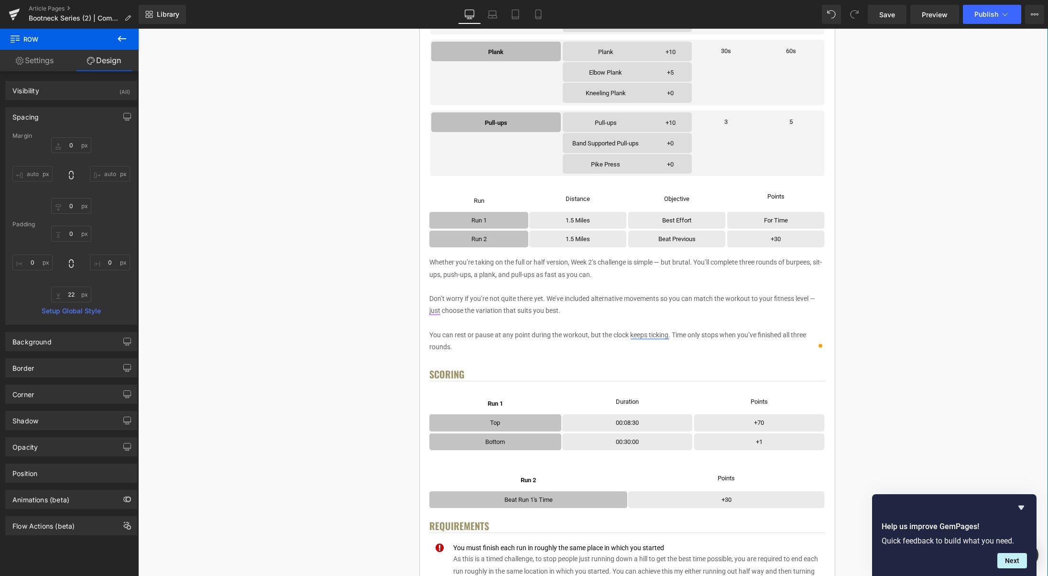
scroll to position [515, 0]
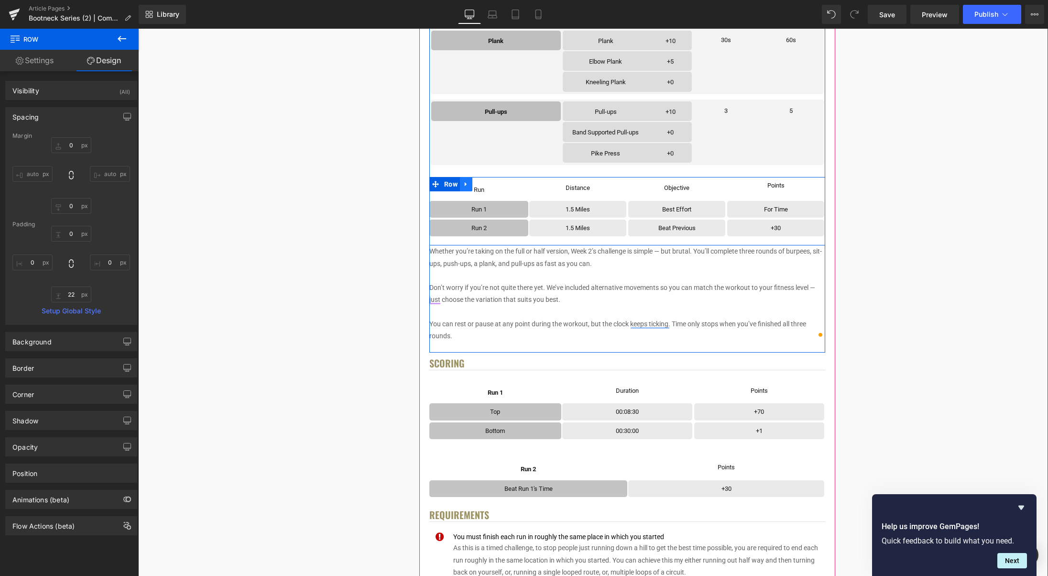
click at [468, 182] on icon at bounding box center [466, 184] width 7 height 7
click at [489, 186] on icon at bounding box center [491, 184] width 7 height 7
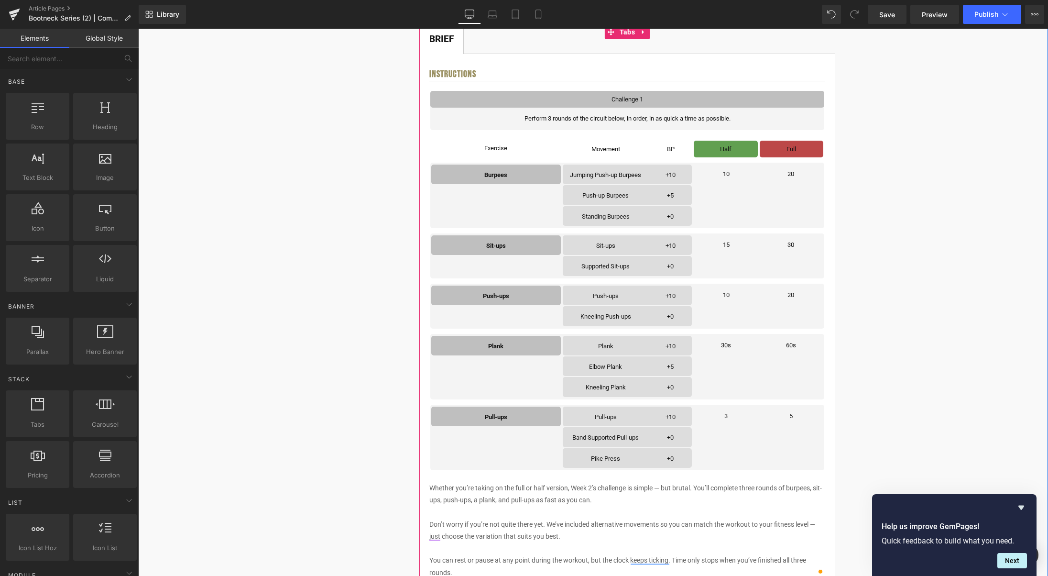
scroll to position [211, 0]
click at [801, 146] on link at bounding box center [796, 147] width 12 height 14
click at [806, 147] on icon at bounding box center [808, 146] width 7 height 7
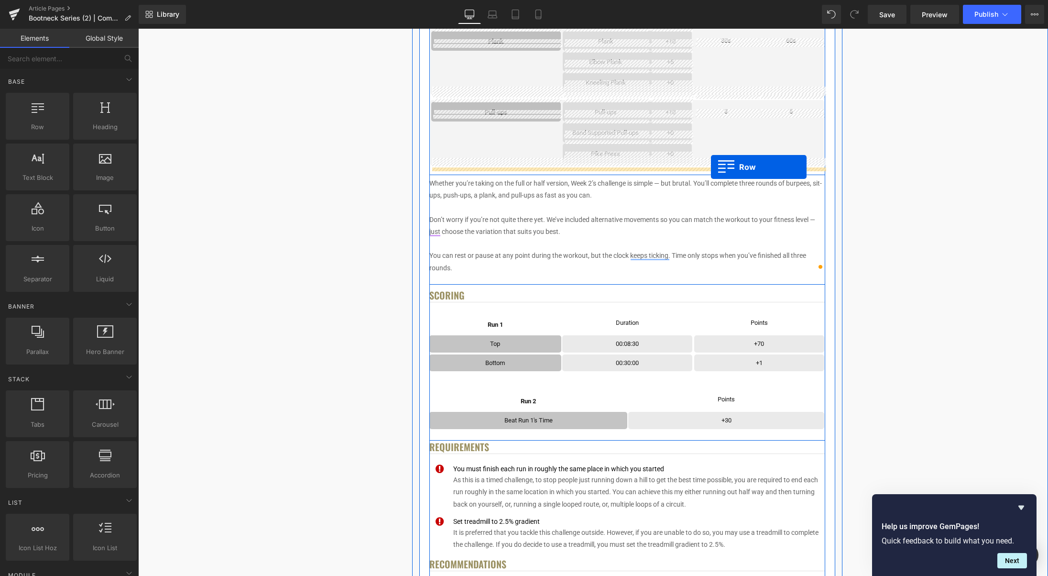
scroll to position [567, 0]
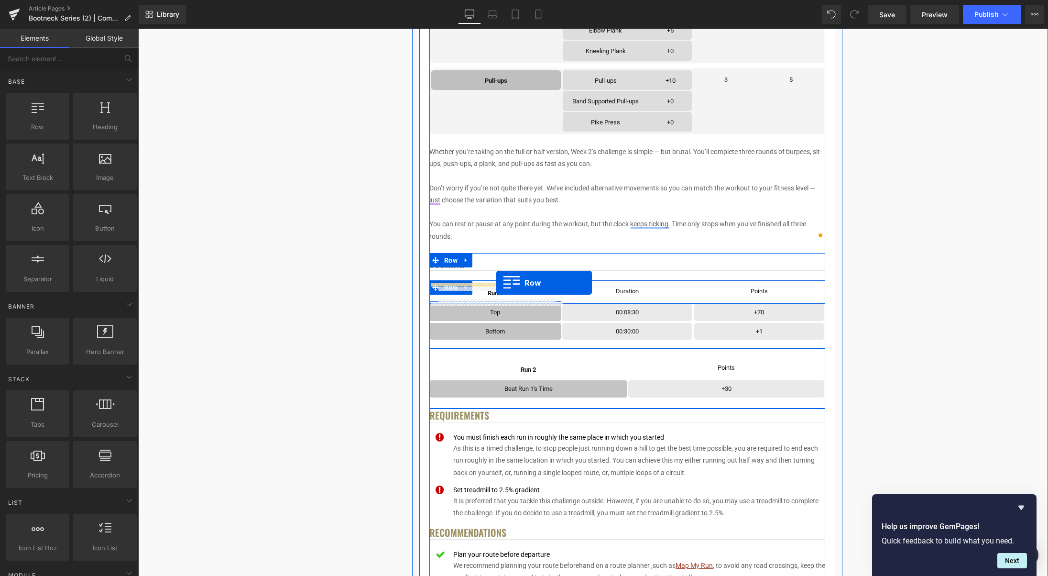
drag, startPoint x: 780, startPoint y: 165, endPoint x: 496, endPoint y: 281, distance: 306.6
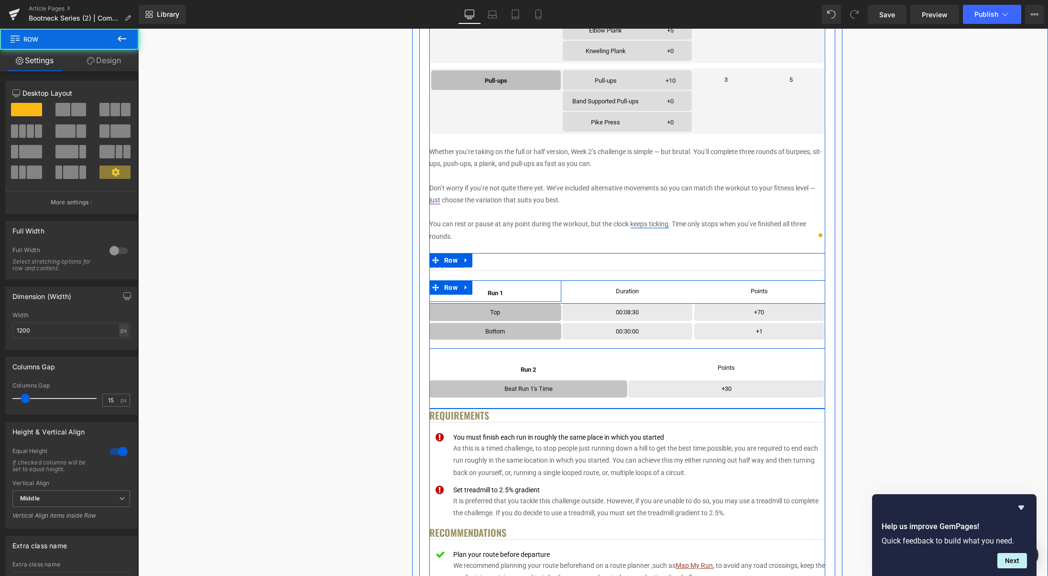
scroll to position [546, 0]
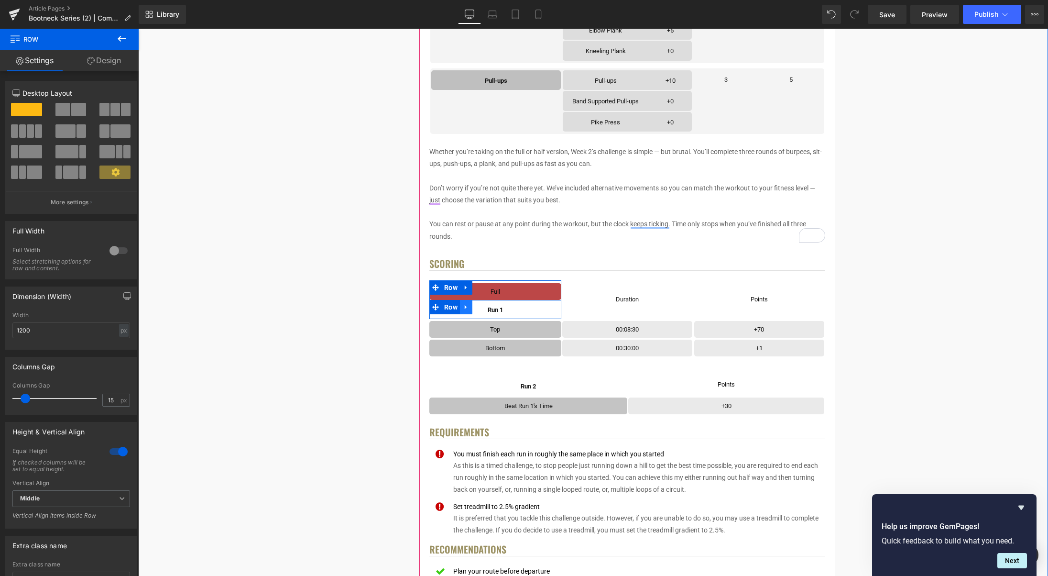
click at [471, 305] on link at bounding box center [466, 307] width 12 height 14
click at [493, 306] on icon at bounding box center [491, 307] width 7 height 7
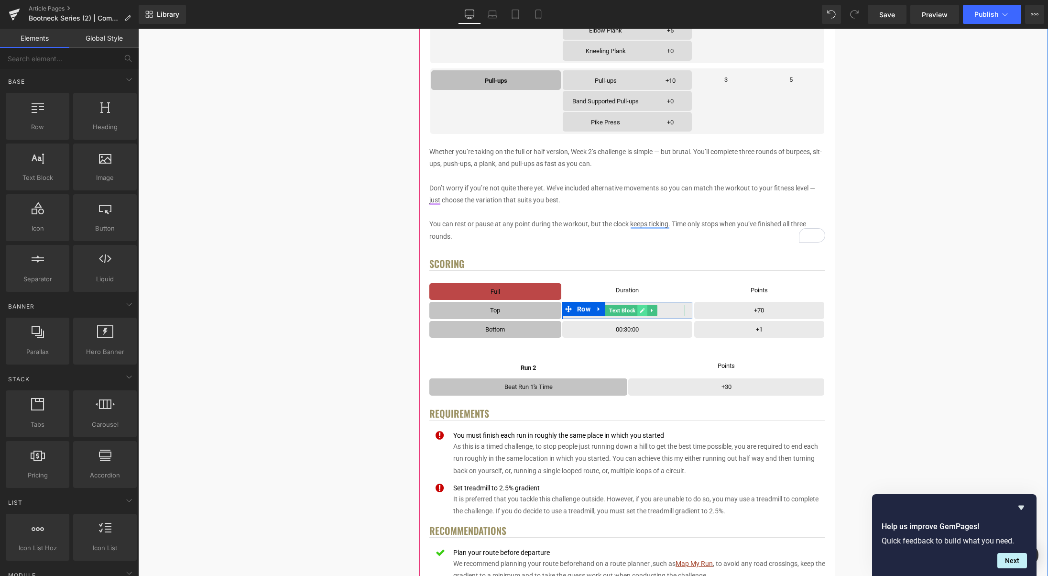
click at [643, 312] on icon at bounding box center [642, 310] width 5 height 6
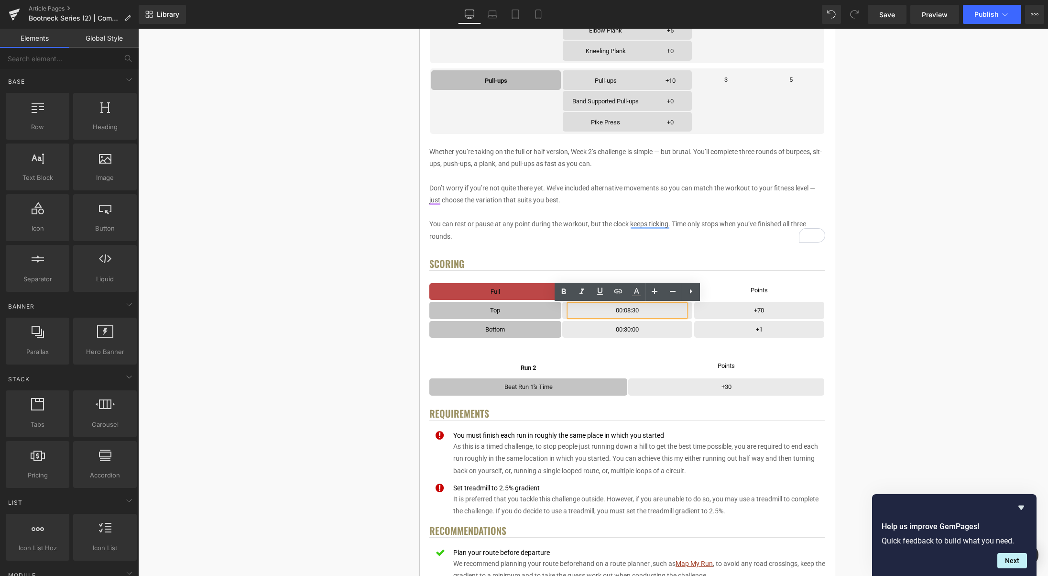
click at [631, 310] on p "00:08:30" at bounding box center [627, 310] width 116 height 11
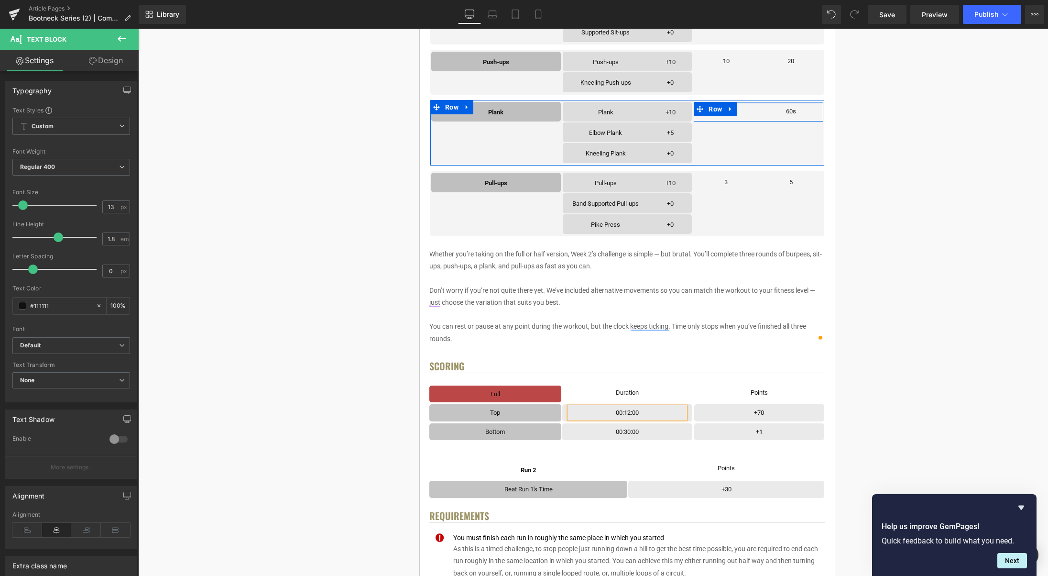
scroll to position [459, 0]
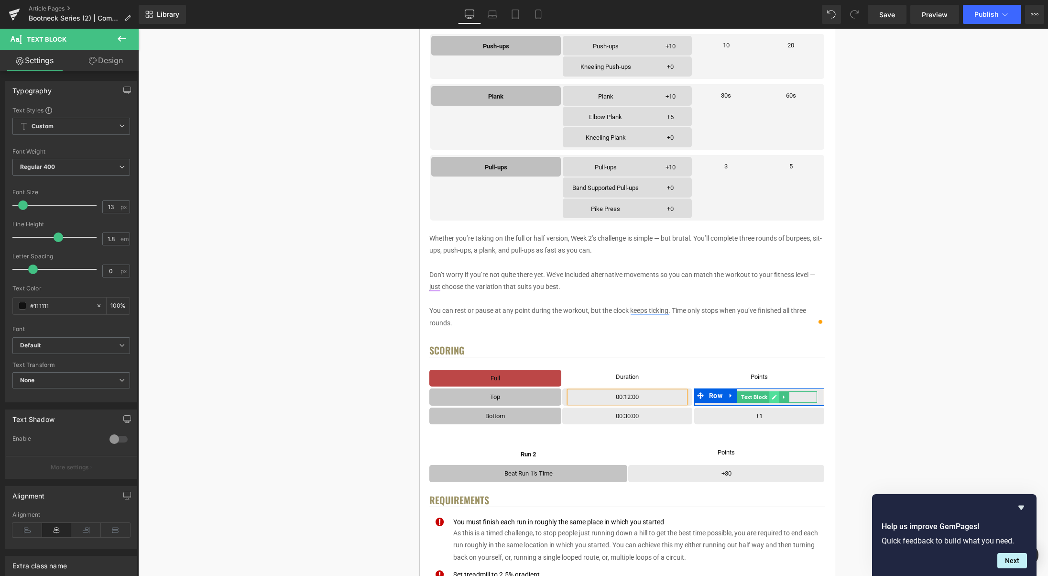
click at [772, 396] on link at bounding box center [774, 396] width 10 height 11
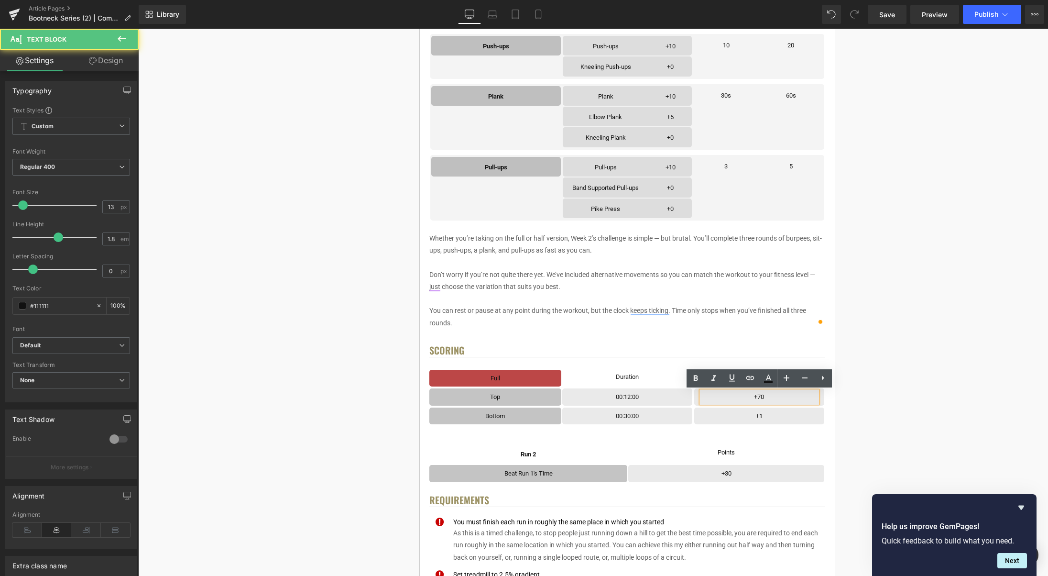
click at [771, 396] on p "+70" at bounding box center [759, 396] width 116 height 11
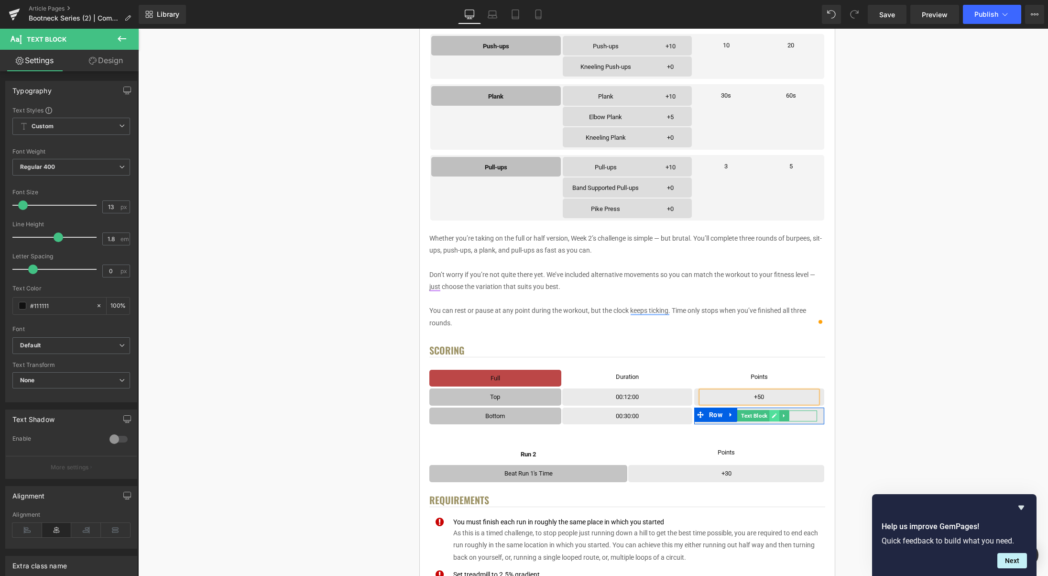
click at [774, 415] on icon at bounding box center [774, 415] width 5 height 5
click at [773, 415] on p "+1" at bounding box center [759, 415] width 116 height 11
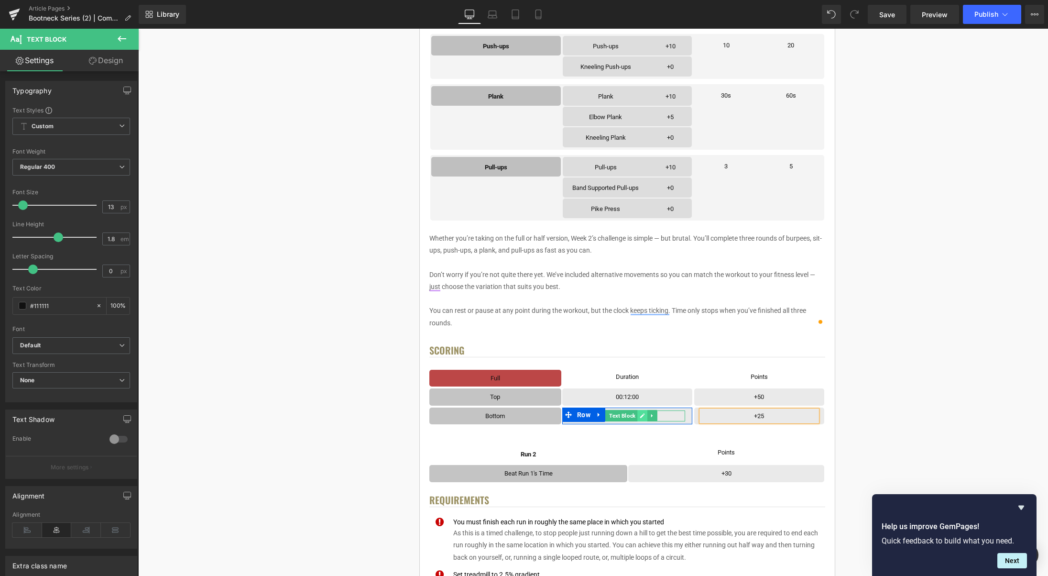
click at [644, 416] on icon at bounding box center [642, 416] width 5 height 6
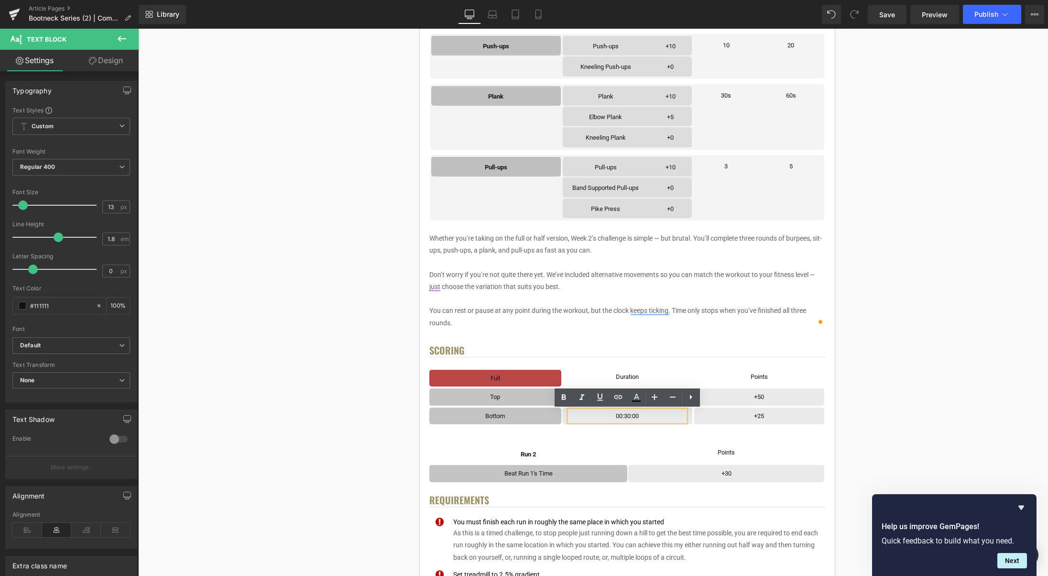
click at [626, 415] on p "00:30:00" at bounding box center [627, 415] width 116 height 11
click at [922, 373] on div "< User Home Text Block Row Image Bootneck Challenge Series Heading Complete eac…" at bounding box center [627, 468] width 835 height 1677
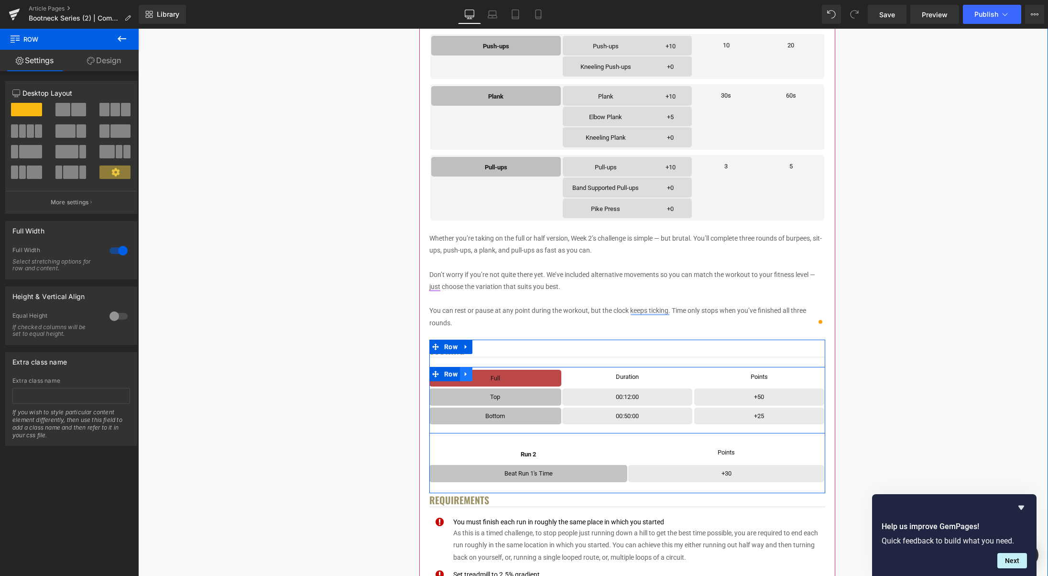
click at [464, 373] on icon at bounding box center [466, 373] width 7 height 7
click at [479, 374] on icon at bounding box center [478, 373] width 7 height 7
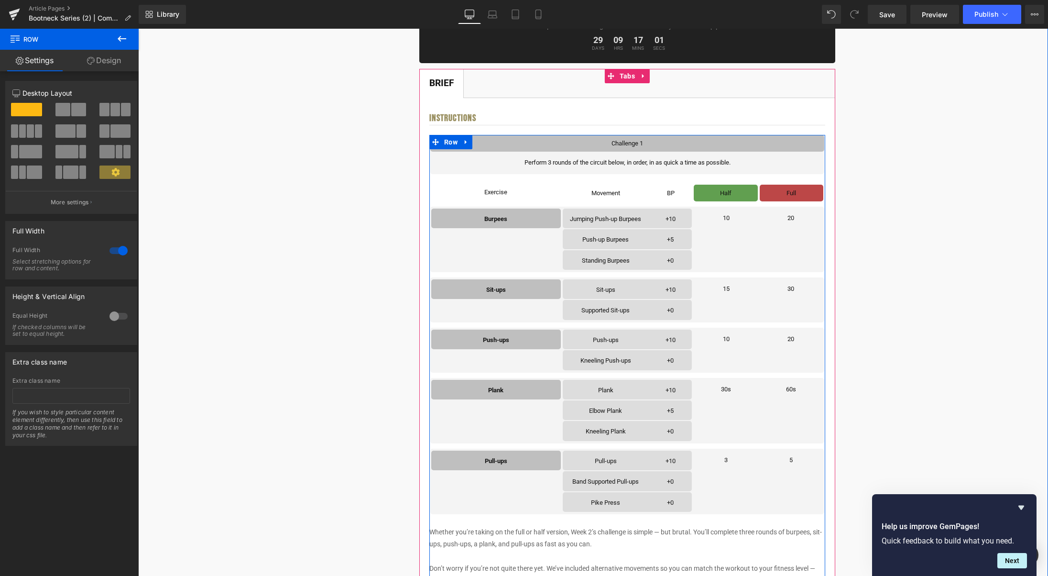
scroll to position [150, 0]
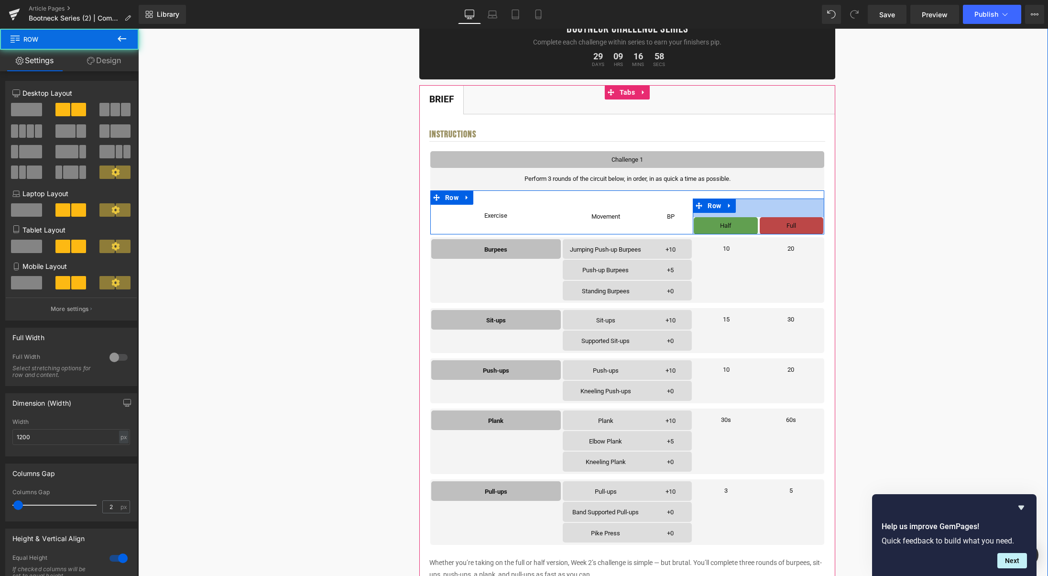
drag, startPoint x: 751, startPoint y: 216, endPoint x: 725, endPoint y: 225, distance: 26.9
click at [750, 220] on div "Half Text Block Row Full Text Block Row Row 39px" at bounding box center [758, 215] width 131 height 35
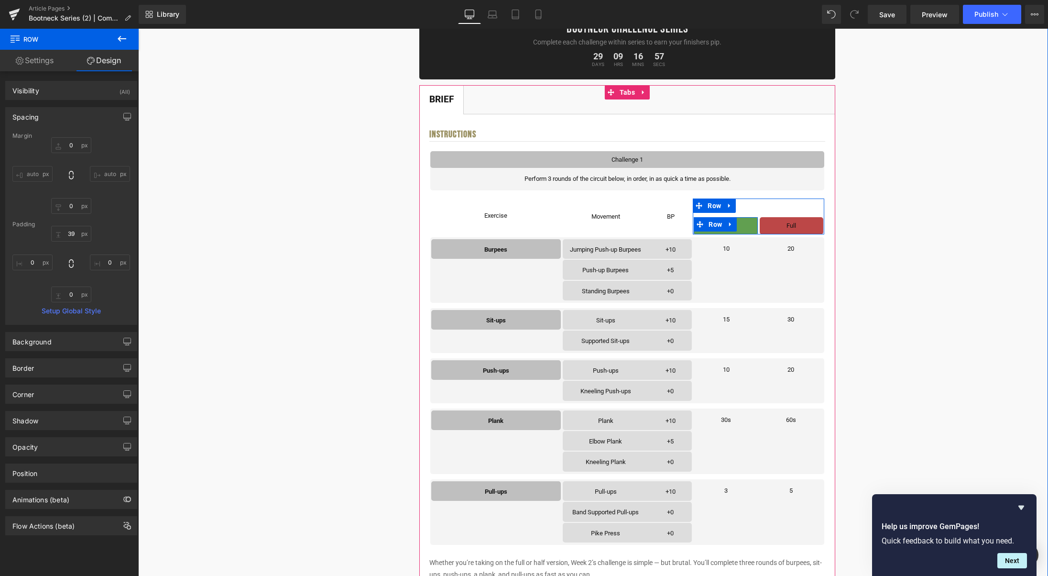
click at [732, 225] on icon at bounding box center [730, 224] width 7 height 7
click at [740, 224] on icon at bounding box center [743, 224] width 7 height 7
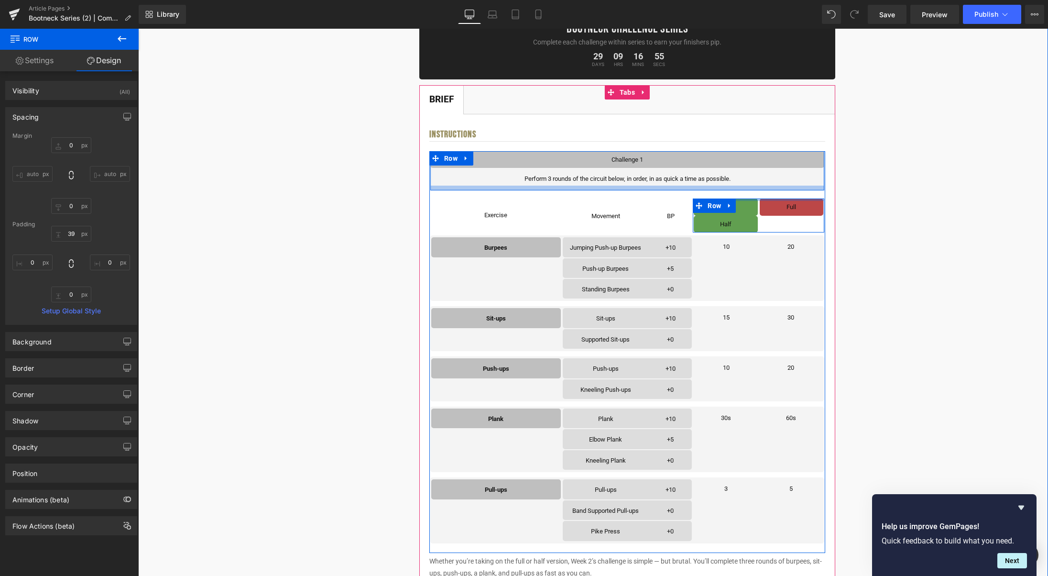
drag, startPoint x: 751, startPoint y: 212, endPoint x: 748, endPoint y: 188, distance: 24.0
click at [748, 188] on div "Challenge 1 Text Block Row Perform 3 rounds of the circuit below, in order, in …" at bounding box center [627, 352] width 396 height 402
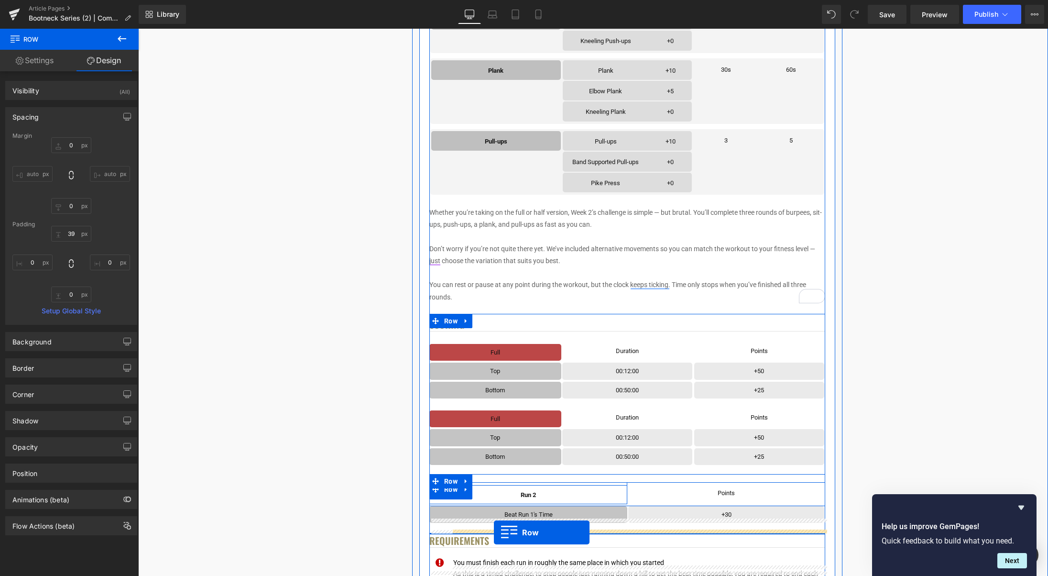
scroll to position [543, 0]
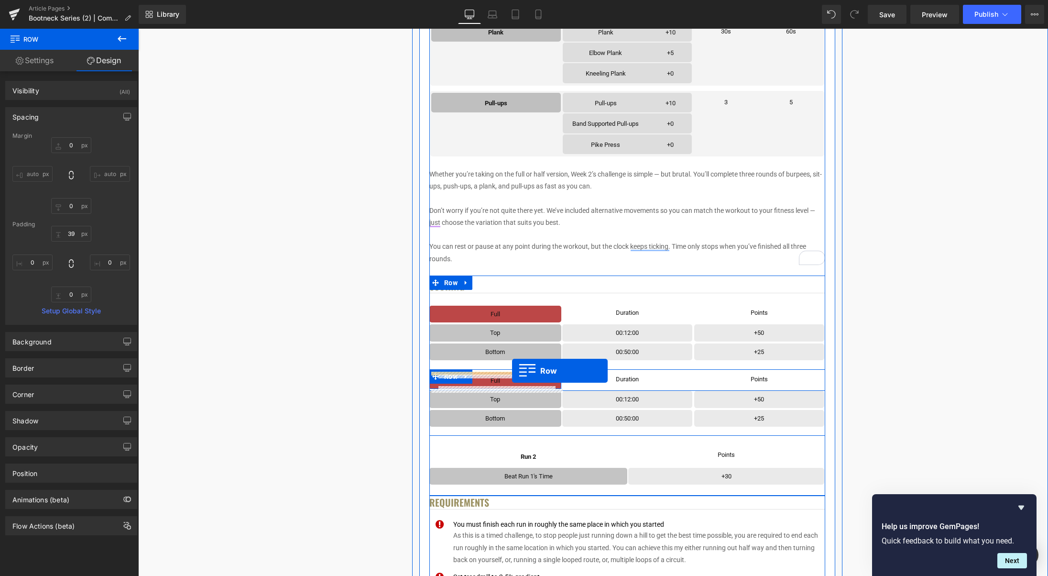
drag, startPoint x: 713, startPoint y: 223, endPoint x: 512, endPoint y: 370, distance: 249.0
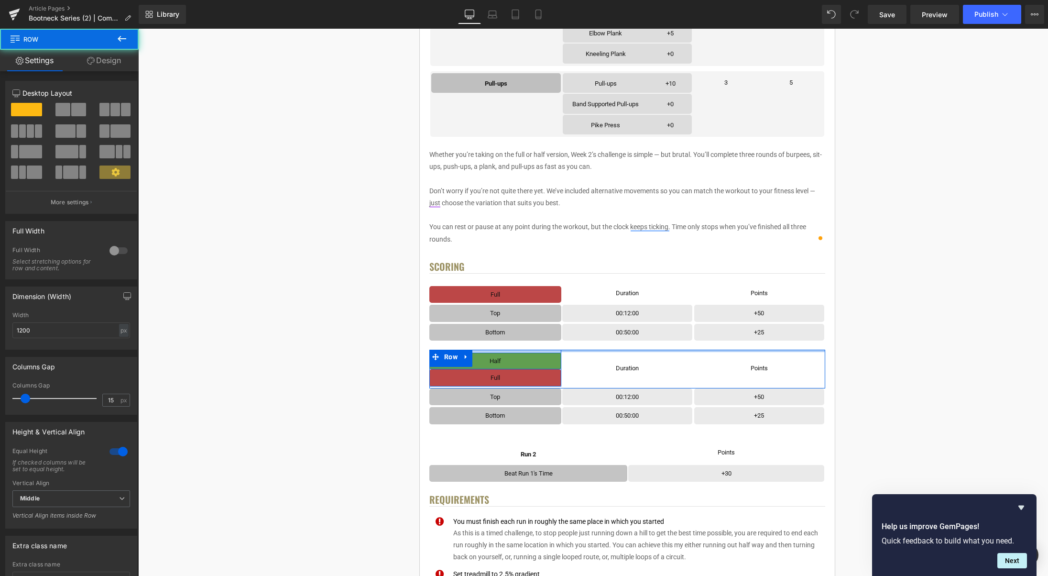
scroll to position [523, 0]
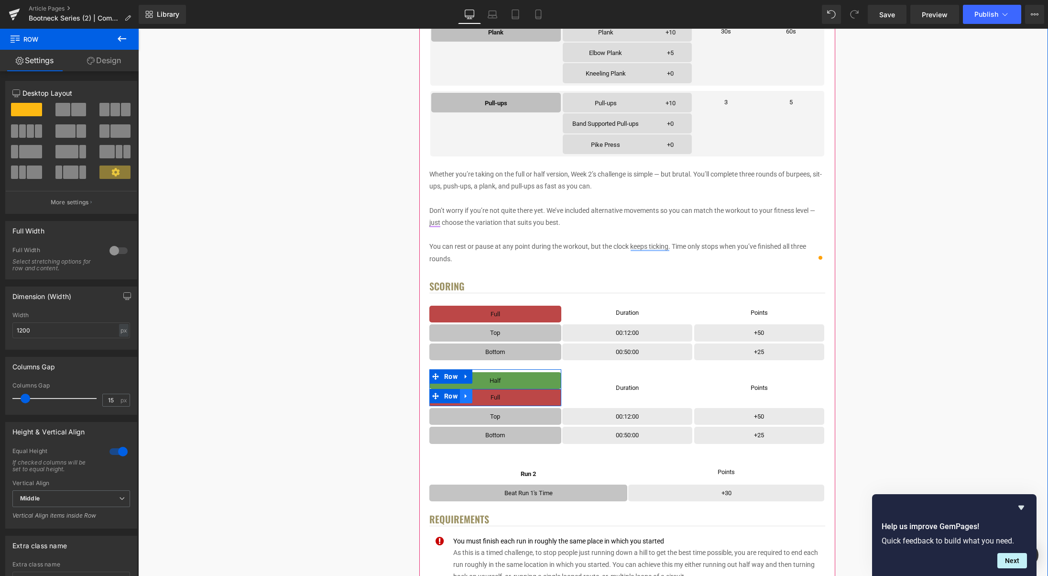
click at [469, 396] on icon at bounding box center [466, 395] width 7 height 7
click at [490, 396] on icon at bounding box center [491, 395] width 7 height 7
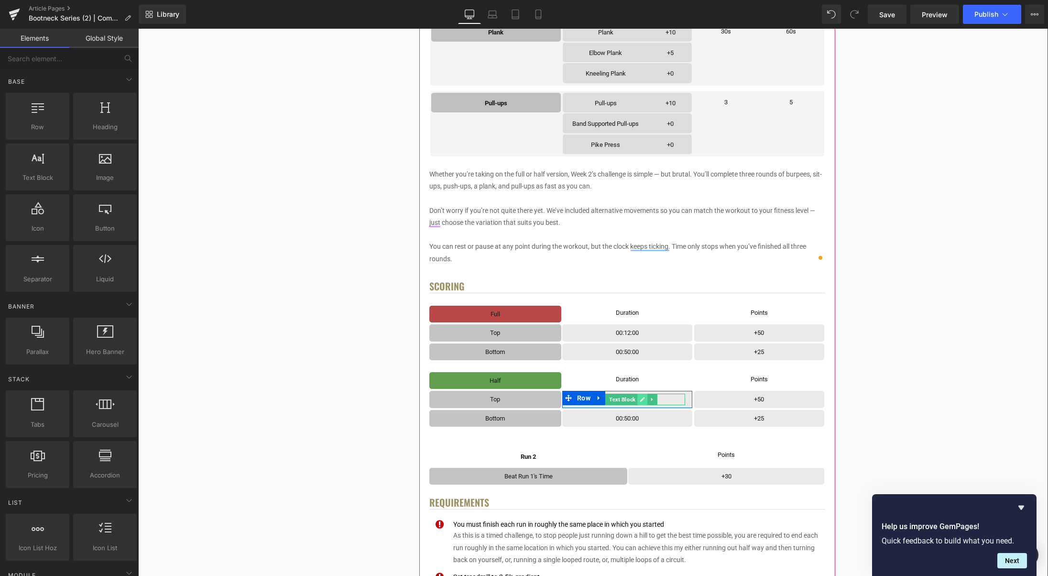
click at [643, 400] on icon at bounding box center [642, 399] width 5 height 6
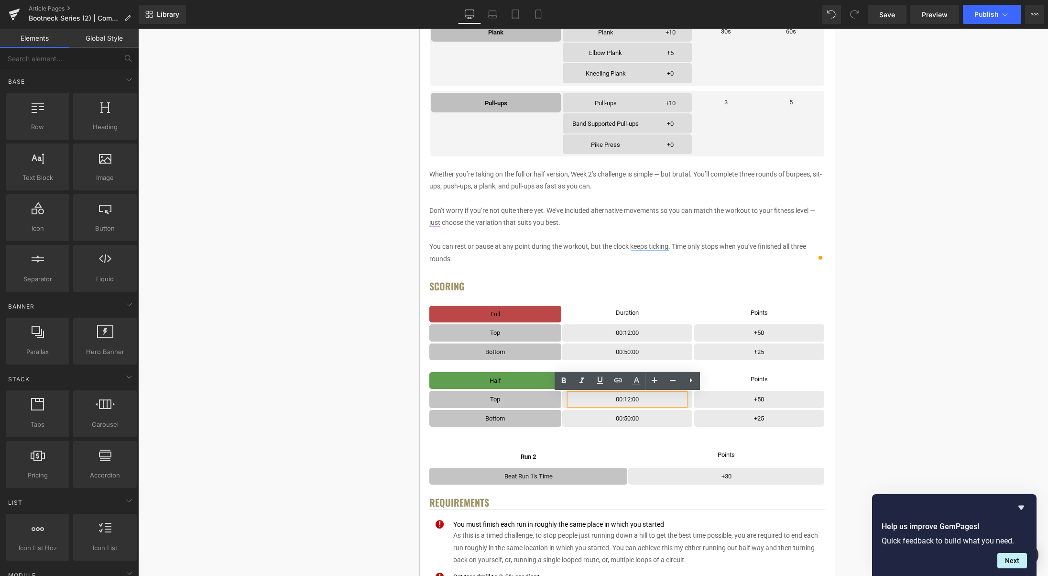
drag, startPoint x: 630, startPoint y: 399, endPoint x: 641, endPoint y: 411, distance: 15.9
click at [630, 399] on p "00:12:00" at bounding box center [627, 398] width 116 height 11
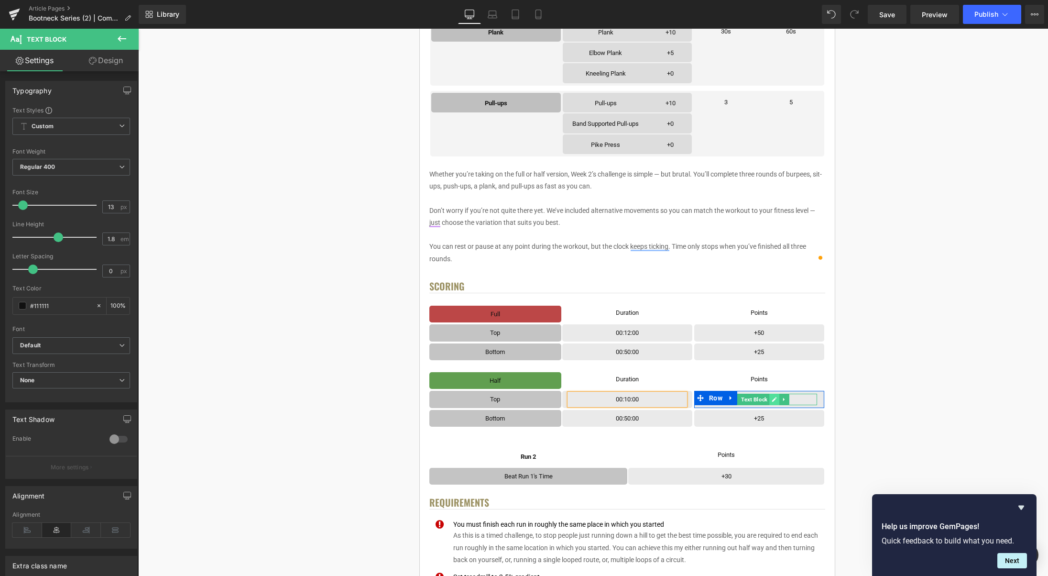
click at [777, 399] on icon at bounding box center [774, 399] width 5 height 6
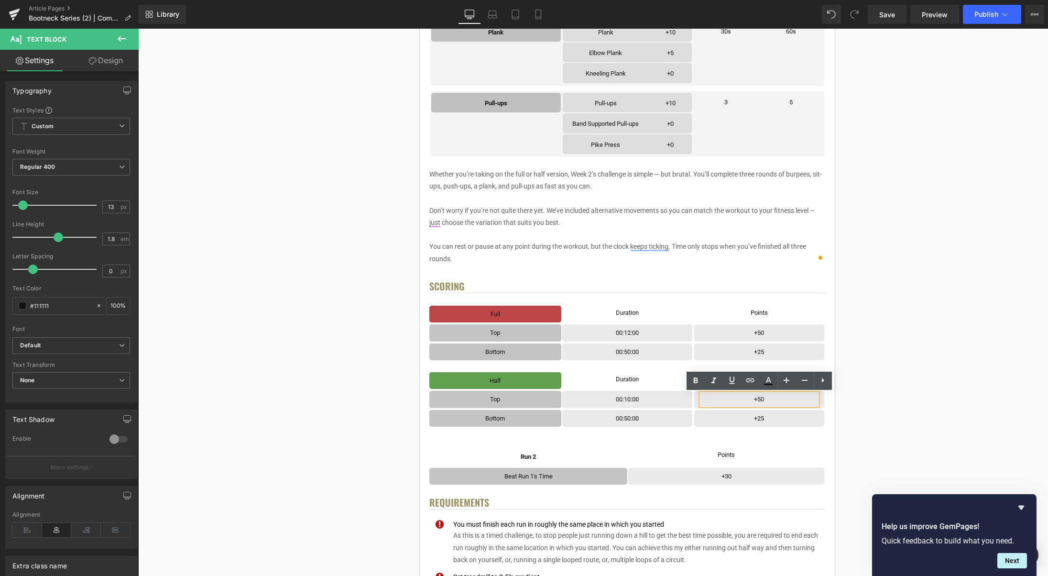
click at [773, 401] on p "+50" at bounding box center [759, 398] width 116 height 11
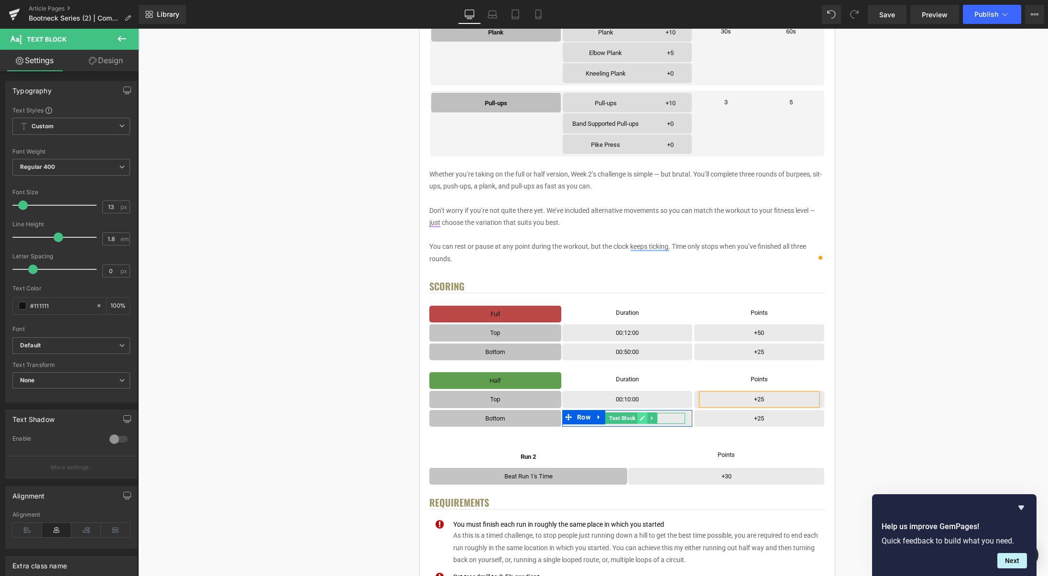
click at [644, 418] on icon at bounding box center [642, 418] width 5 height 6
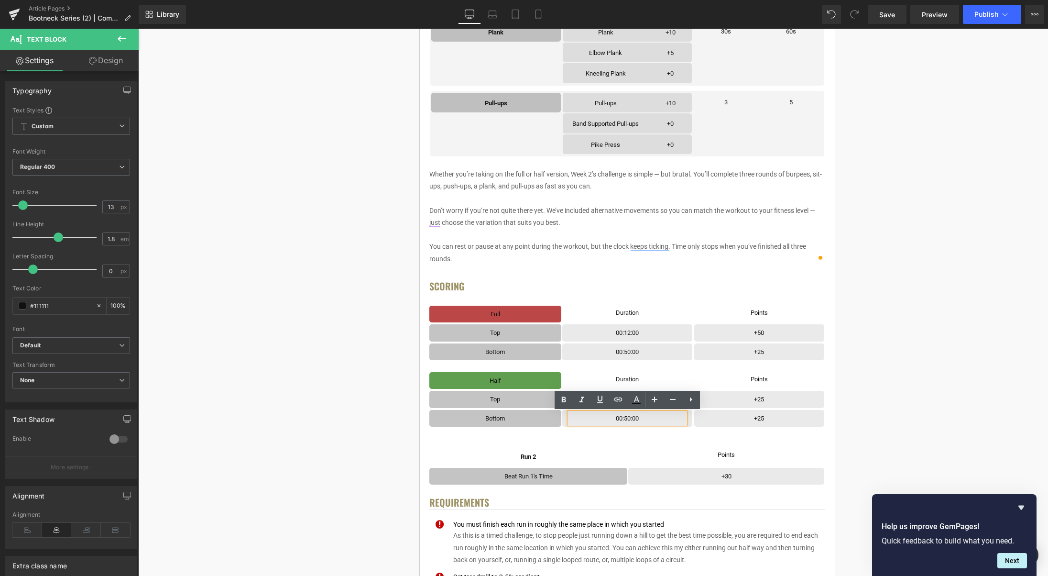
click at [629, 418] on p "00:50:00" at bounding box center [627, 418] width 116 height 11
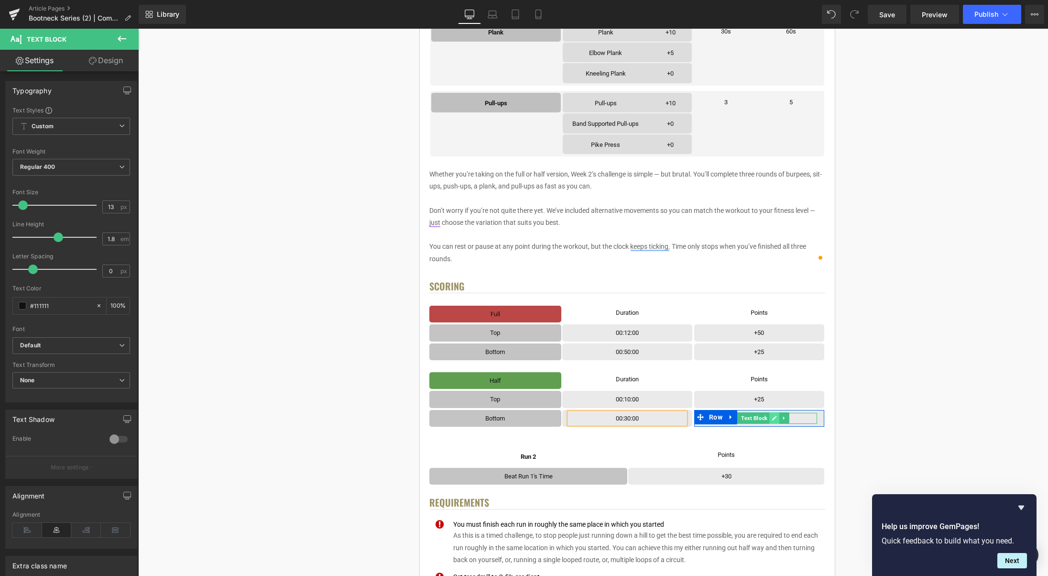
click at [775, 418] on icon at bounding box center [774, 418] width 5 height 5
click at [775, 418] on p "+25" at bounding box center [759, 418] width 116 height 11
click at [836, 372] on div "< User Home Text Block Row Image Bootneck Challenge Series Heading Complete eac…" at bounding box center [627, 438] width 430 height 1735
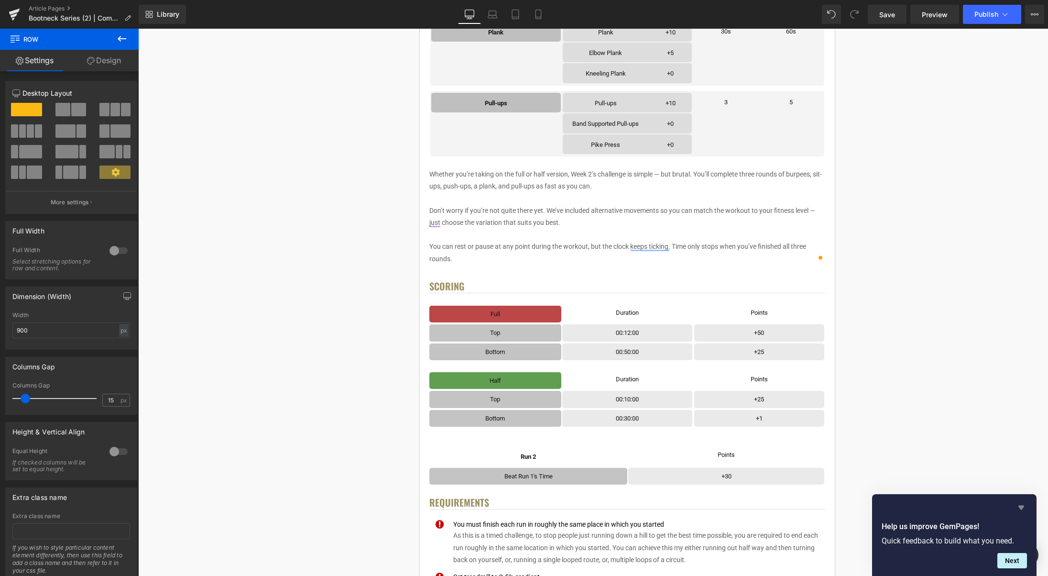
click at [1021, 507] on icon "Hide survey" at bounding box center [1021, 507] width 6 height 4
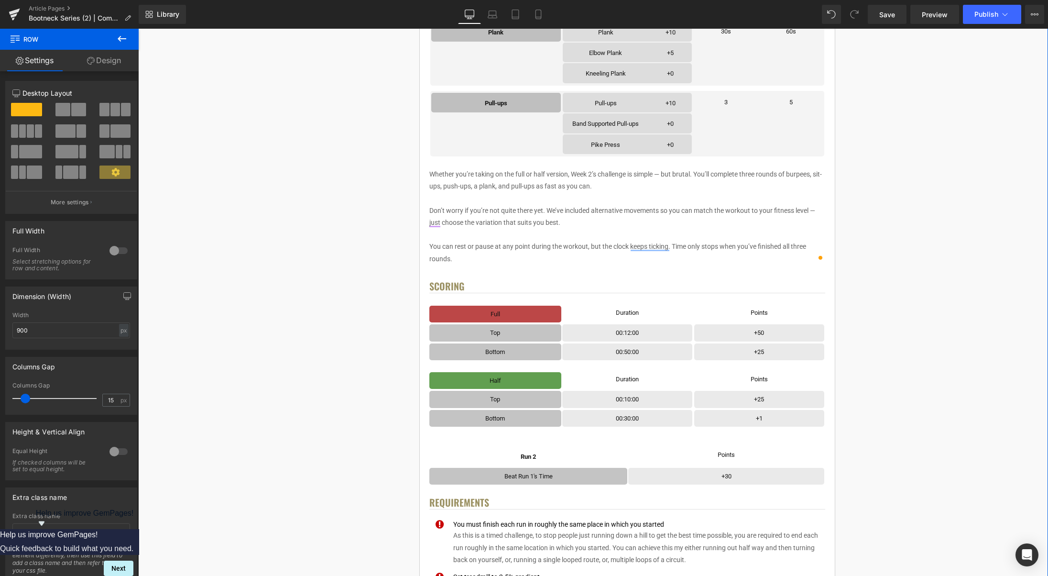
click at [961, 425] on div "< User Home Text Block Row Image Bootneck Challenge Series Heading Complete eac…" at bounding box center [627, 438] width 835 height 1744
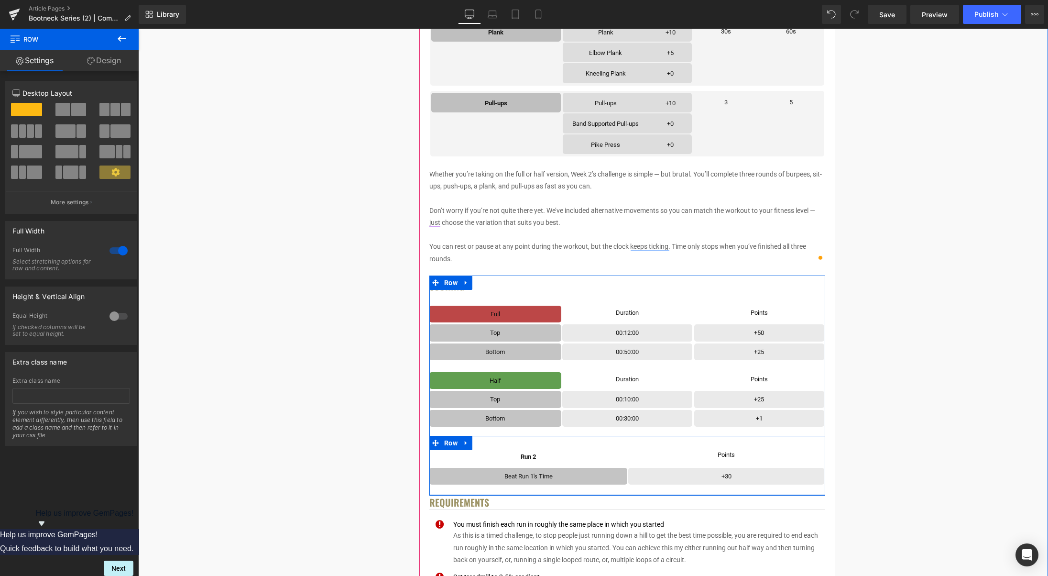
click at [471, 443] on link at bounding box center [466, 442] width 12 height 14
click at [493, 443] on icon at bounding box center [491, 442] width 7 height 7
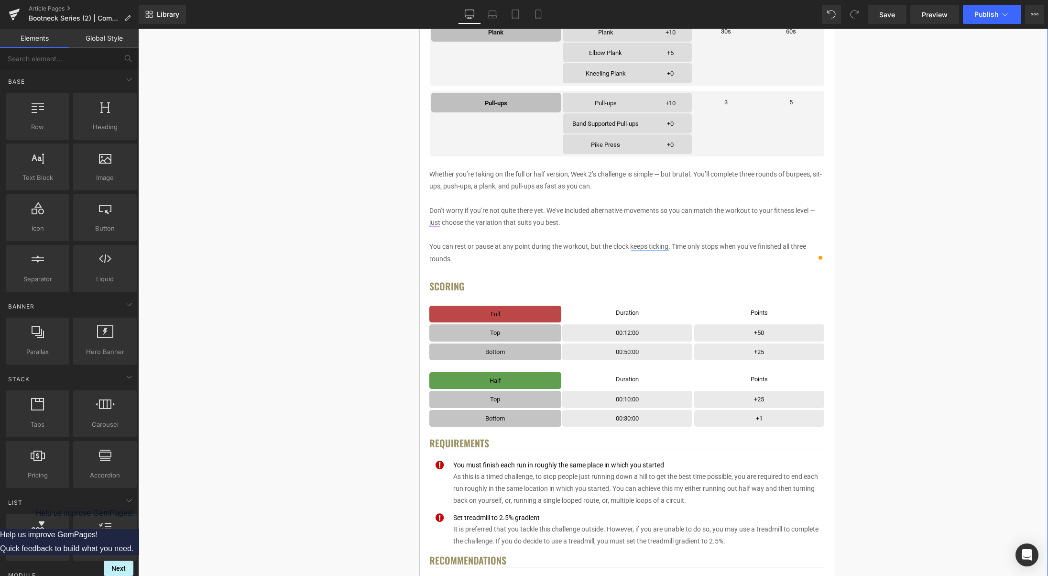
scroll to position [752, 0]
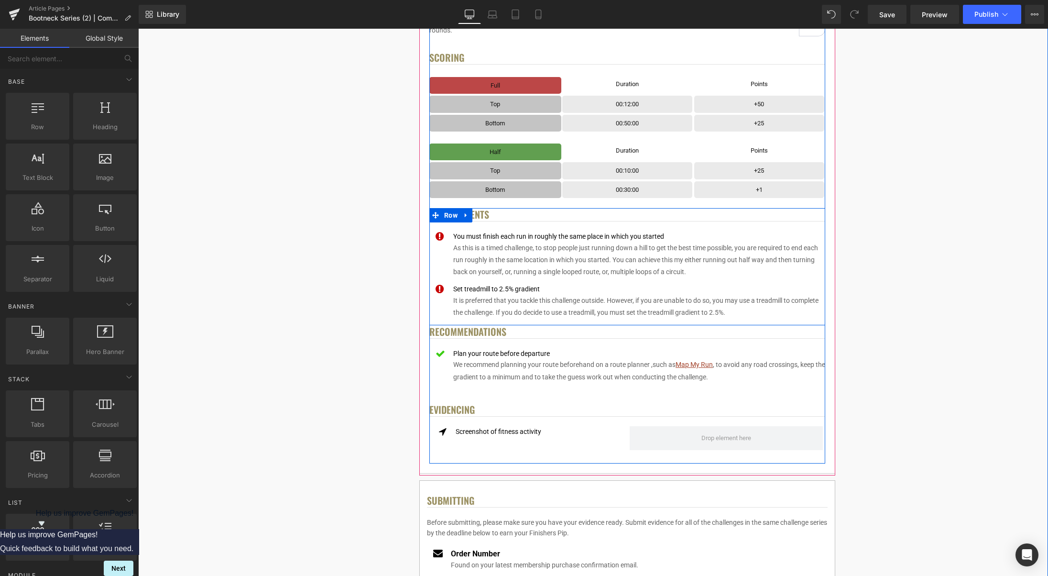
click at [468, 214] on icon at bounding box center [466, 215] width 7 height 7
click at [493, 216] on icon at bounding box center [491, 215] width 7 height 7
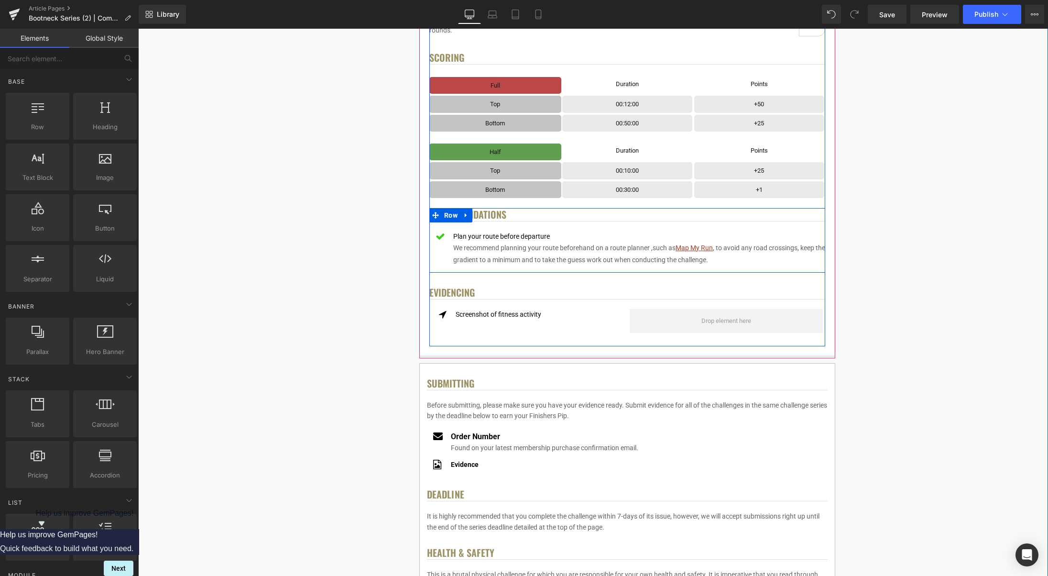
drag, startPoint x: 464, startPoint y: 217, endPoint x: 483, endPoint y: 219, distance: 19.3
click at [463, 217] on icon at bounding box center [466, 215] width 7 height 7
click at [491, 218] on link at bounding box center [491, 215] width 12 height 14
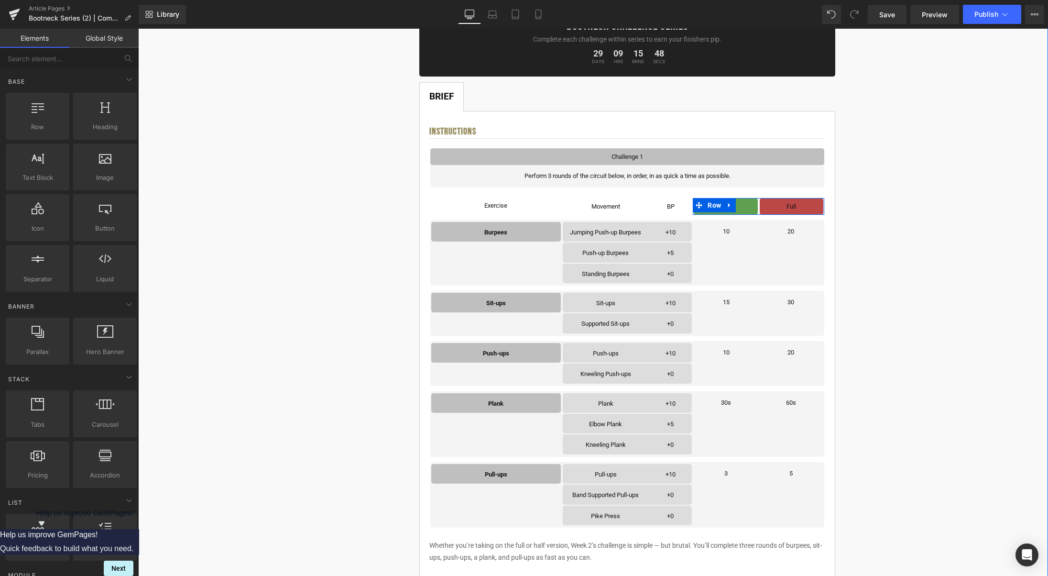
scroll to position [0, 0]
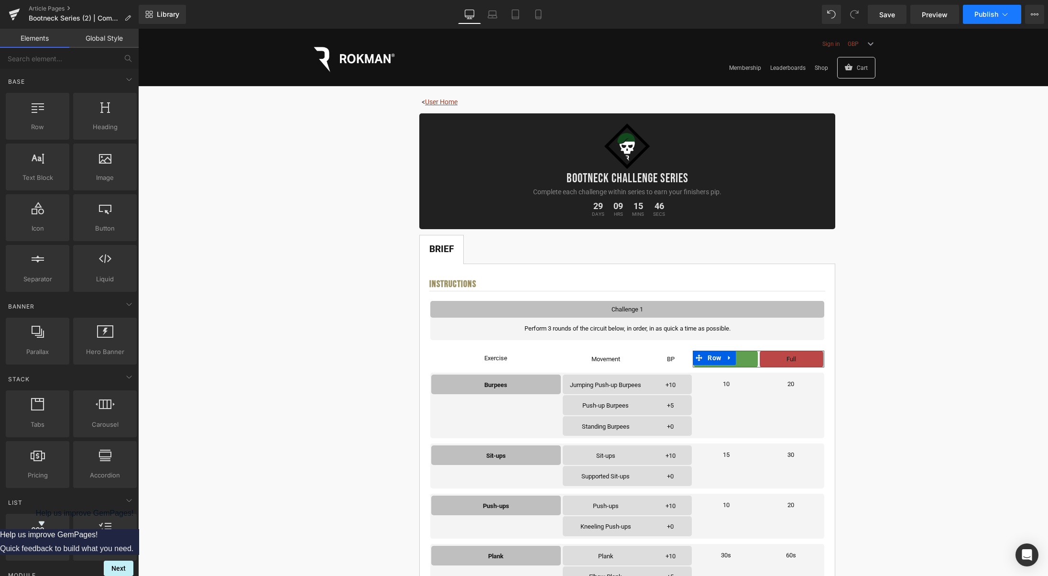
click at [1007, 14] on icon at bounding box center [1005, 15] width 10 height 10
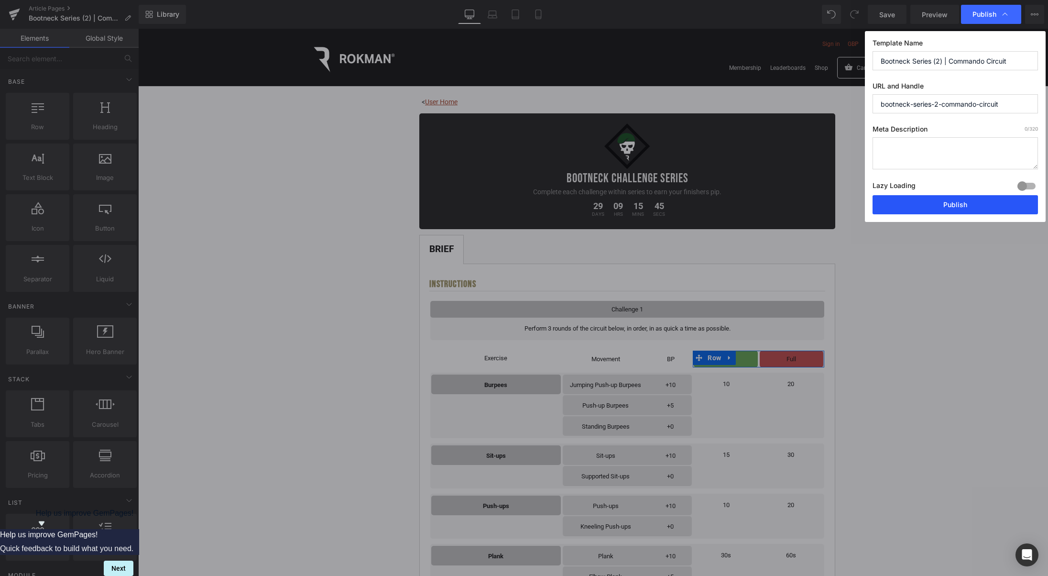
click at [954, 206] on button "Publish" at bounding box center [954, 204] width 165 height 19
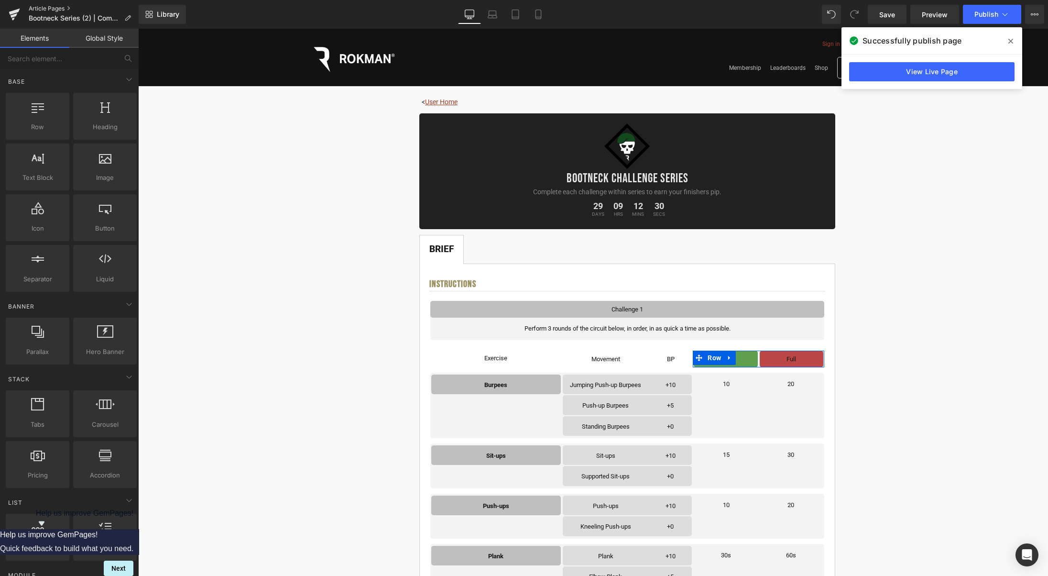
click at [45, 6] on link "Article Pages" at bounding box center [84, 9] width 110 height 8
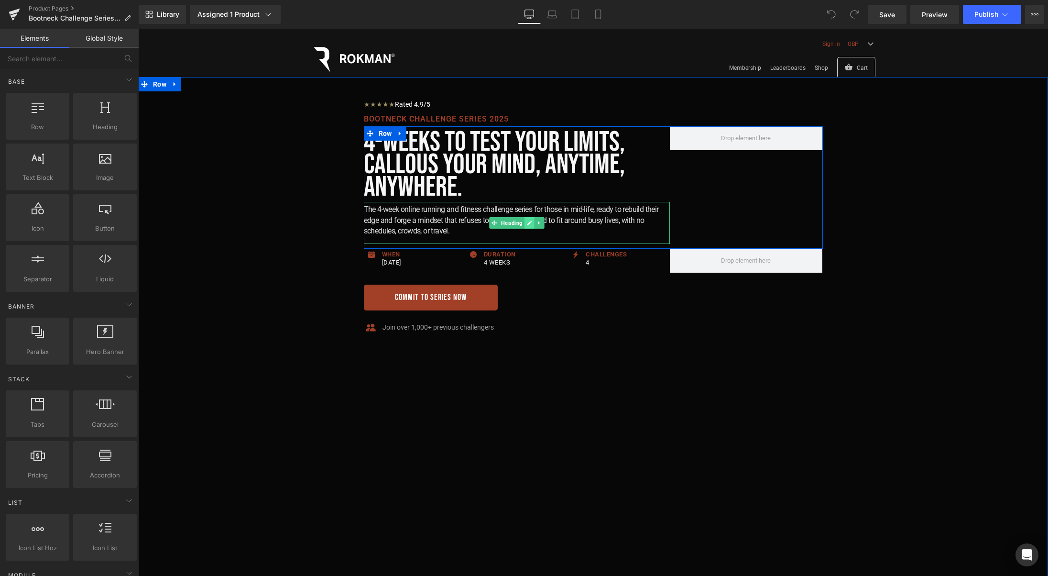
click at [530, 224] on icon at bounding box center [529, 222] width 5 height 5
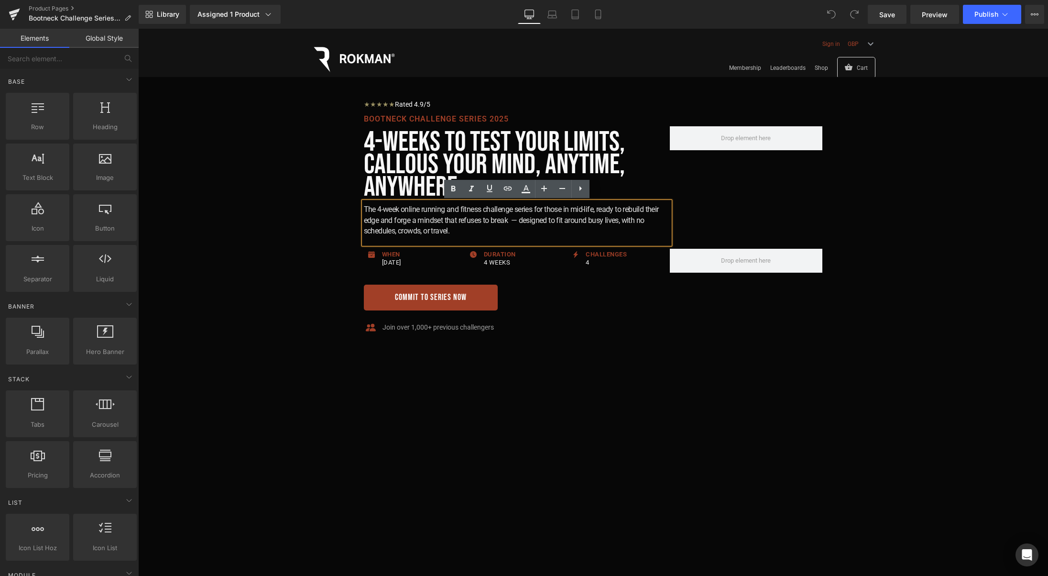
click at [612, 214] on h2 "The 4-week online running and fitness challenge series for those in mid-life, r…" at bounding box center [517, 220] width 306 height 32
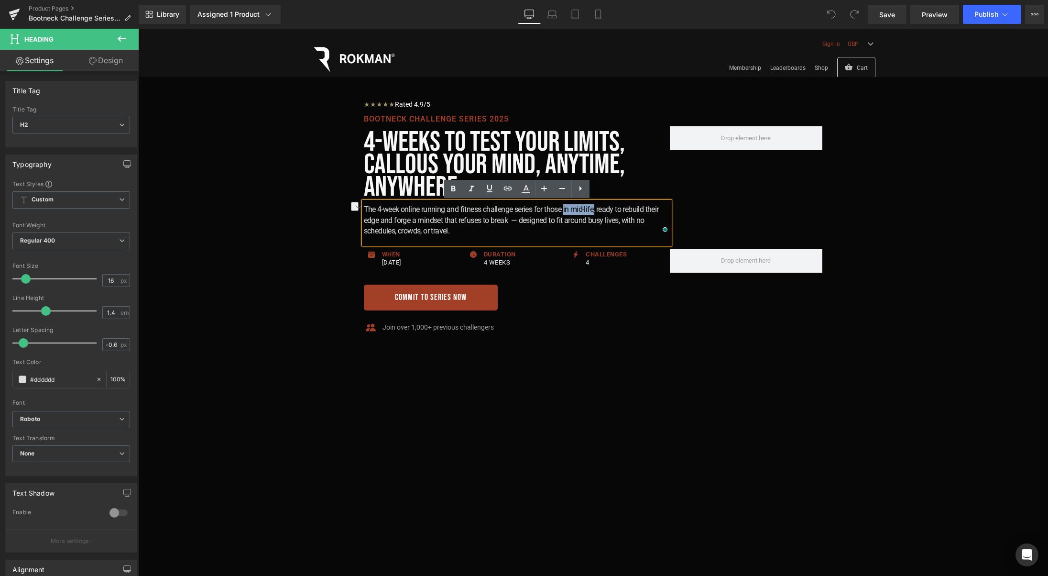
drag, startPoint x: 597, startPoint y: 210, endPoint x: 566, endPoint y: 210, distance: 31.1
click at [566, 210] on h2 "The 4-week online running and fitness challenge series for those in mid-life, r…" at bounding box center [517, 220] width 306 height 32
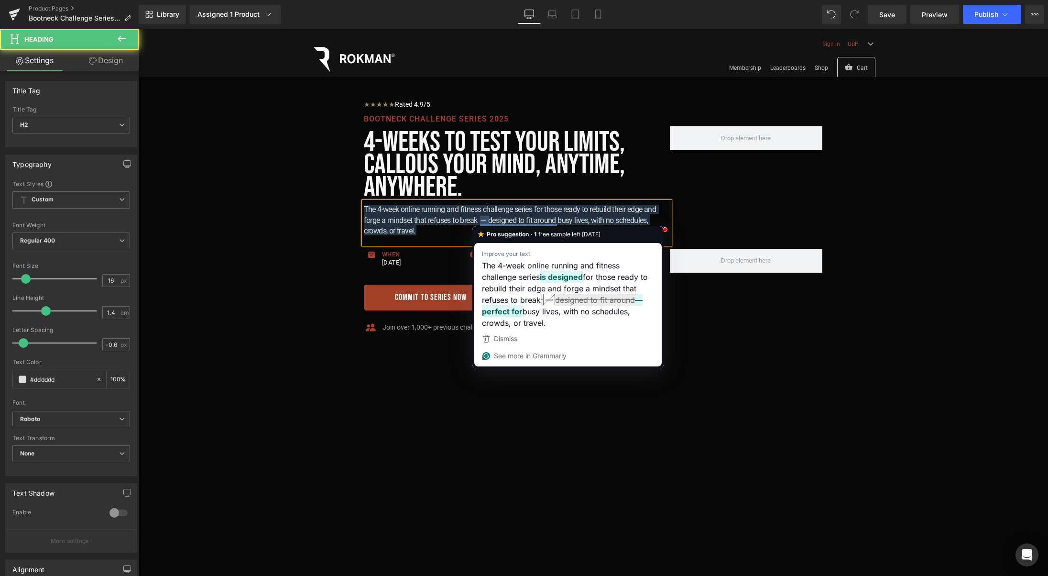
click at [487, 221] on h2 "The 4-week online running and fitness challenge series for those ready to rebui…" at bounding box center [517, 220] width 306 height 32
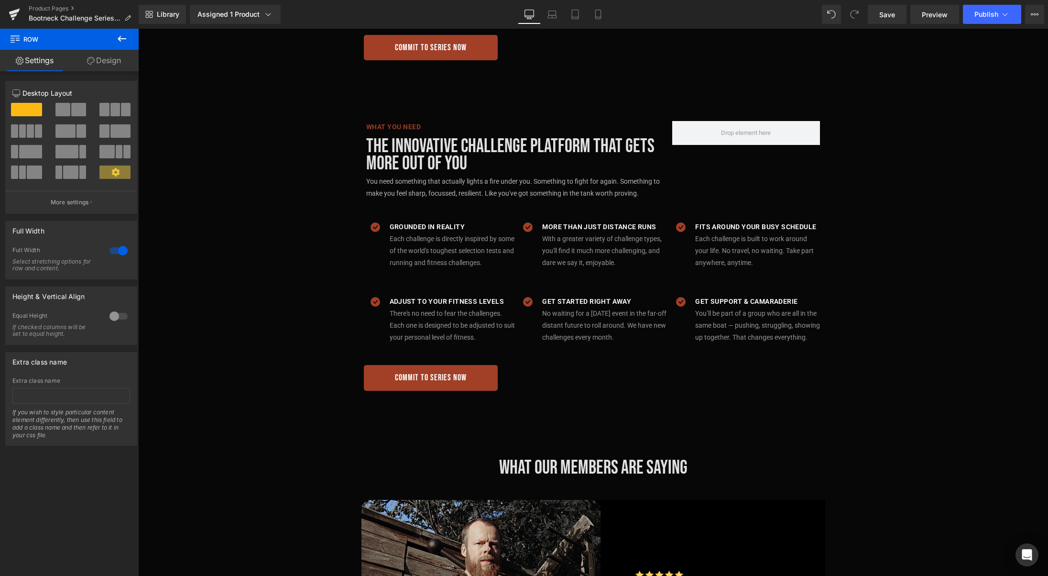
scroll to position [929, 0]
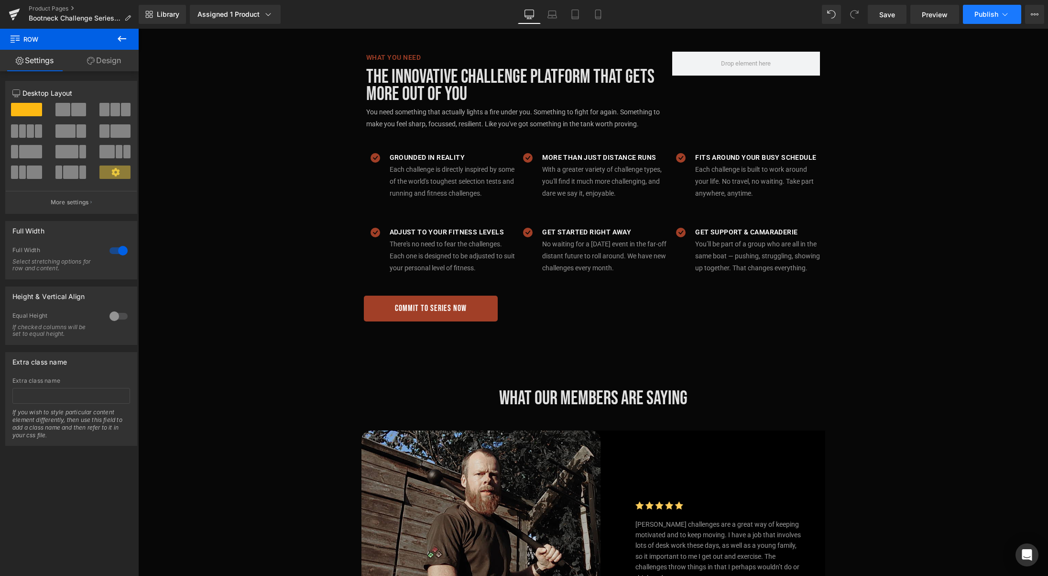
click at [1000, 16] on icon at bounding box center [1005, 15] width 10 height 10
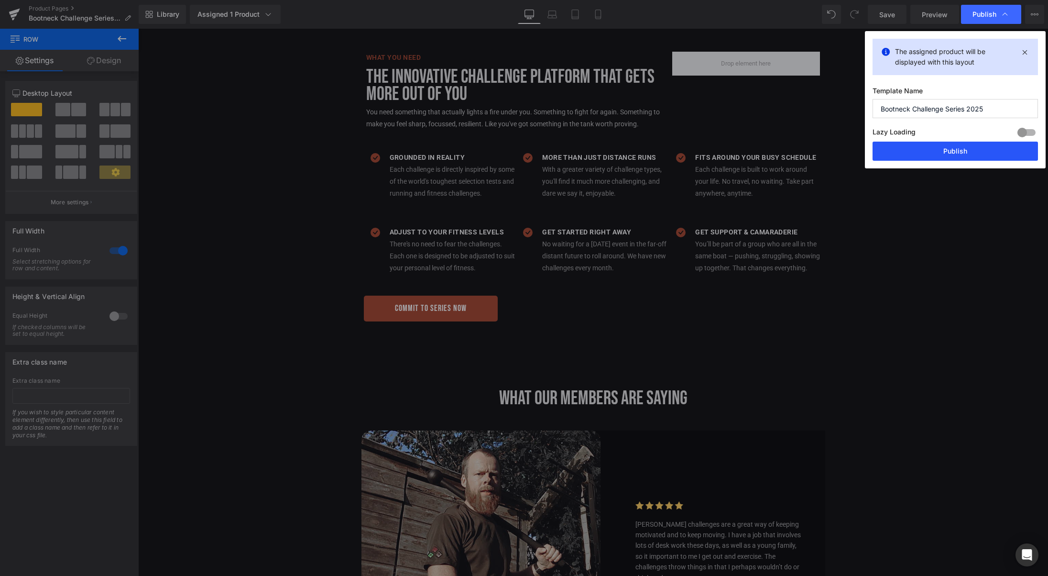
drag, startPoint x: 825, startPoint y: 120, endPoint x: 963, endPoint y: 148, distance: 141.6
click at [963, 148] on button "Publish" at bounding box center [954, 150] width 165 height 19
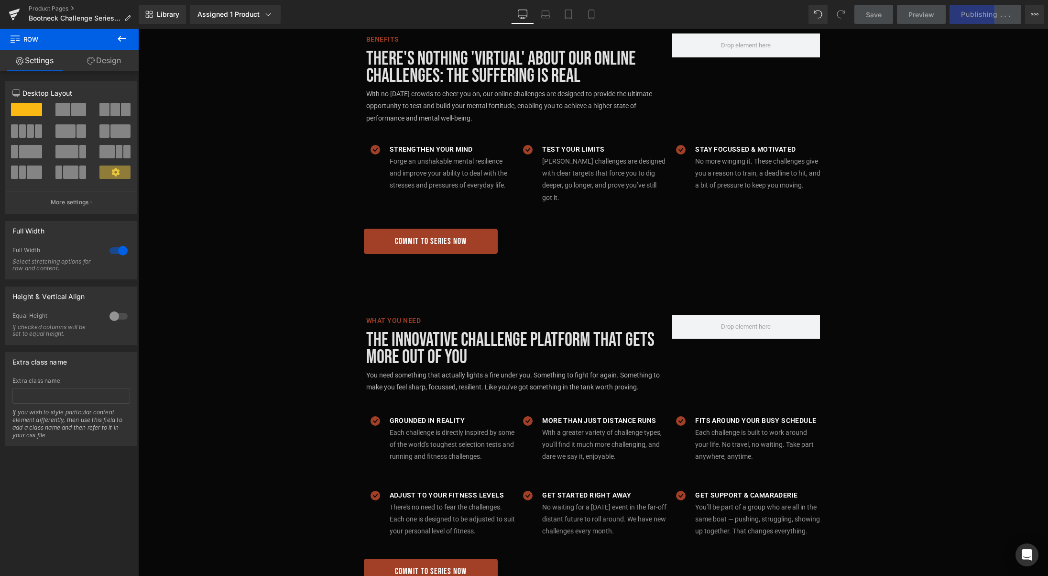
scroll to position [665, 0]
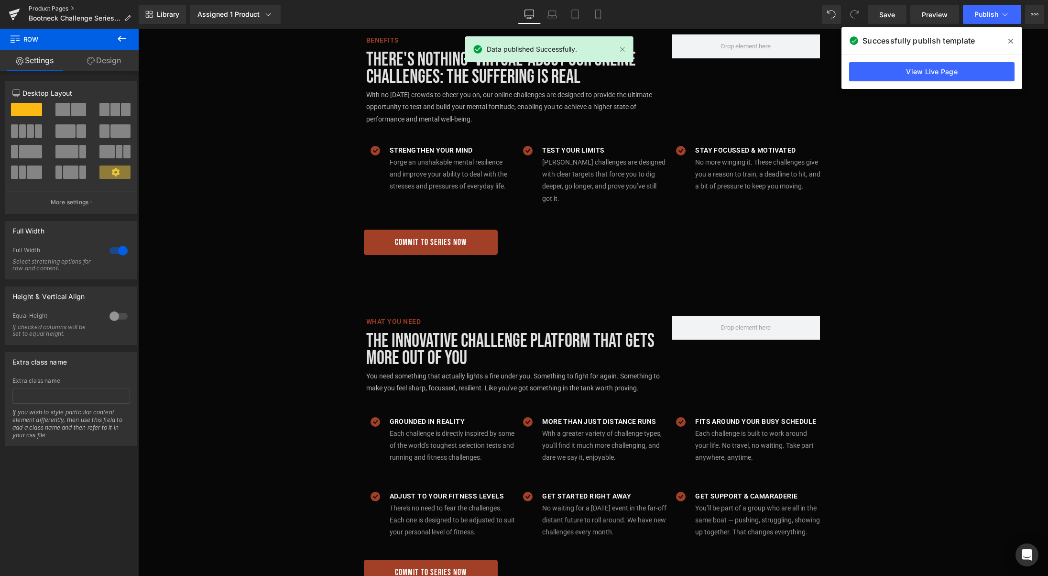
click at [41, 9] on link "Product Pages" at bounding box center [84, 9] width 110 height 8
